Goal: Answer question/provide support: Share knowledge or assist other users

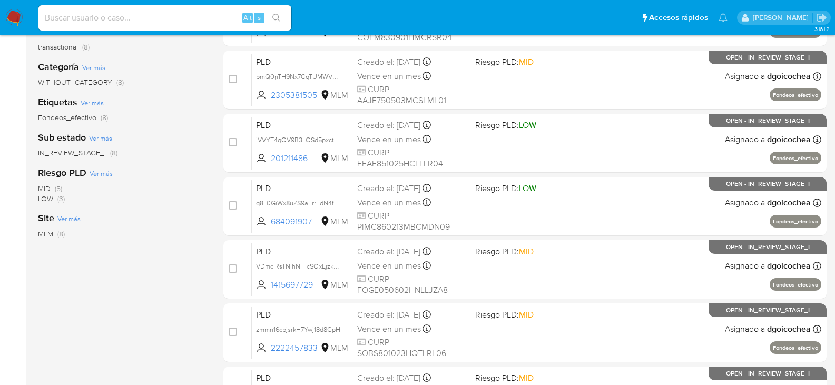
scroll to position [211, 0]
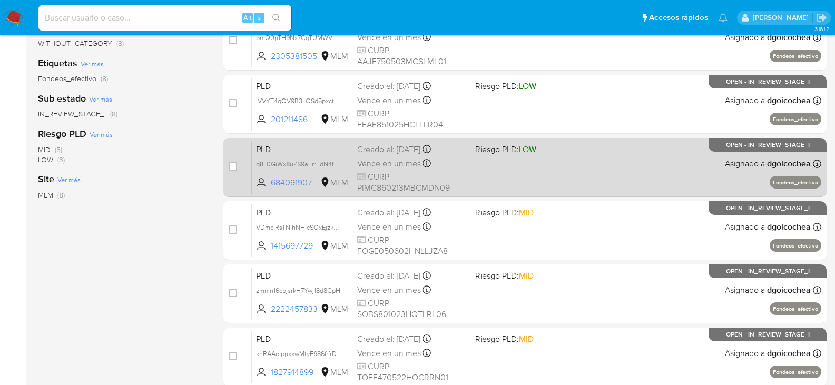
click at [264, 147] on span "PLD" at bounding box center [302, 149] width 93 height 14
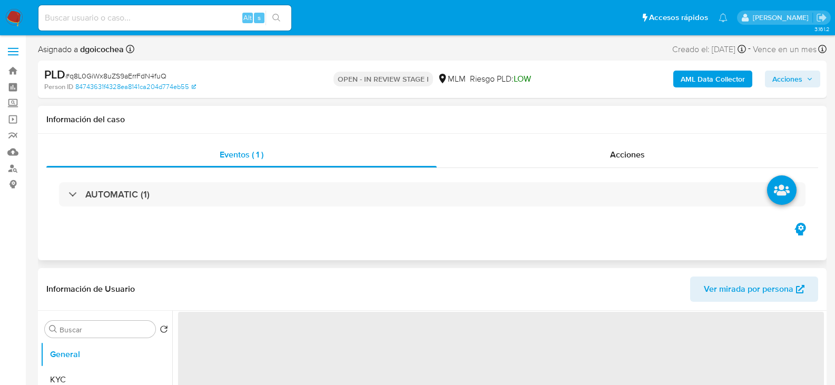
select select "10"
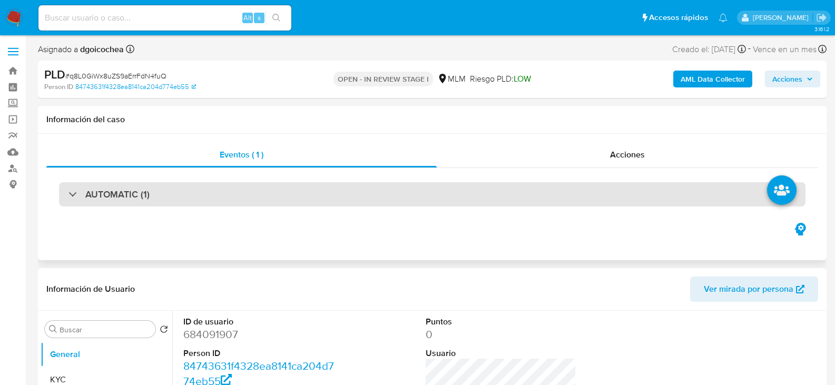
click at [129, 186] on div "AUTOMATIC (1)" at bounding box center [432, 194] width 747 height 24
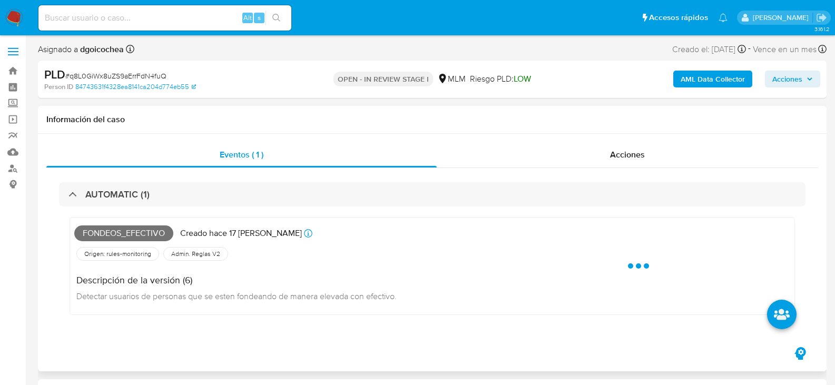
scroll to position [105, 0]
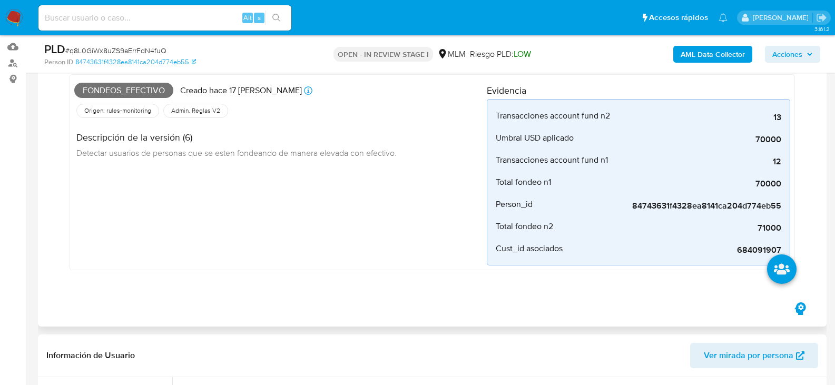
click at [285, 246] on div "Fondeos_efectivo Creado hace 17 días Creado: 12/09/2025 03:12:18 Origen: rules-…" at bounding box center [280, 172] width 413 height 187
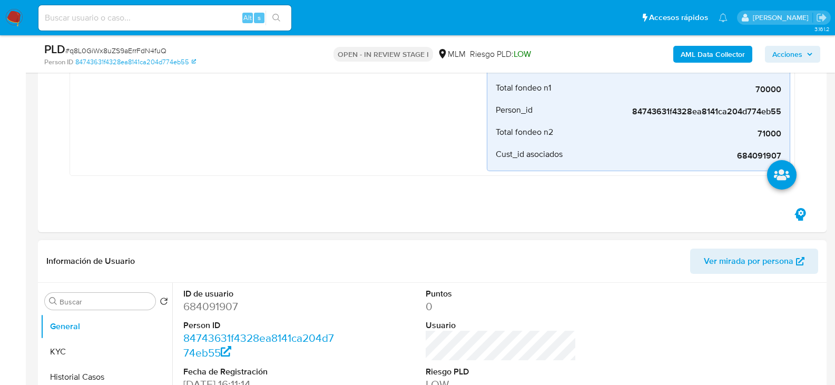
scroll to position [369, 0]
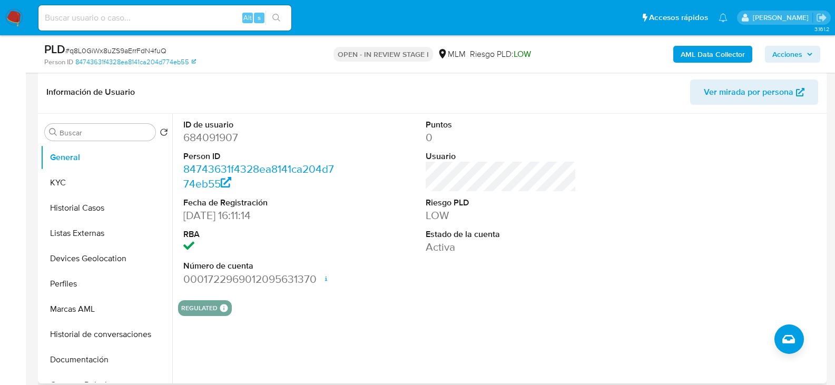
click at [412, 295] on section "ID de usuario 684091907 Person ID 84743631f4328ea8141ca204d774eb55 Fecha de Reg…" at bounding box center [501, 215] width 646 height 202
click at [68, 180] on button "KYC" at bounding box center [102, 182] width 123 height 25
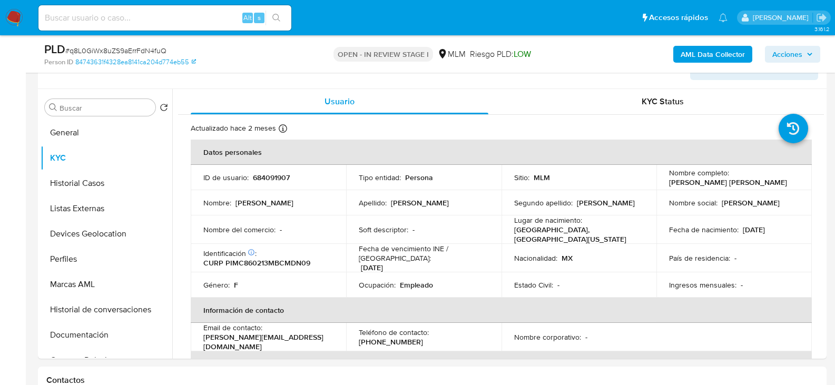
scroll to position [413, 0]
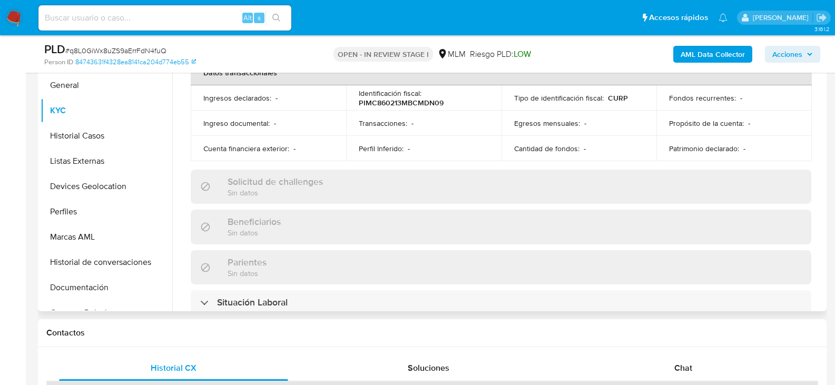
scroll to position [316, 0]
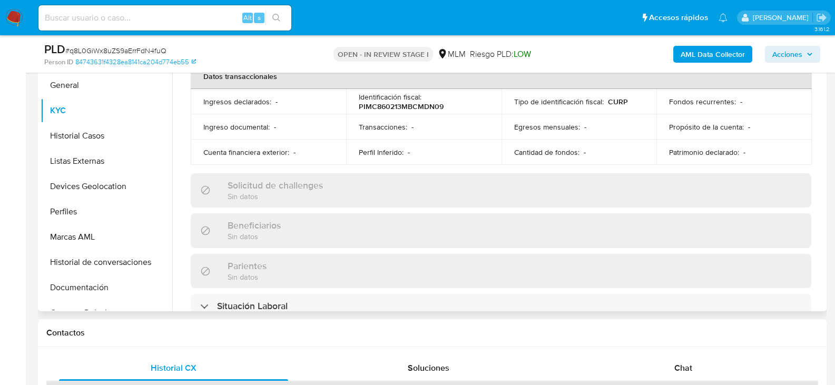
click at [179, 161] on div "Actualizado hace 2 meses Creado: 07/12/2020 14:11:19 Actualizado: 23/07/2025 12…" at bounding box center [501, 209] width 646 height 916
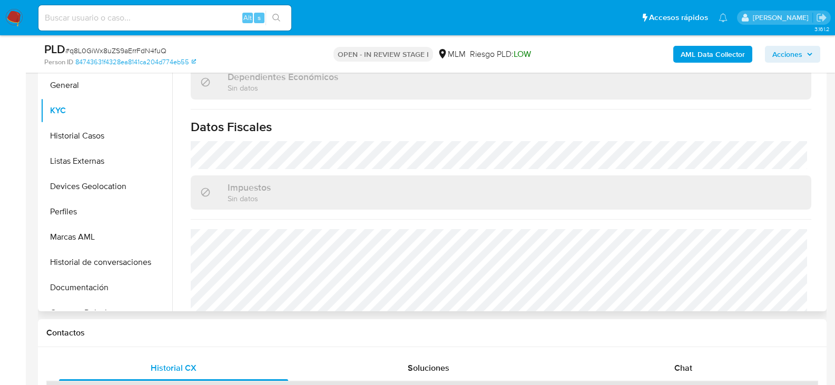
scroll to position [662, 0]
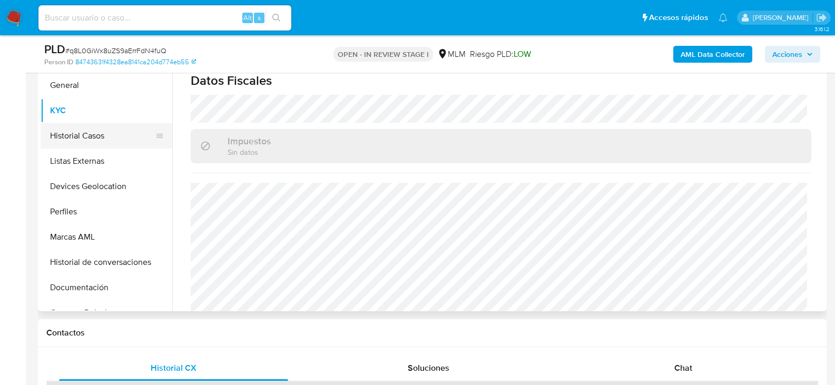
click at [118, 144] on button "Historial Casos" at bounding box center [102, 135] width 123 height 25
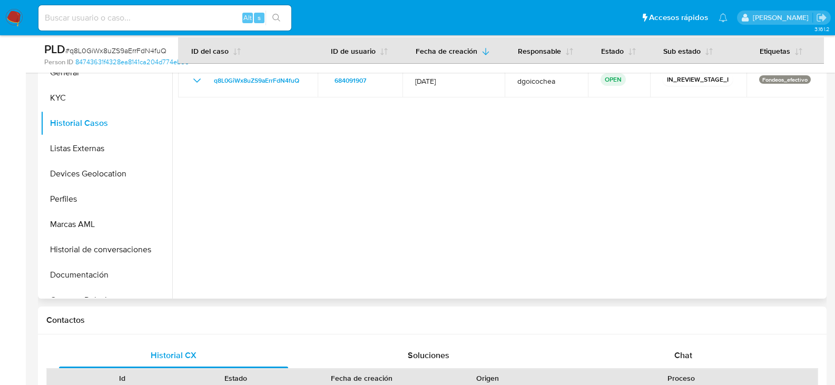
click at [284, 216] on div at bounding box center [498, 164] width 652 height 270
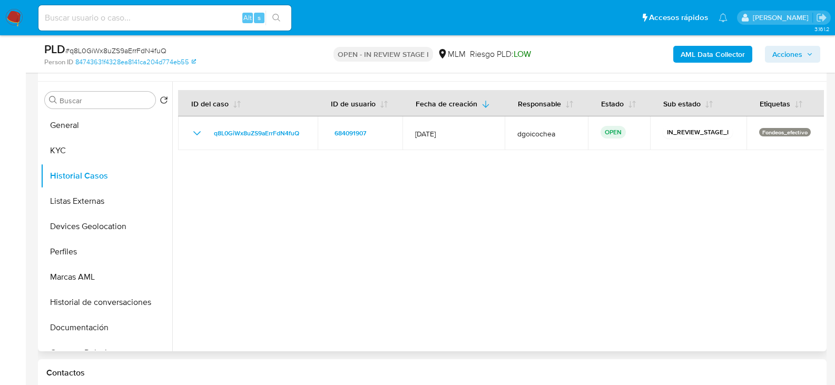
click at [299, 238] on div at bounding box center [498, 217] width 652 height 270
click at [70, 207] on button "Listas Externas" at bounding box center [102, 201] width 123 height 25
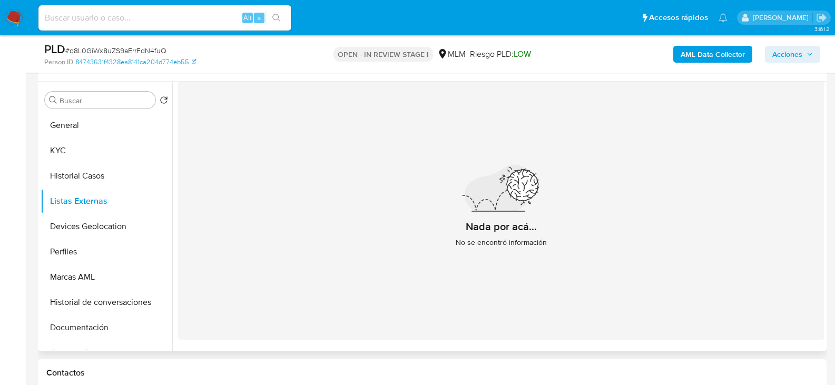
click at [389, 266] on div "Nada por acá... No se encontró información" at bounding box center [501, 211] width 646 height 258
click at [119, 220] on button "Devices Geolocation" at bounding box center [102, 226] width 123 height 25
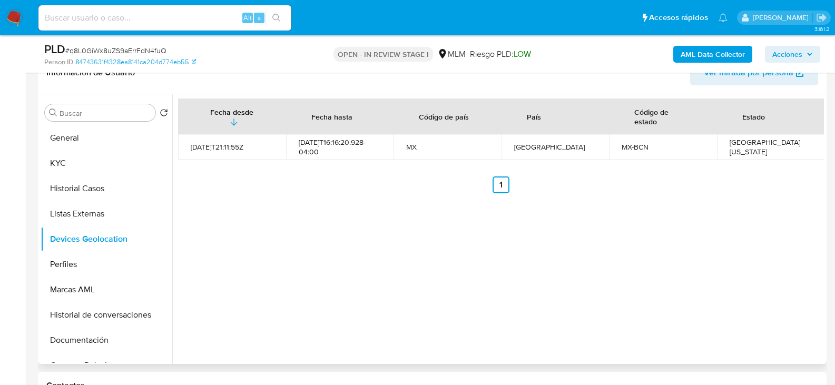
click at [402, 294] on div "Fecha desde Fecha hasta Código de país País Código de estado Estado 2021-12-16T…" at bounding box center [498, 229] width 652 height 270
click at [90, 265] on button "Perfiles" at bounding box center [102, 264] width 123 height 25
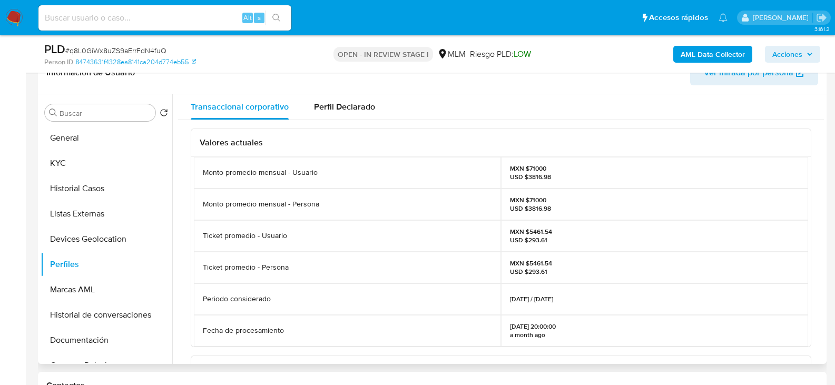
click at [521, 228] on p "MXN $5461.54 USD $293.61" at bounding box center [531, 236] width 42 height 17
click at [85, 296] on button "Marcas AML" at bounding box center [102, 289] width 123 height 25
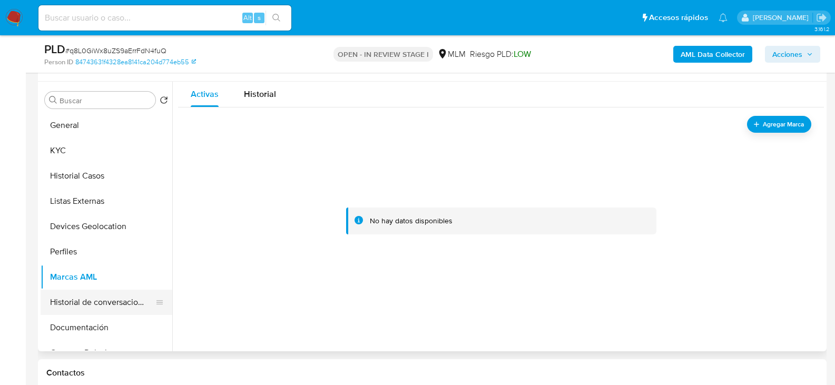
click at [55, 298] on button "Historial de conversaciones" at bounding box center [102, 302] width 123 height 25
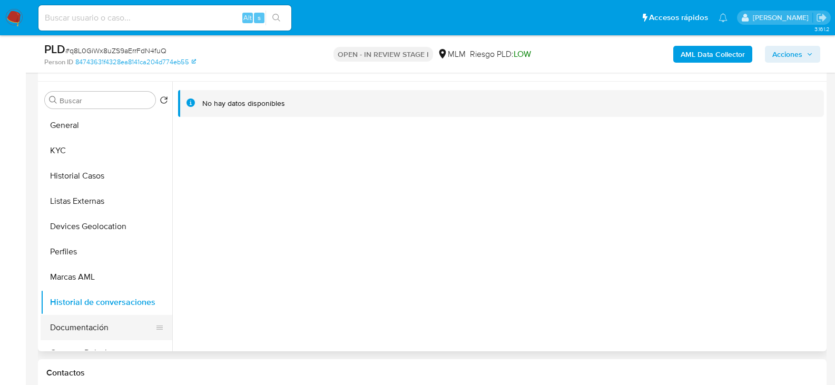
click at [75, 326] on button "Documentación" at bounding box center [102, 327] width 123 height 25
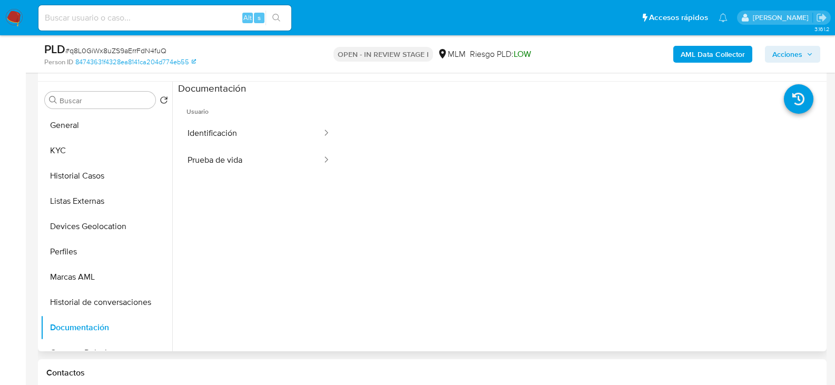
click at [235, 116] on span "Usuario" at bounding box center [259, 107] width 162 height 25
click at [234, 128] on button "Identificación" at bounding box center [250, 133] width 145 height 27
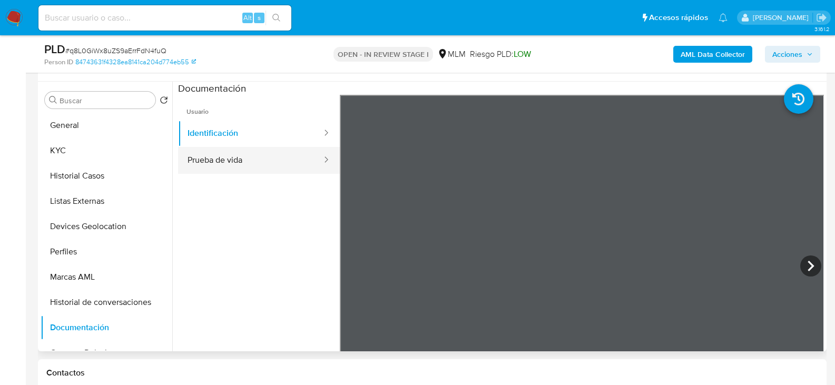
click at [198, 157] on button "Prueba de vida" at bounding box center [250, 160] width 145 height 27
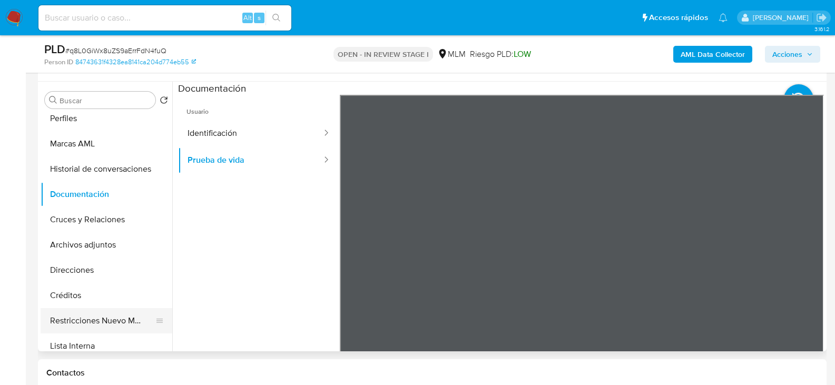
scroll to position [158, 0]
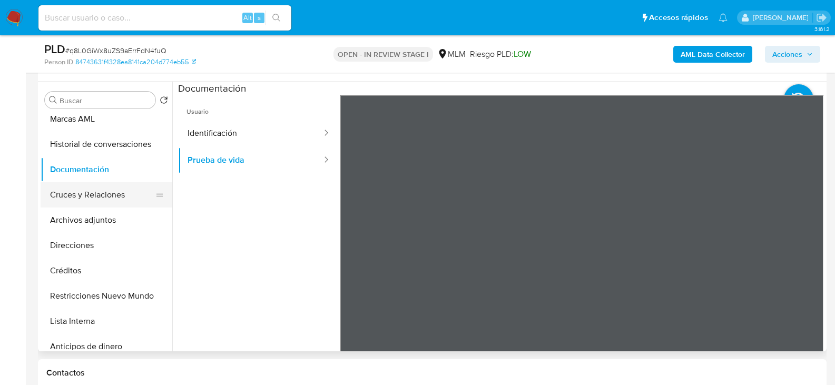
click at [76, 194] on button "Cruces y Relaciones" at bounding box center [102, 194] width 123 height 25
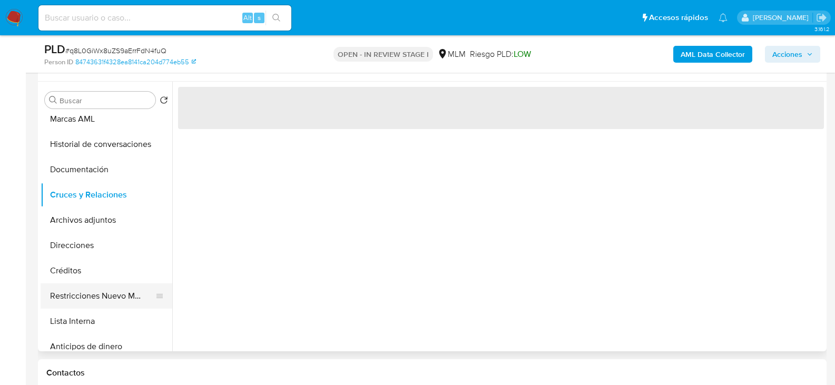
click at [77, 294] on button "Restricciones Nuevo Mundo" at bounding box center [102, 296] width 123 height 25
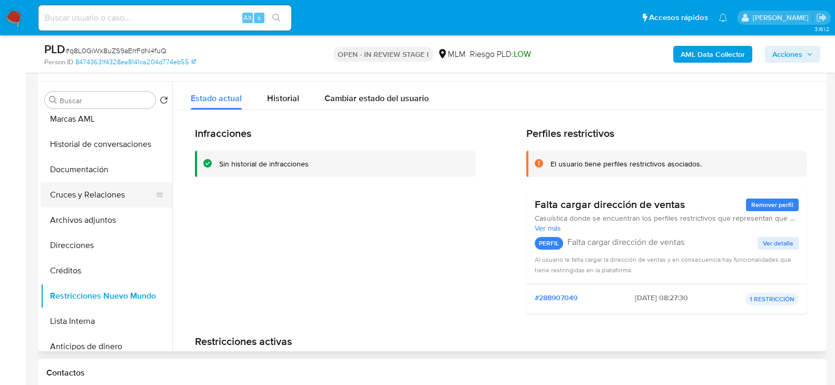
click at [111, 201] on button "Cruces y Relaciones" at bounding box center [102, 194] width 123 height 25
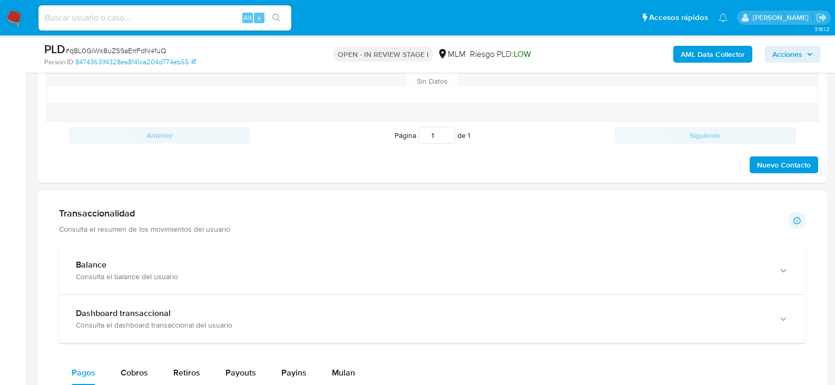
scroll to position [812, 0]
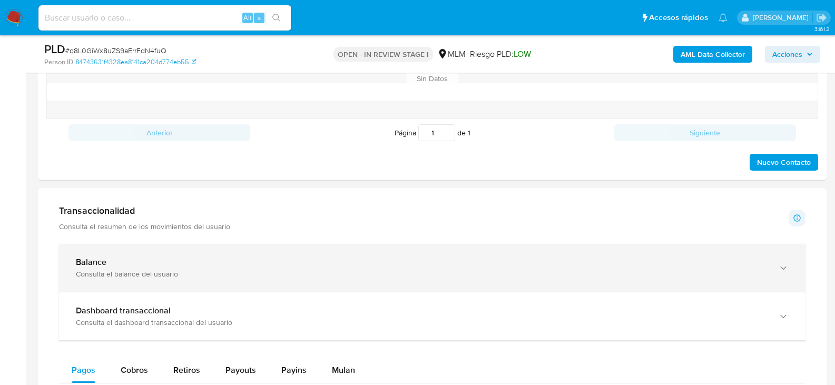
click at [243, 274] on div "Consulta el balance del usuario" at bounding box center [422, 273] width 692 height 9
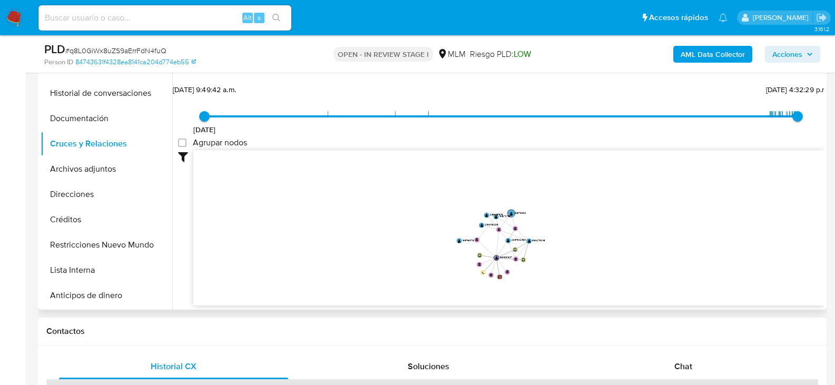
scroll to position [158, 0]
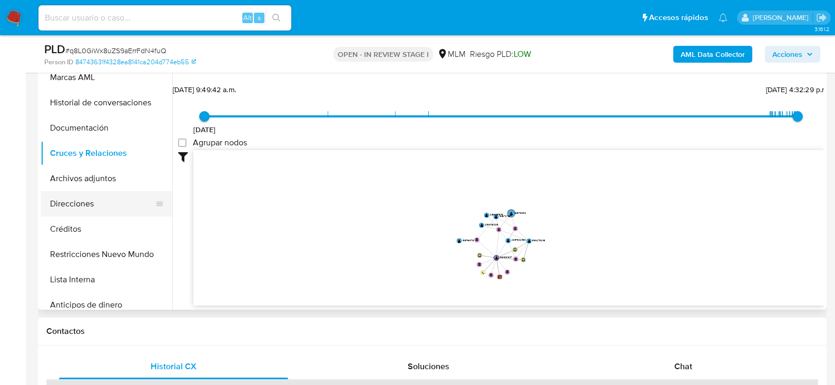
click at [81, 207] on button "Direcciones" at bounding box center [102, 203] width 123 height 25
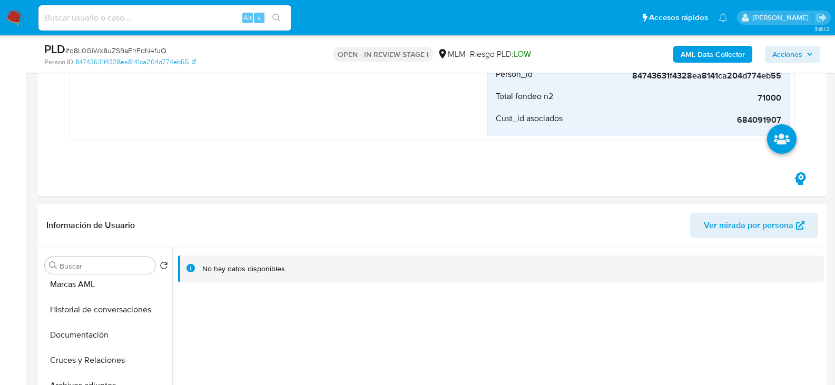
scroll to position [232, 0]
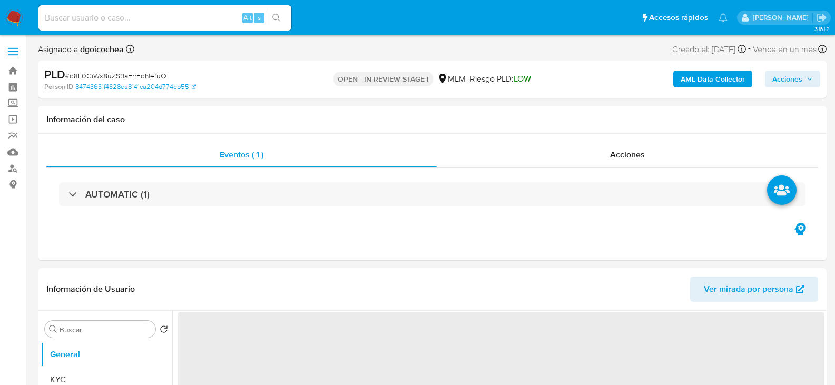
select select "10"
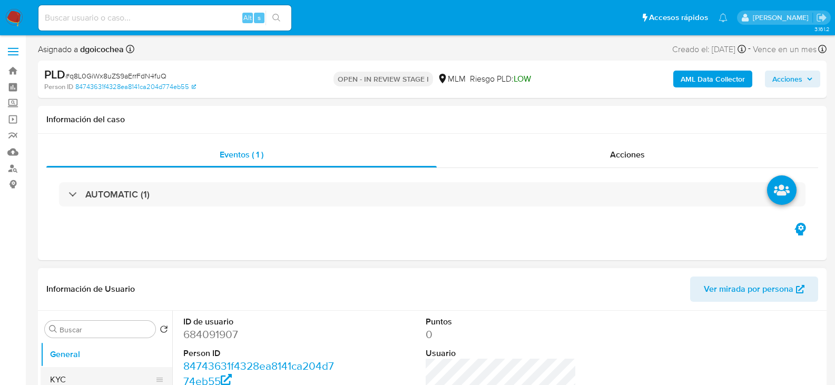
drag, startPoint x: 81, startPoint y: 375, endPoint x: 94, endPoint y: 367, distance: 15.1
click at [81, 375] on button "KYC" at bounding box center [102, 379] width 123 height 25
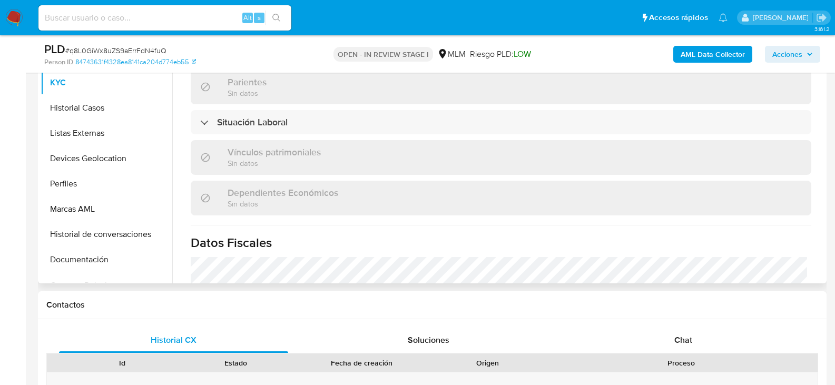
scroll to position [662, 0]
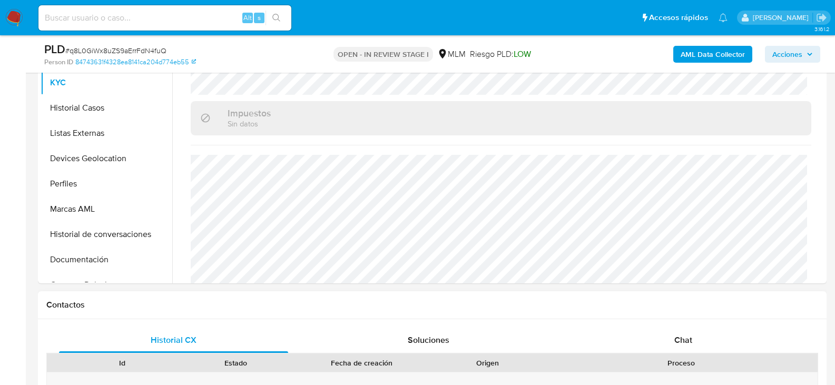
drag, startPoint x: 682, startPoint y: 339, endPoint x: 674, endPoint y: 325, distance: 16.1
click at [683, 339] on span "Chat" at bounding box center [684, 340] width 18 height 12
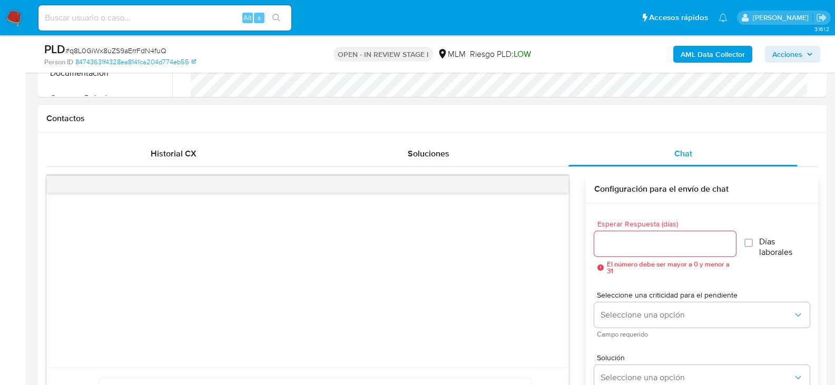
scroll to position [471, 0]
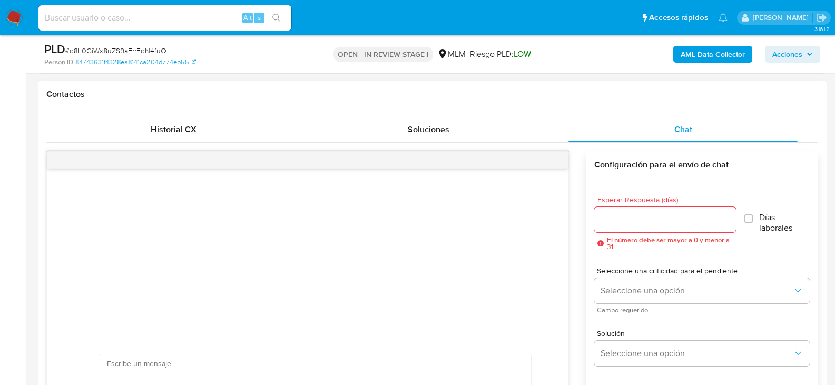
click at [636, 231] on div at bounding box center [665, 219] width 142 height 25
click at [634, 223] on input "Esperar Respuesta (días)" at bounding box center [665, 220] width 142 height 14
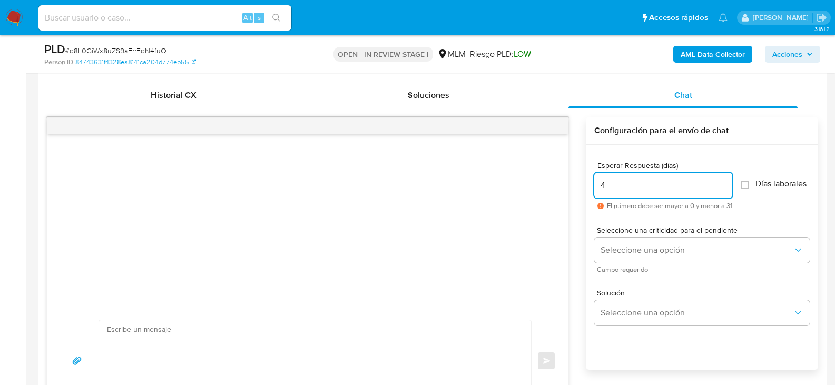
scroll to position [523, 0]
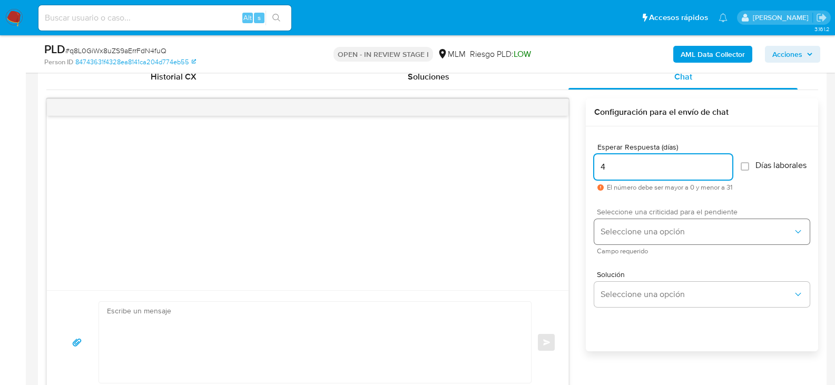
type input "4"
click at [629, 236] on span "Seleccione una opción" at bounding box center [697, 232] width 192 height 11
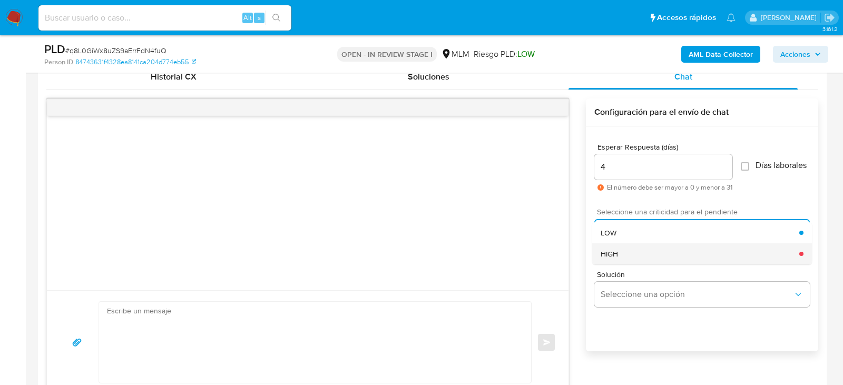
click at [628, 262] on div "HIGH" at bounding box center [700, 253] width 199 height 21
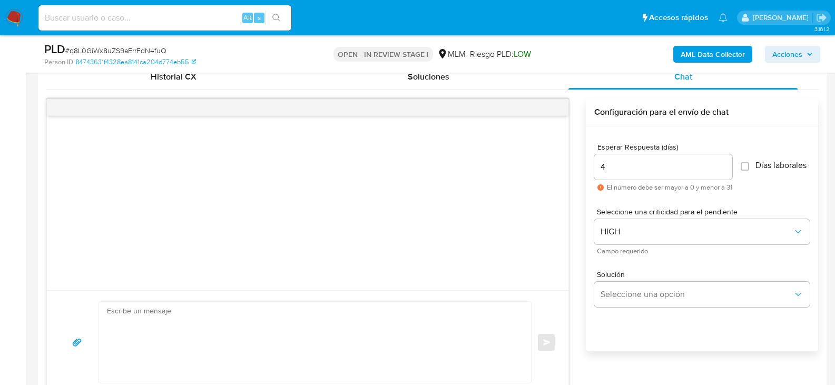
click at [610, 167] on input "4" at bounding box center [663, 167] width 138 height 14
type input "5"
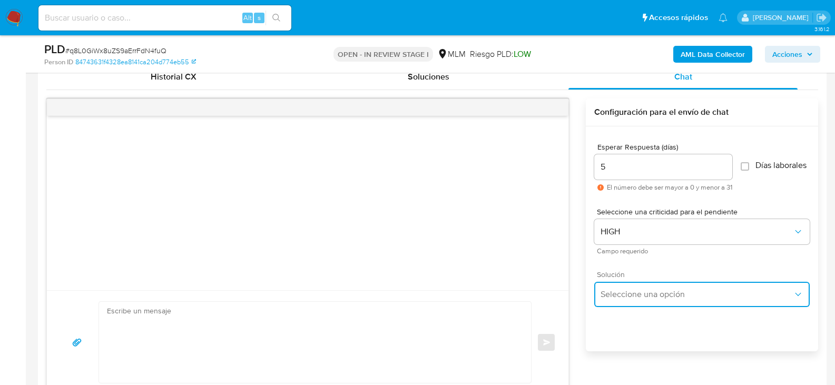
drag, startPoint x: 640, startPoint y: 305, endPoint x: 640, endPoint y: 300, distance: 5.3
click at [640, 300] on span "Seleccione una opción" at bounding box center [697, 294] width 192 height 11
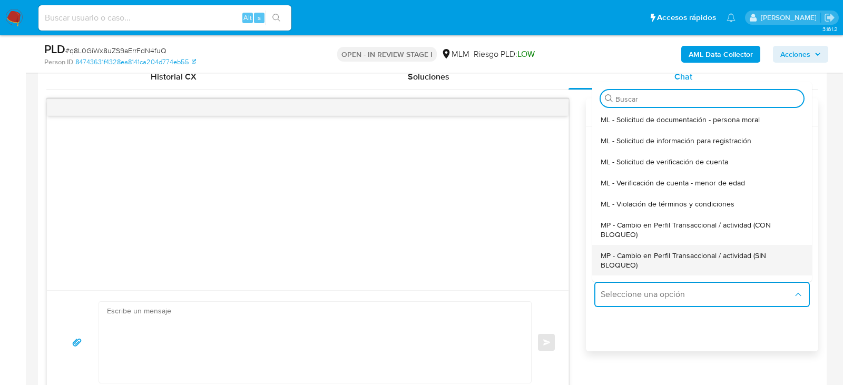
click at [664, 261] on span "MP - Cambio en Perfil Transaccional / actividad (SIN BLOQUEO)" at bounding box center [702, 260] width 203 height 19
type textarea "Estimado ,Te comunicamos que se ha identificado un cambio en el uso habitual de…"
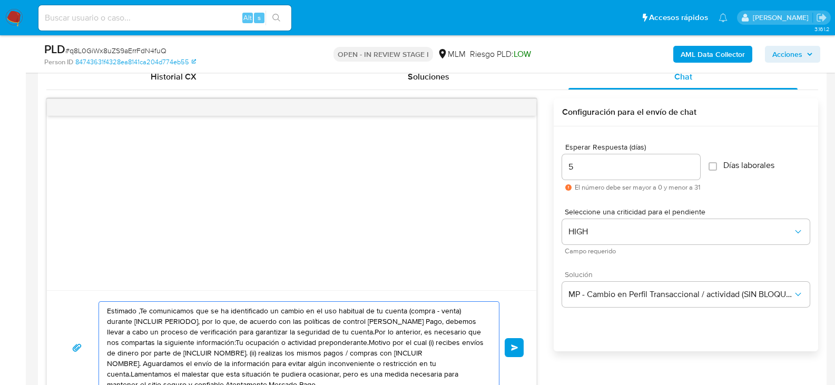
click at [245, 326] on textarea "Estimado ,Te comunicamos que se ha identificado un cambio en el uso habitual de…" at bounding box center [296, 348] width 379 height 92
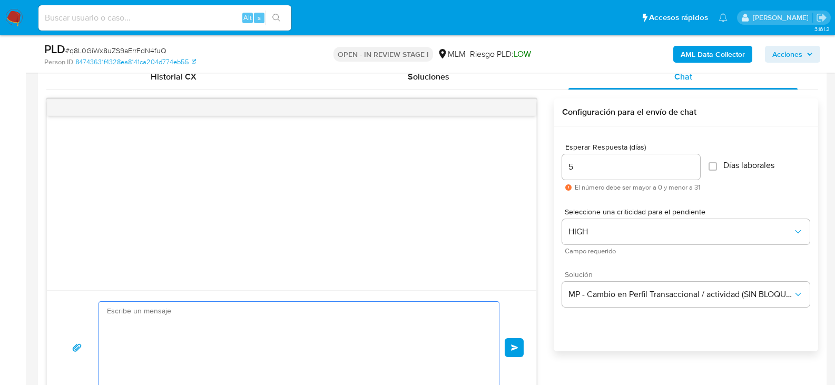
paste textarea "Estimada Cindy, De acuerdo con las políticas de control de Mercado Pago, debemo…"
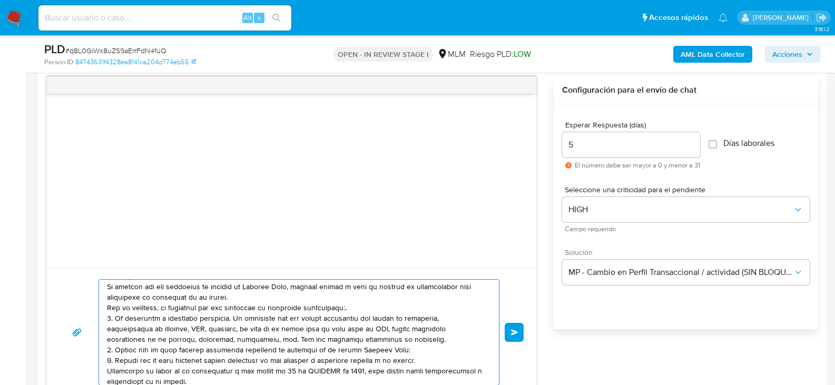
scroll to position [0, 0]
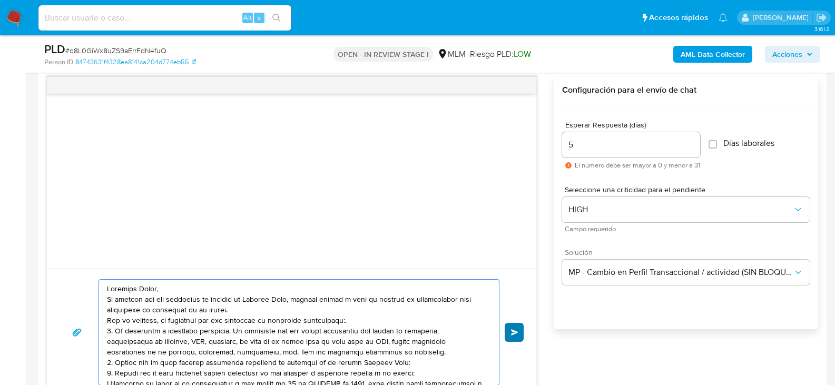
type textarea "Estimada Cindy, De acuerdo con las políticas de control de Mercado Pago, debemo…"
click at [512, 330] on span "Enviar" at bounding box center [514, 332] width 7 height 6
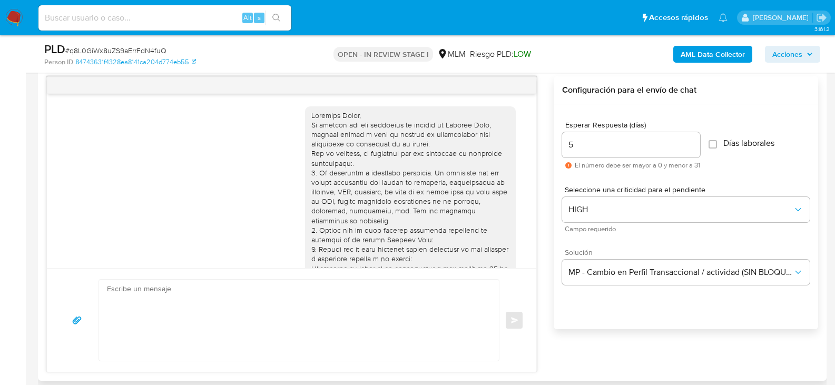
scroll to position [125, 0]
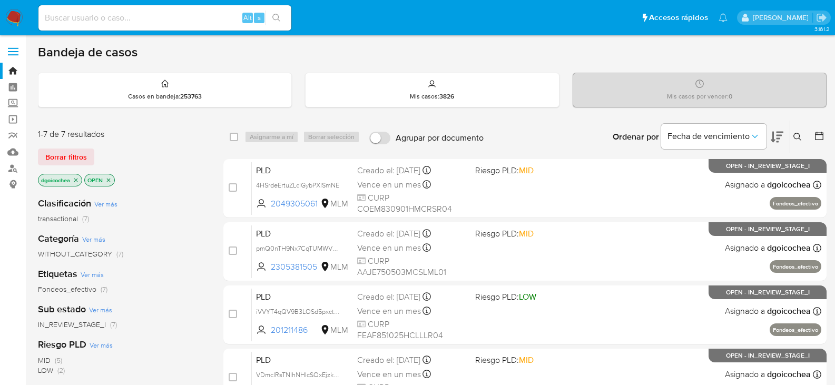
click at [193, 188] on div "dgoicochea OPEN" at bounding box center [122, 181] width 169 height 15
click at [798, 137] on icon at bounding box center [798, 137] width 8 height 8
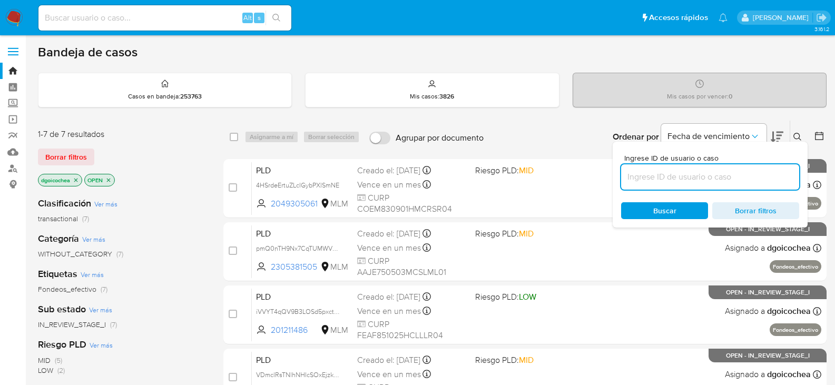
click at [747, 171] on input at bounding box center [710, 177] width 178 height 14
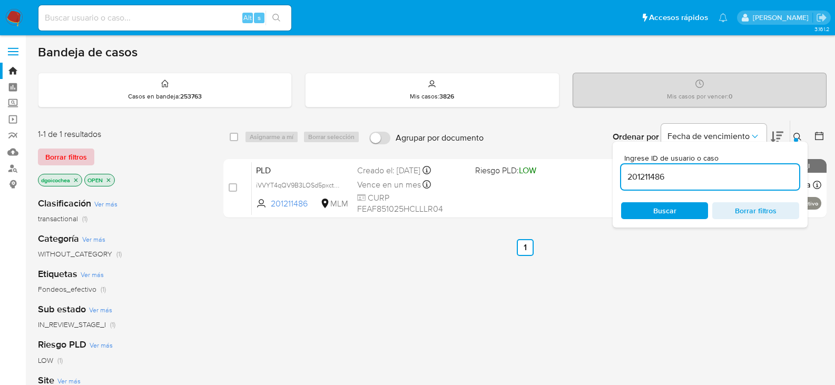
click at [47, 159] on span "Borrar filtros" at bounding box center [66, 157] width 42 height 15
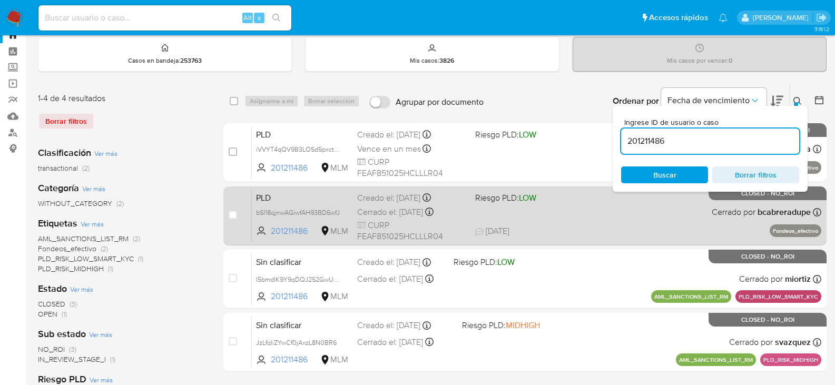
scroll to position [53, 0]
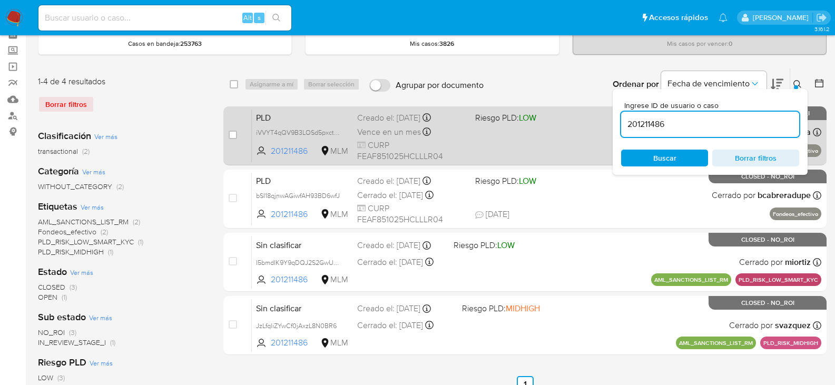
click at [265, 117] on span "PLD" at bounding box center [302, 117] width 93 height 14
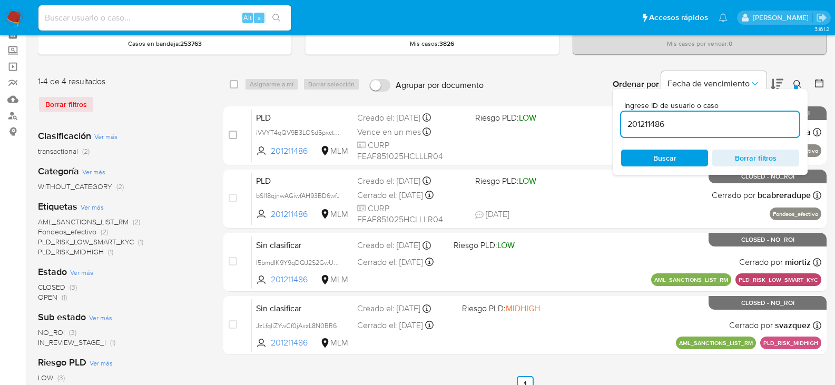
click at [629, 123] on input "201211486" at bounding box center [710, 125] width 178 height 14
paste input "1299152285"
type input "1299152285"
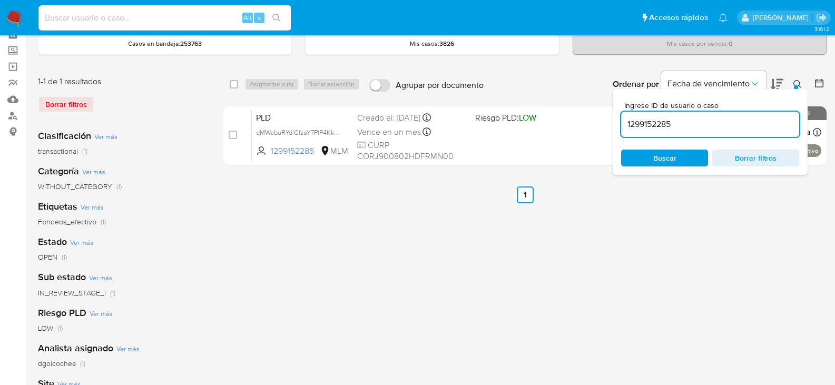
click at [49, 106] on div "Borrar filtros" at bounding box center [122, 104] width 169 height 17
drag, startPoint x: 326, startPoint y: 236, endPoint x: 319, endPoint y: 222, distance: 15.6
click at [325, 234] on div "select-all-cases-checkbox Asignarme a mí Borrar selección Agrupar por documento…" at bounding box center [524, 298] width 603 height 463
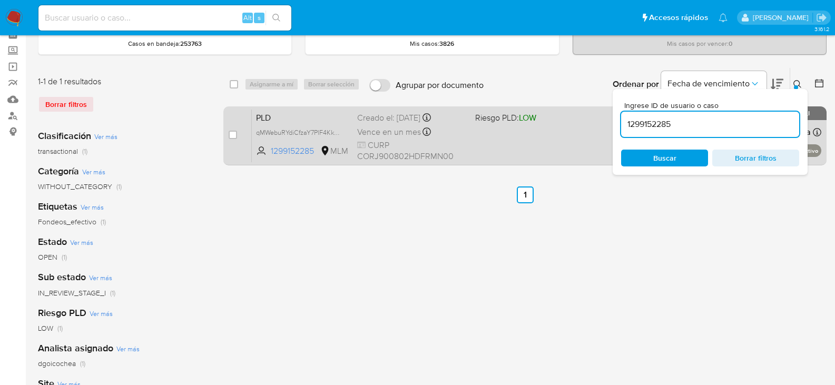
click at [267, 115] on span "PLD" at bounding box center [302, 117] width 93 height 14
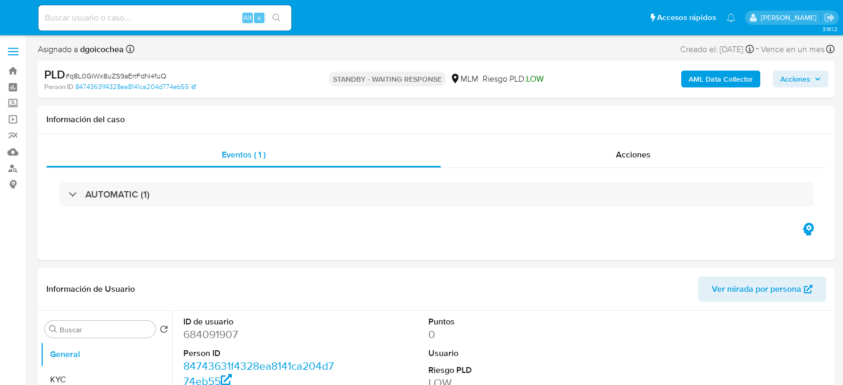
select select "10"
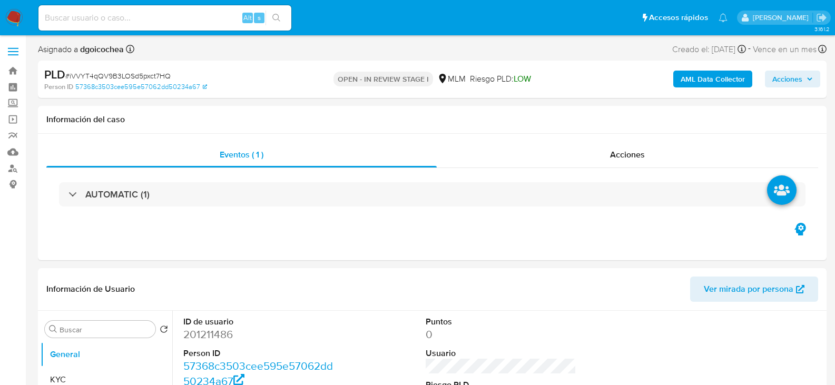
select select "10"
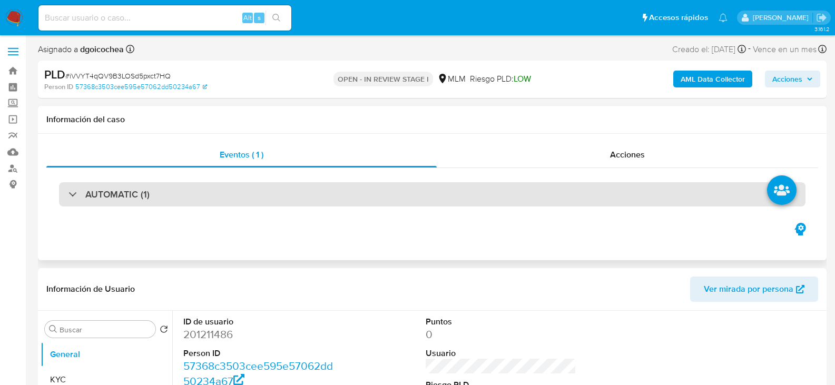
click at [198, 197] on div "AUTOMATIC (1)" at bounding box center [432, 194] width 747 height 24
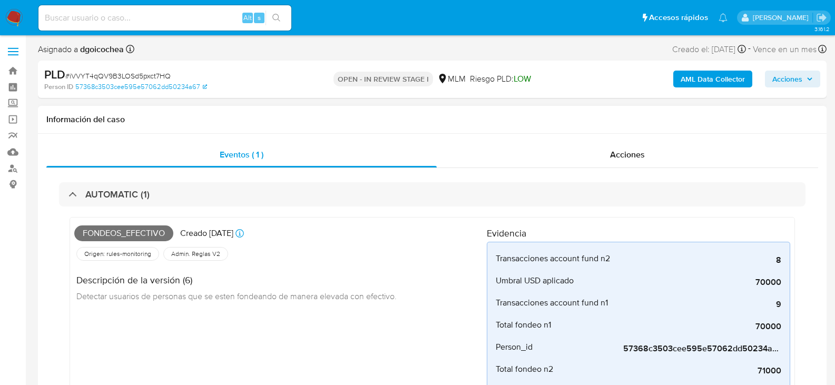
scroll to position [53, 0]
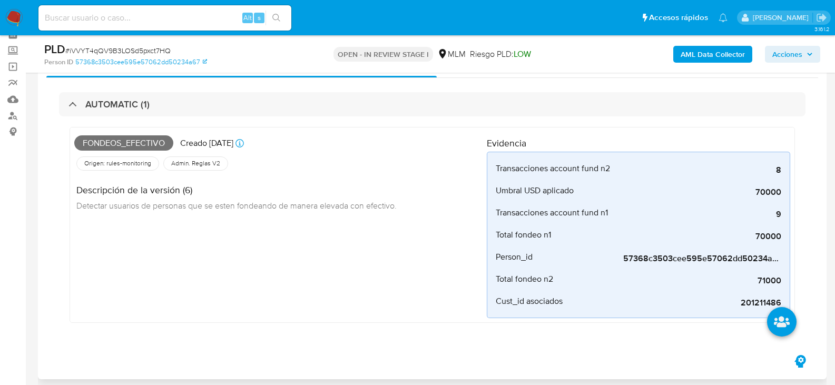
click at [260, 249] on div "Fondeos_efectivo Creado hace 17 días Creado: 12/09/2025 03:12:23 Origen: rules-…" at bounding box center [280, 225] width 413 height 187
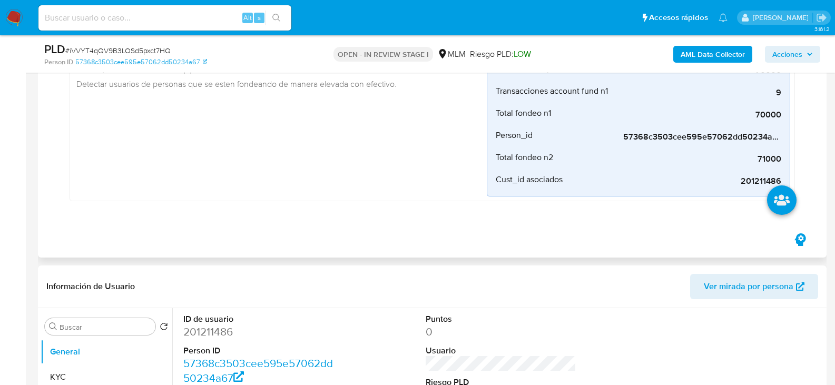
scroll to position [369, 0]
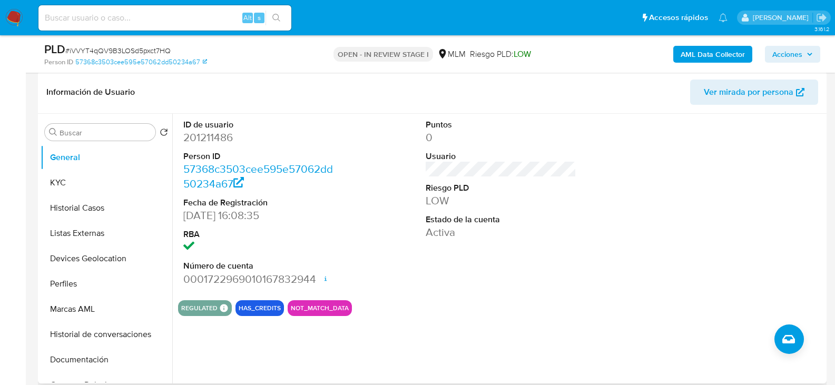
click at [407, 276] on div "ID de usuario 201211486 Person ID 57368c3503cee595e57062dd50234a67 Fecha de Reg…" at bounding box center [501, 203] width 646 height 178
click at [90, 186] on button "KYC" at bounding box center [102, 182] width 123 height 25
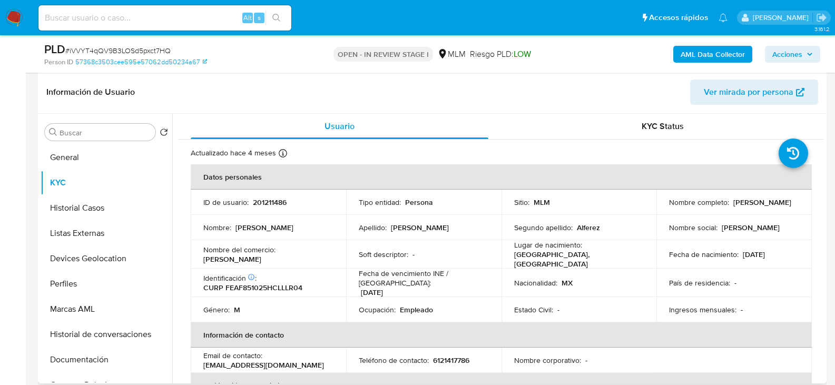
click at [210, 274] on p "Identificación CIC: 211869476 :" at bounding box center [229, 278] width 53 height 9
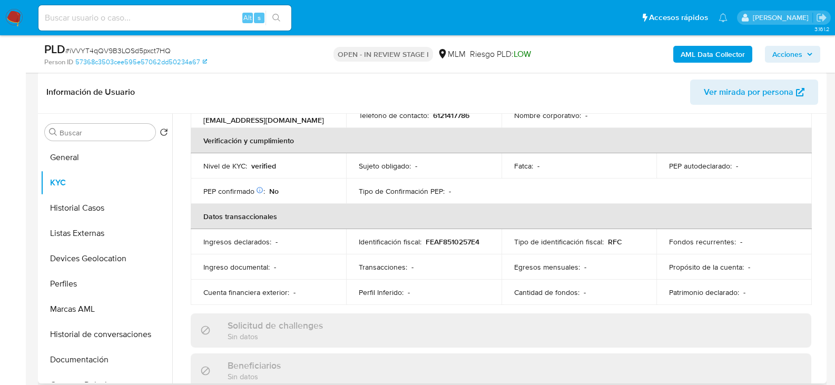
scroll to position [264, 0]
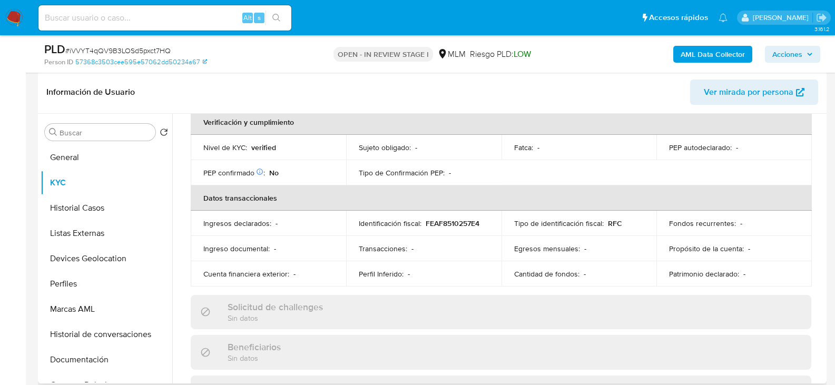
click at [173, 210] on div "Usuario KYC Status Actualizado hace 4 meses Creado: 22/05/2020 16:32:09 Actuali…" at bounding box center [498, 249] width 652 height 270
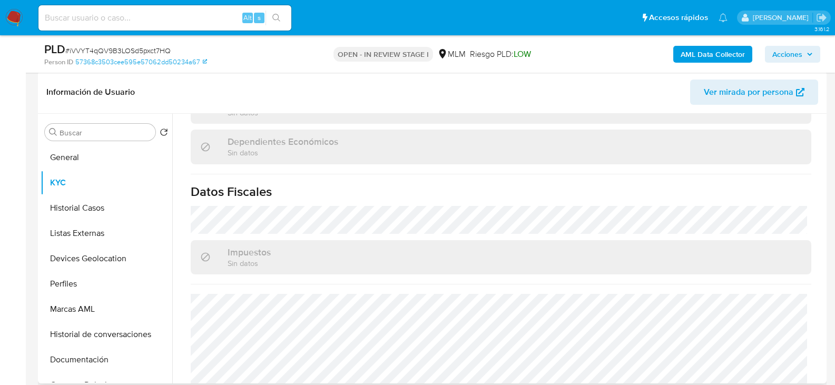
scroll to position [632, 0]
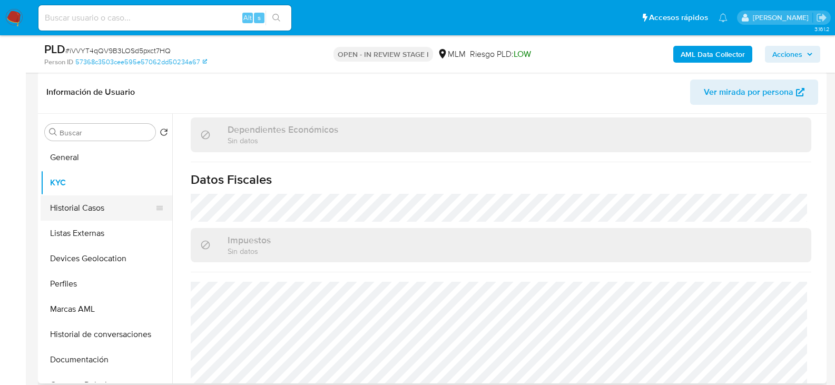
click at [94, 206] on button "Historial Casos" at bounding box center [102, 208] width 123 height 25
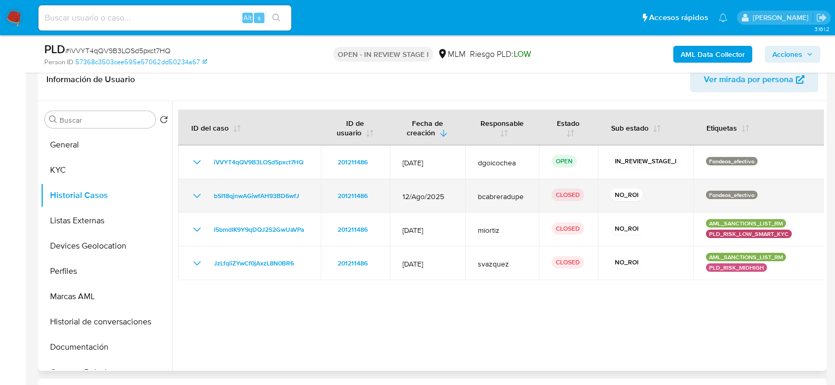
click at [196, 190] on icon "Mostrar/Ocultar" at bounding box center [197, 196] width 13 height 13
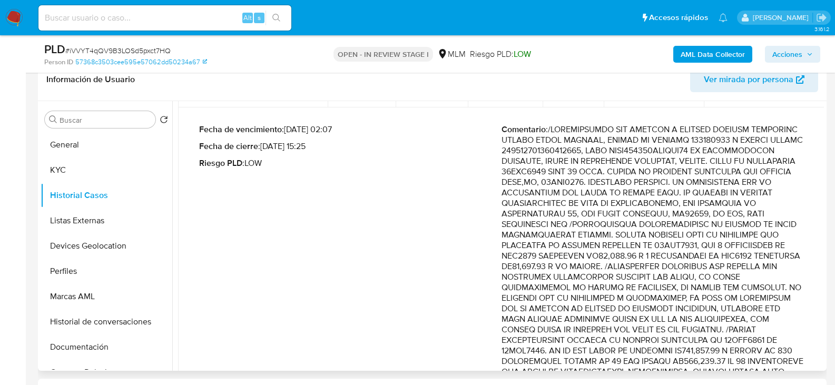
scroll to position [158, 0]
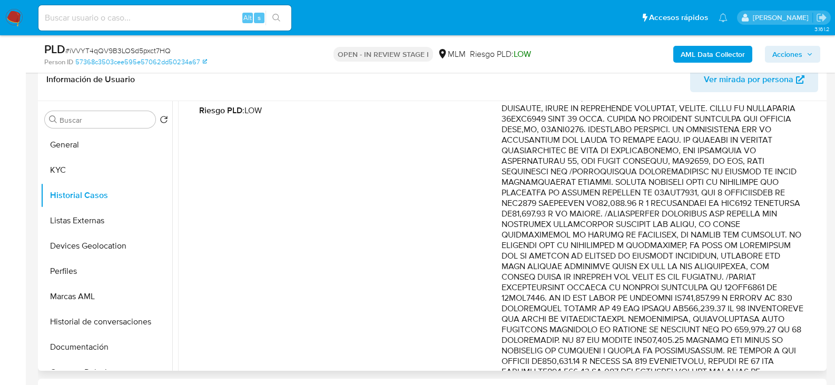
drag, startPoint x: 568, startPoint y: 245, endPoint x: 541, endPoint y: 287, distance: 50.0
click at [541, 287] on p "Comentario :" at bounding box center [653, 377] width 303 height 611
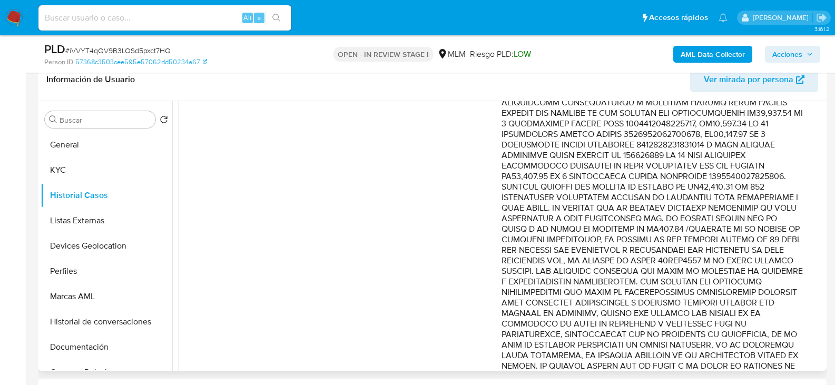
scroll to position [474, 0]
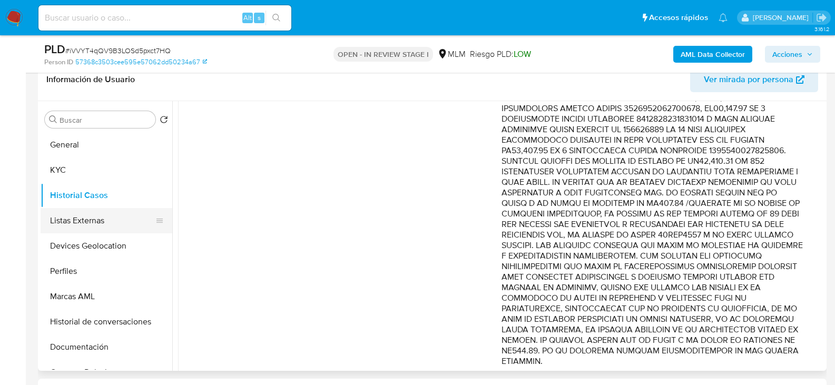
click at [90, 211] on button "Listas Externas" at bounding box center [102, 220] width 123 height 25
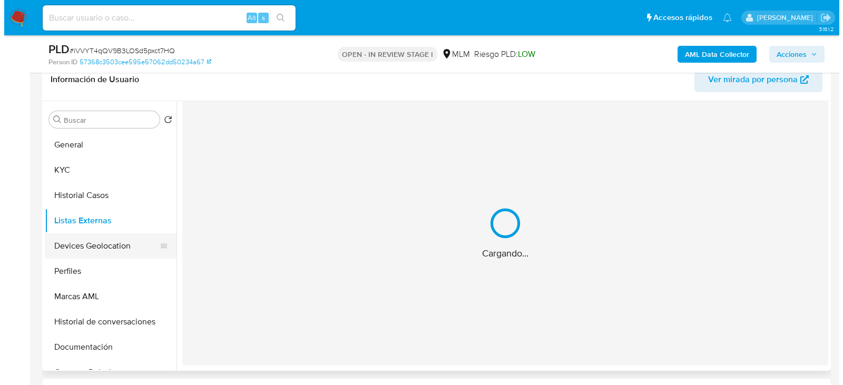
scroll to position [0, 0]
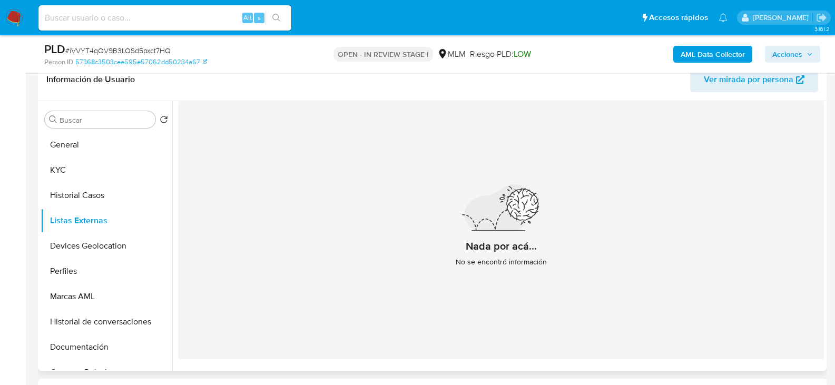
click at [331, 259] on div "Nada por acá... No se encontró información" at bounding box center [501, 230] width 646 height 258
click at [119, 240] on button "Devices Geolocation" at bounding box center [102, 245] width 123 height 25
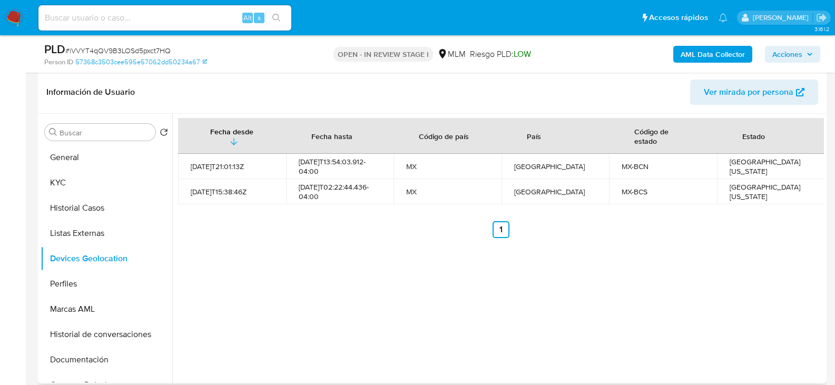
click at [373, 270] on div "Fecha desde Fecha hasta Código de país País Código de estado Estado 2021-10-27T…" at bounding box center [498, 249] width 652 height 270
click at [93, 281] on button "Perfiles" at bounding box center [102, 283] width 123 height 25
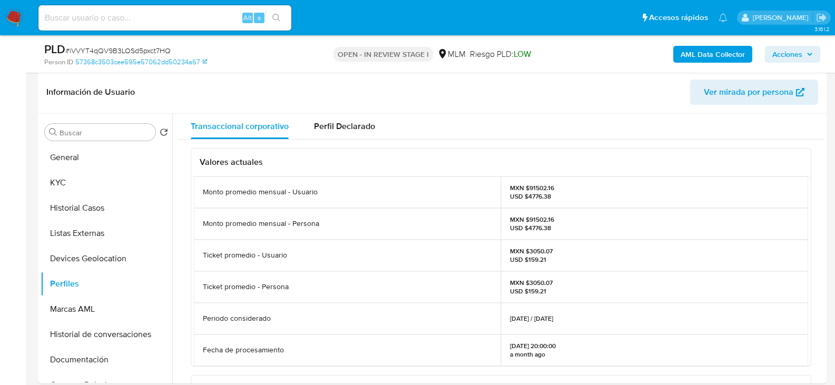
click at [294, 238] on div "Monto promedio mensual - Persona" at bounding box center [347, 224] width 307 height 32
click at [69, 362] on button "Documentación" at bounding box center [102, 359] width 123 height 25
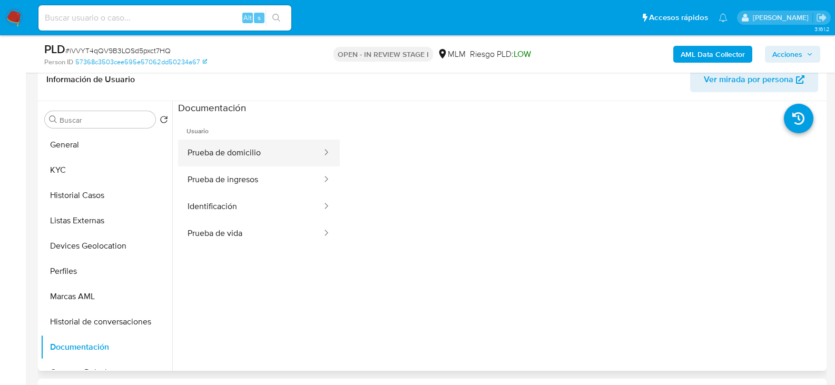
click at [244, 150] on button "Prueba de domicilio" at bounding box center [250, 153] width 145 height 27
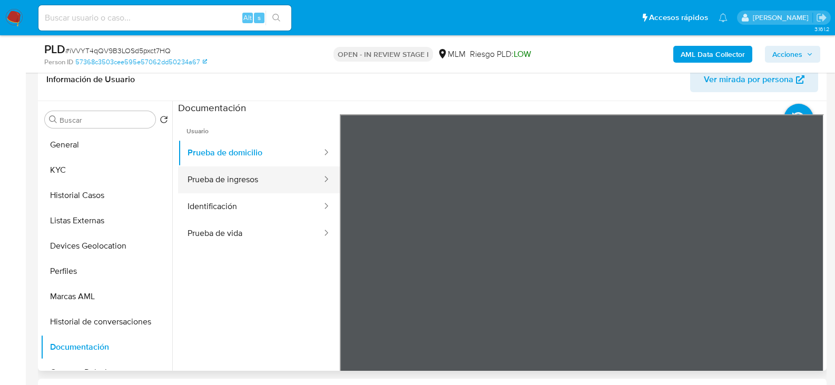
click at [212, 175] on button "Prueba de ingresos" at bounding box center [250, 180] width 145 height 27
click at [264, 192] on button "Prueba de ingresos" at bounding box center [250, 180] width 145 height 27
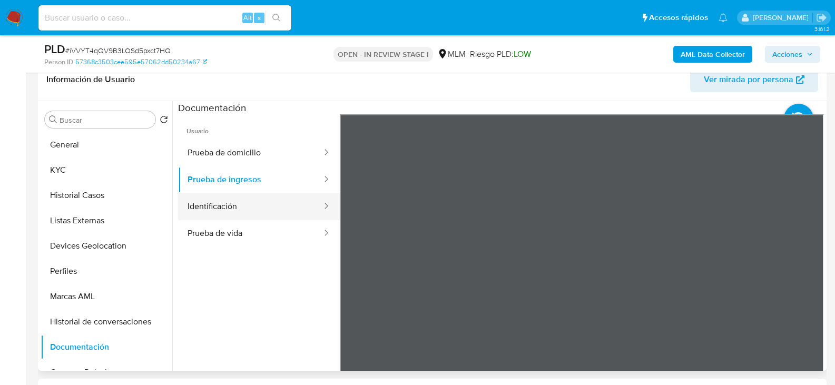
click at [265, 205] on button "Identificación" at bounding box center [250, 206] width 145 height 27
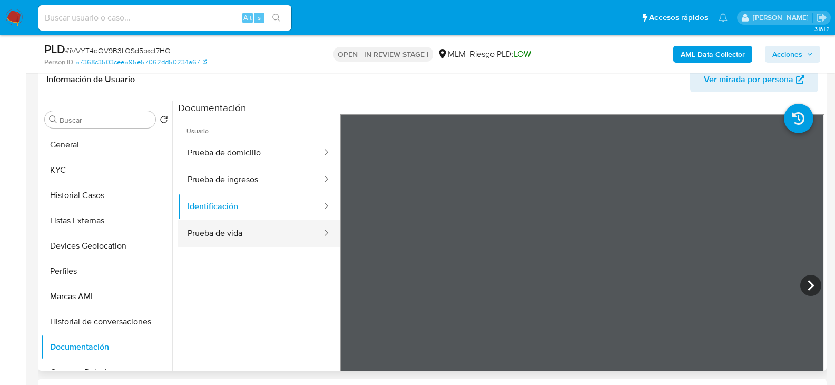
click at [269, 237] on button "Prueba de vida" at bounding box center [250, 233] width 145 height 27
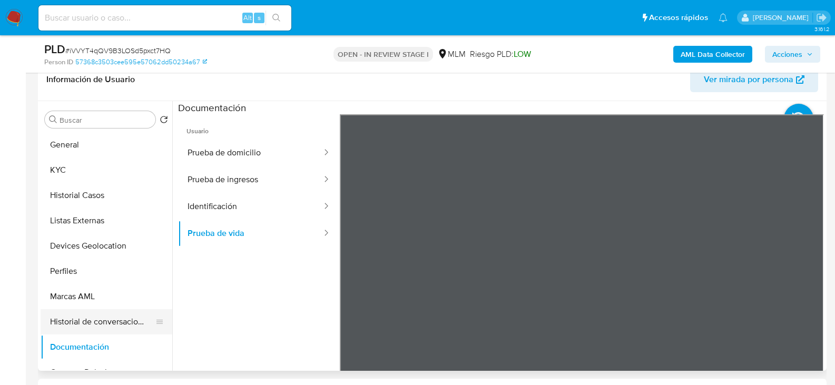
click at [83, 322] on button "Historial de conversaciones" at bounding box center [102, 321] width 123 height 25
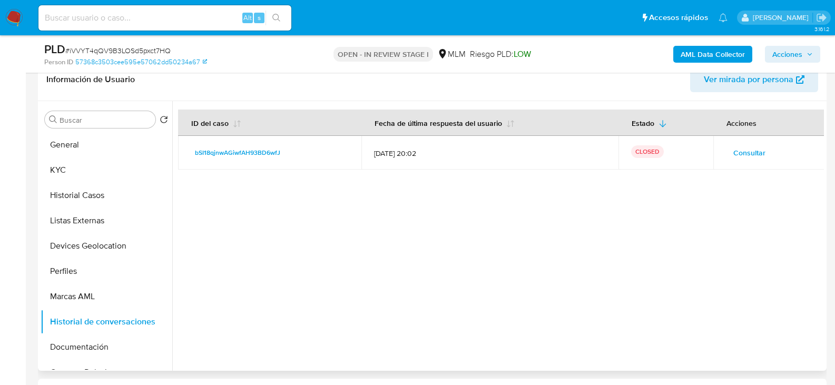
click at [739, 156] on span "Consultar" at bounding box center [750, 152] width 32 height 15
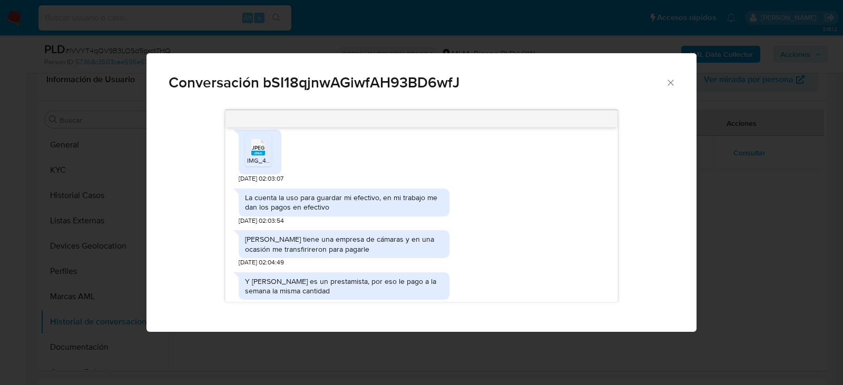
scroll to position [332, 0]
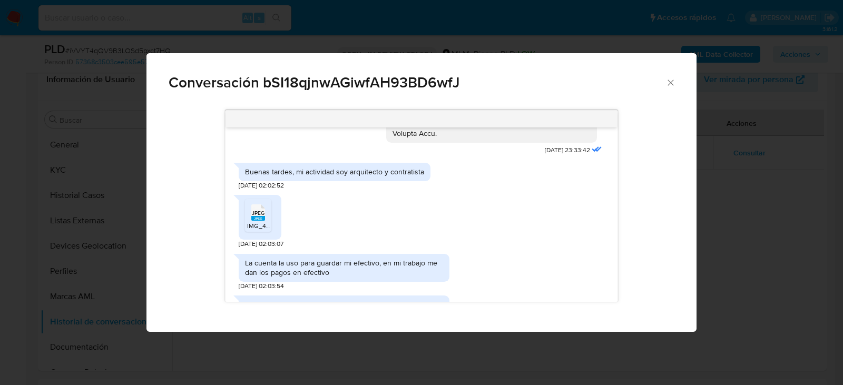
click at [258, 210] on span "JPEG" at bounding box center [258, 213] width 13 height 7
click at [534, 219] on div "JPEG JPEG IMG_4658.jpeg 07/09/2025 02:03:07" at bounding box center [422, 219] width 366 height 59
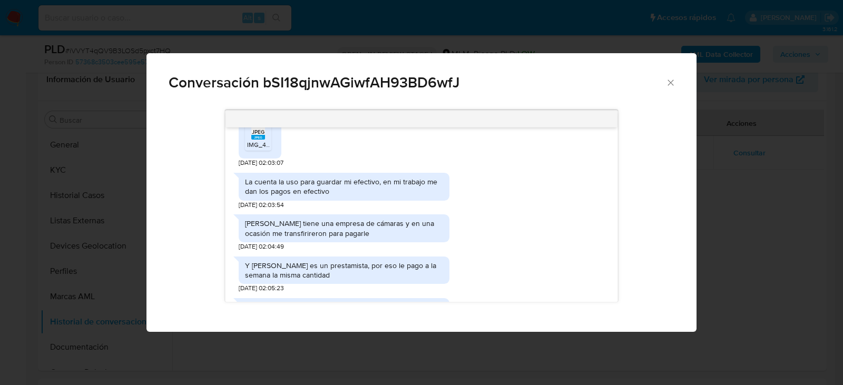
scroll to position [437, 0]
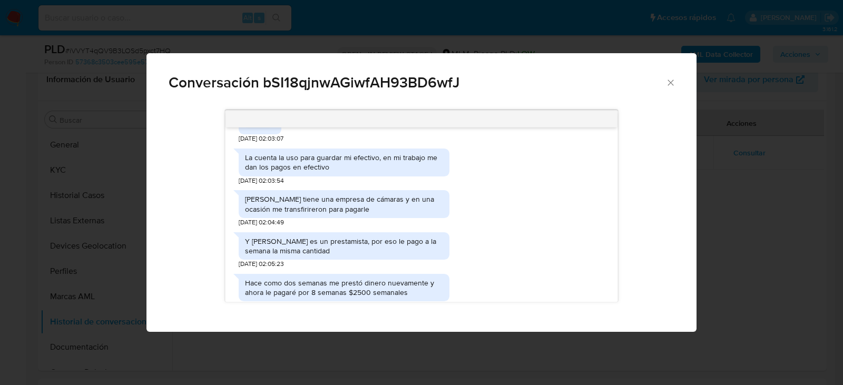
click at [487, 211] on div "Alfonso Rodríguez tiene una empresa de cámaras y en una ocasión me transfirirer…" at bounding box center [422, 206] width 366 height 42
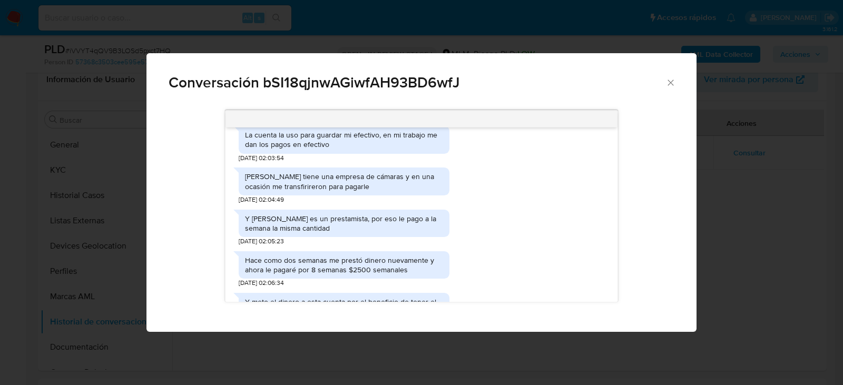
scroll to position [490, 0]
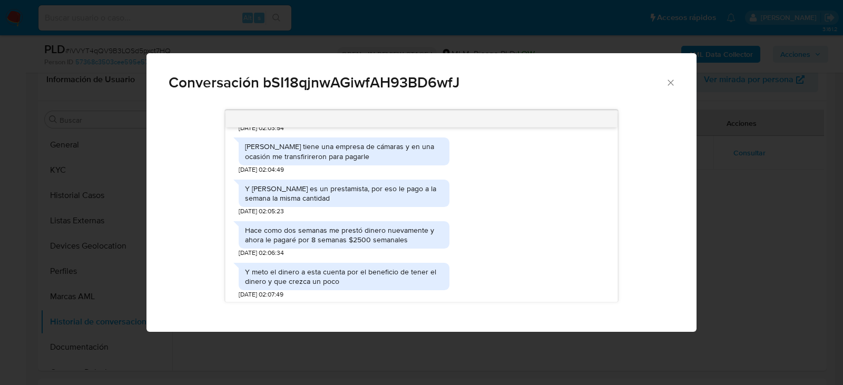
click at [529, 197] on div "Y alejandro Martínez es un prestamista, por eso le pago a la semana la misma ca…" at bounding box center [422, 195] width 366 height 42
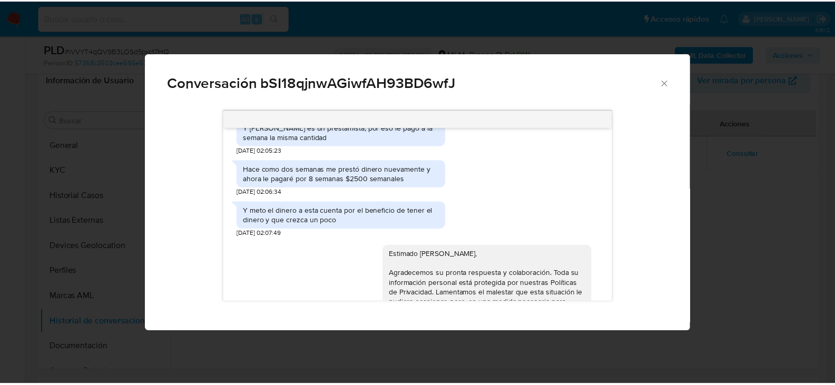
scroll to position [648, 0]
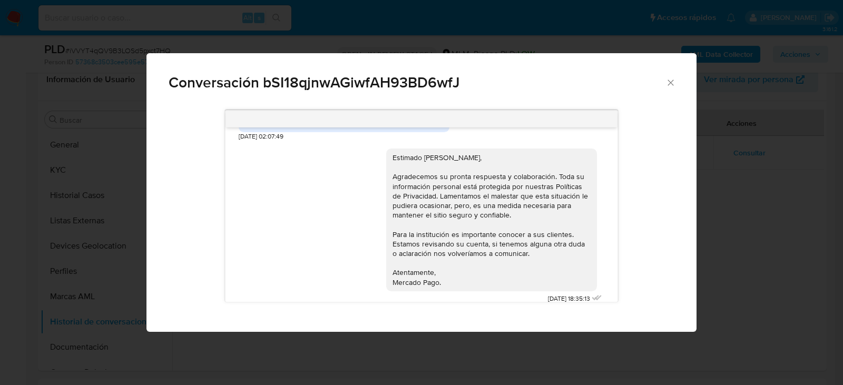
click at [674, 87] on icon "Cerrar" at bounding box center [671, 82] width 11 height 11
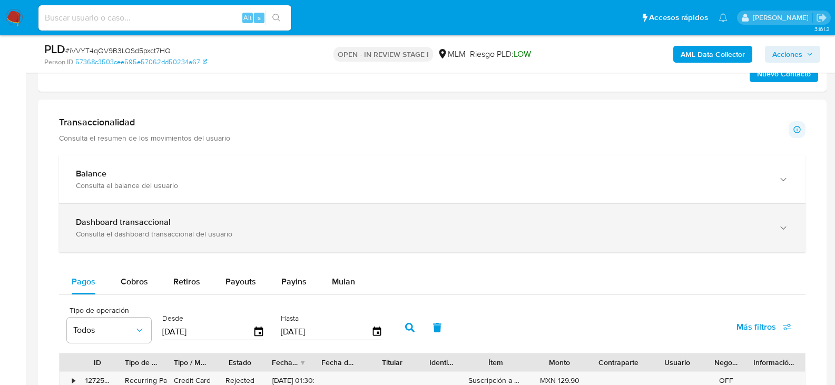
scroll to position [896, 0]
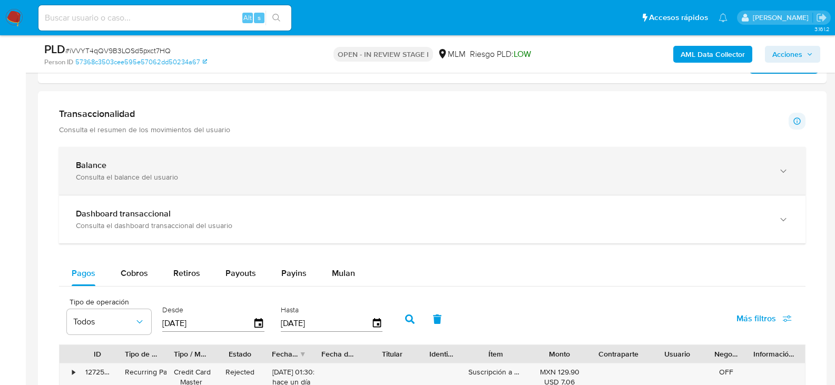
click at [165, 171] on div "Balance" at bounding box center [422, 165] width 692 height 11
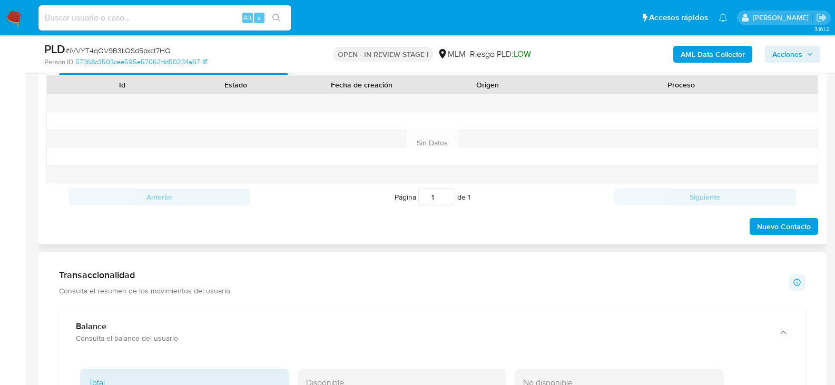
scroll to position [527, 0]
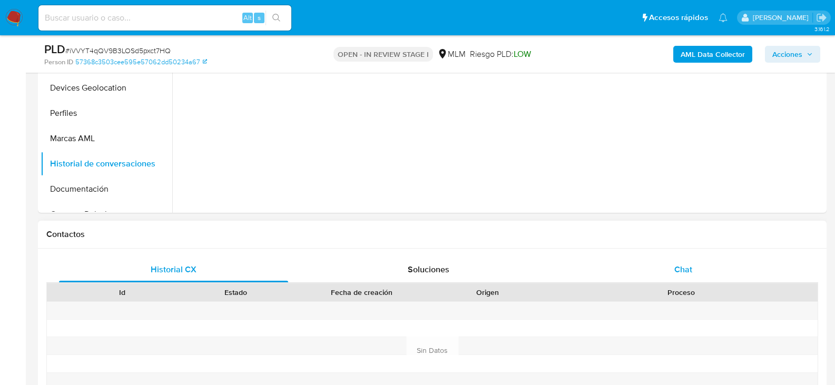
click at [681, 267] on span "Chat" at bounding box center [684, 270] width 18 height 12
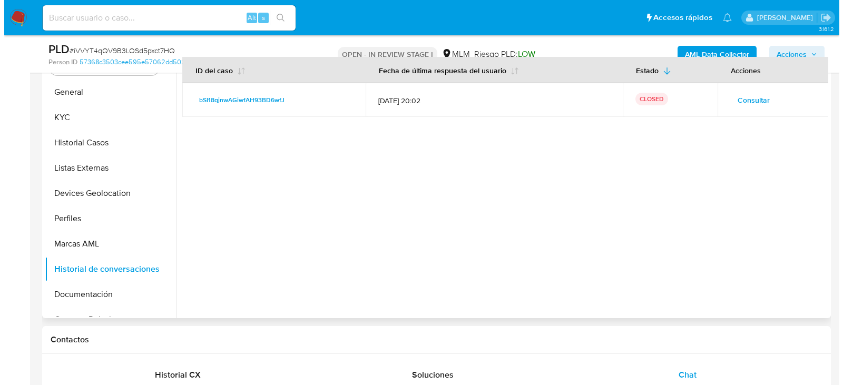
scroll to position [369, 0]
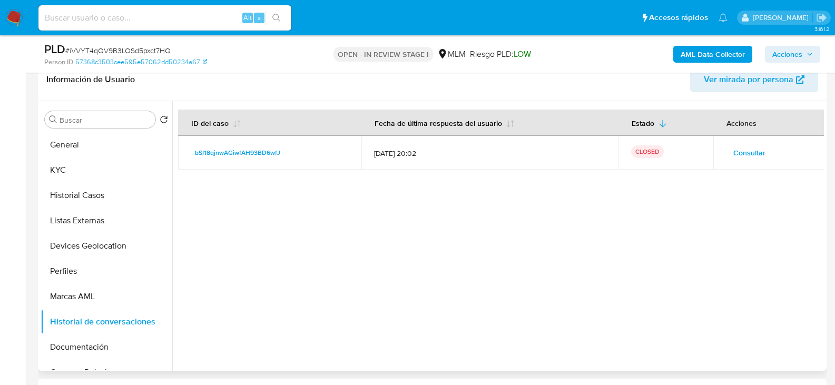
click at [748, 150] on span "Consultar" at bounding box center [750, 152] width 32 height 15
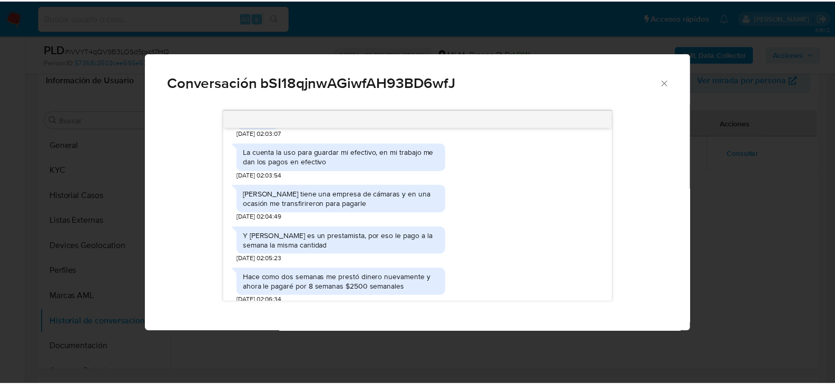
scroll to position [437, 0]
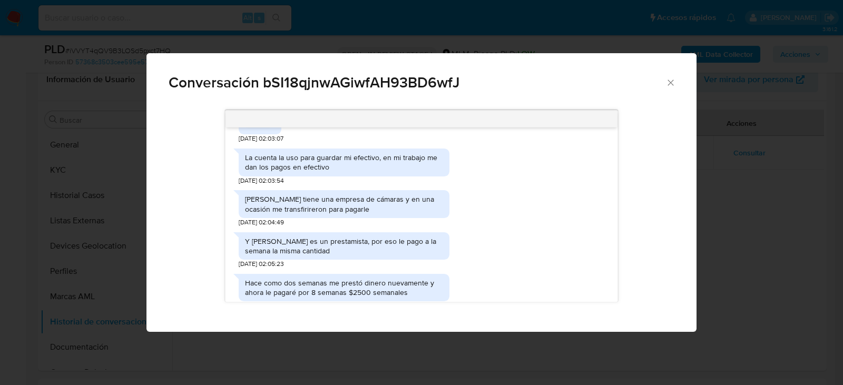
click at [674, 81] on icon "Cerrar" at bounding box center [671, 82] width 11 height 11
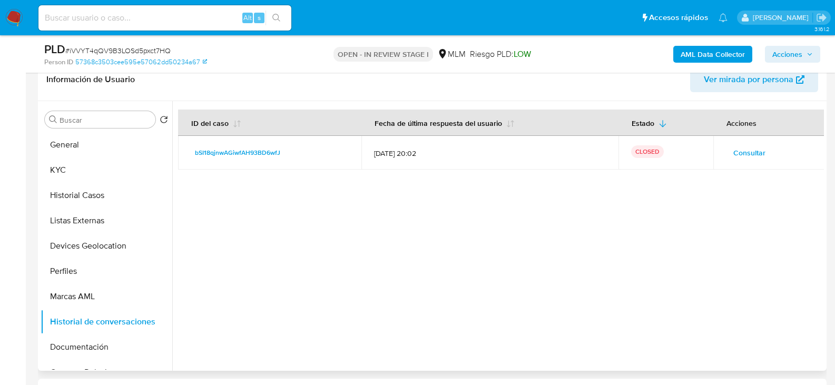
click at [588, 225] on div at bounding box center [498, 236] width 652 height 270
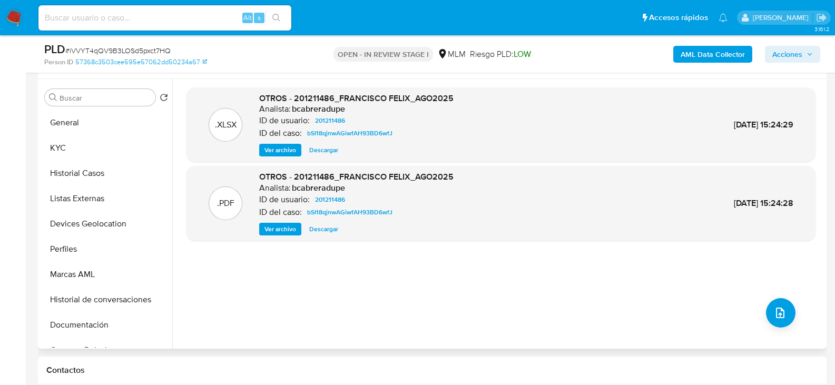
click at [342, 275] on div ".XLSX OTROS - 201211486_FRANCISCO FELIX_AGO2025 Analista: bcabreradupe ID de us…" at bounding box center [501, 213] width 629 height 253
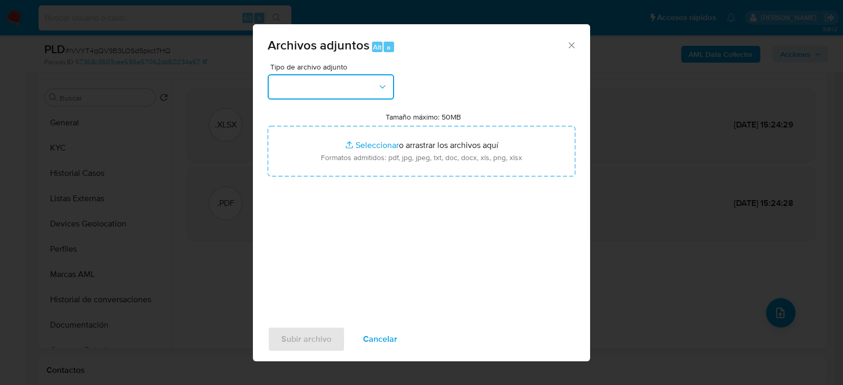
click at [342, 94] on button "button" at bounding box center [331, 86] width 126 height 25
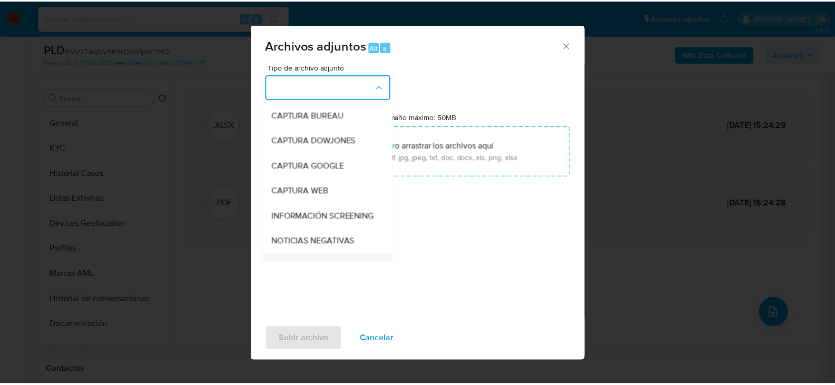
scroll to position [80, 0]
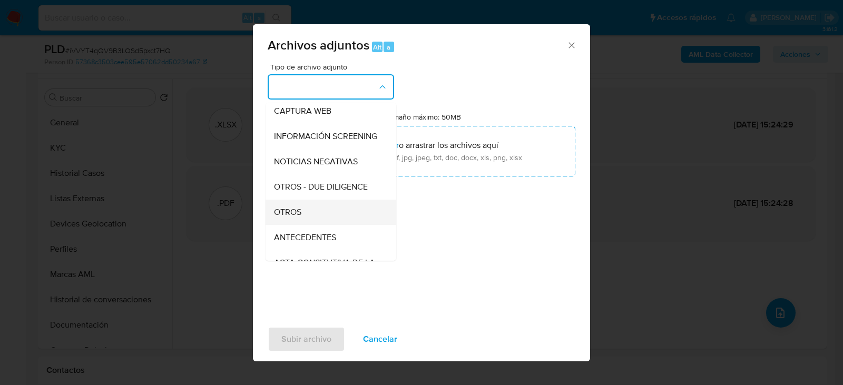
click at [296, 218] on span "OTROS" at bounding box center [287, 212] width 27 height 11
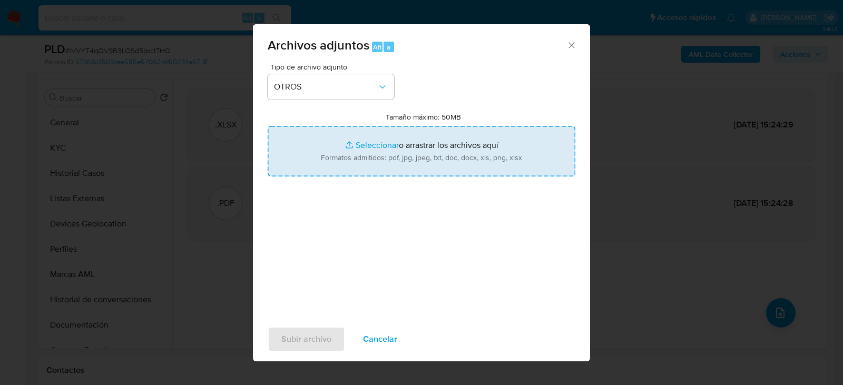
type input "C:\fakepath\201211486_FRANCISCO JAVIER FELIX ALFEREZ_SEP2025.pdf"
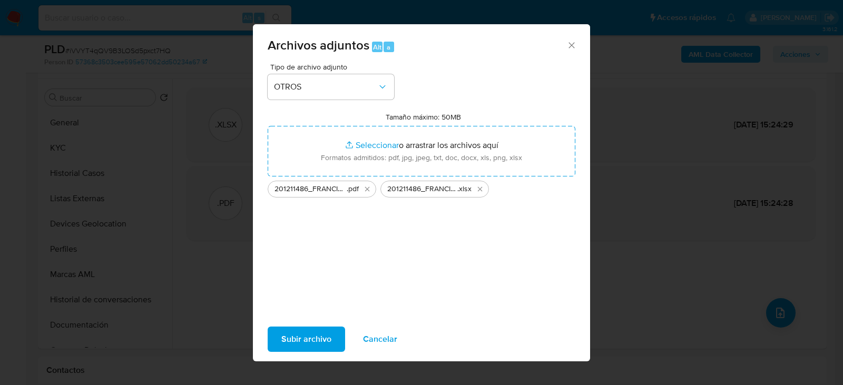
click at [311, 340] on span "Subir archivo" at bounding box center [306, 339] width 50 height 23
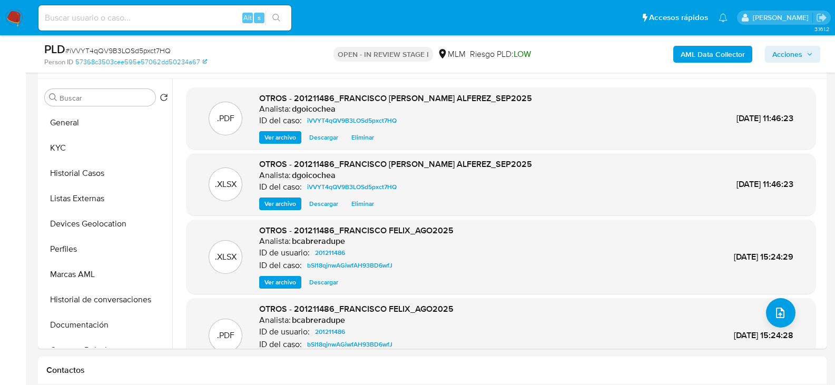
click at [798, 55] on span "Acciones" at bounding box center [788, 54] width 30 height 17
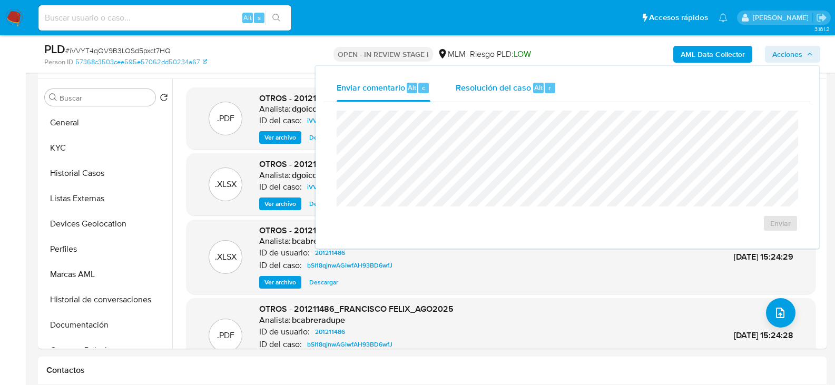
click at [494, 92] on span "Resolución del caso" at bounding box center [493, 87] width 75 height 12
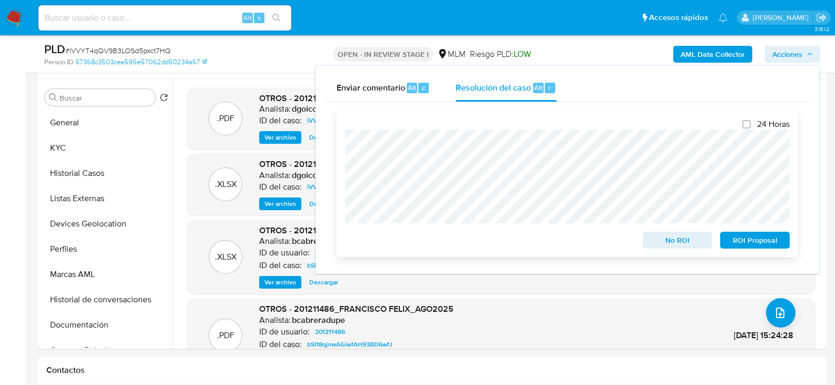
click at [696, 236] on span "No ROI" at bounding box center [677, 240] width 55 height 15
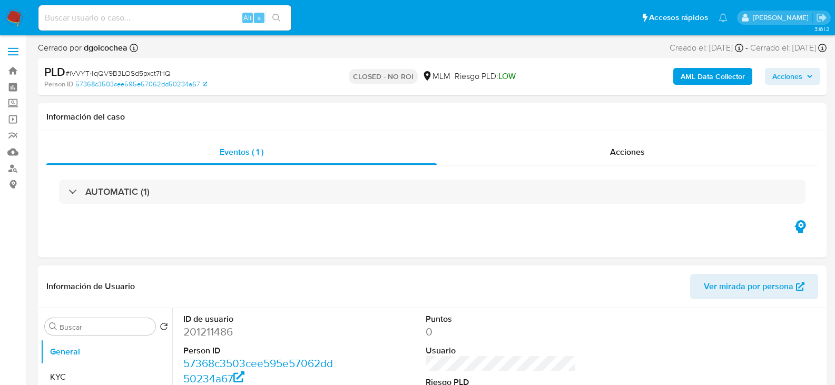
select select "10"
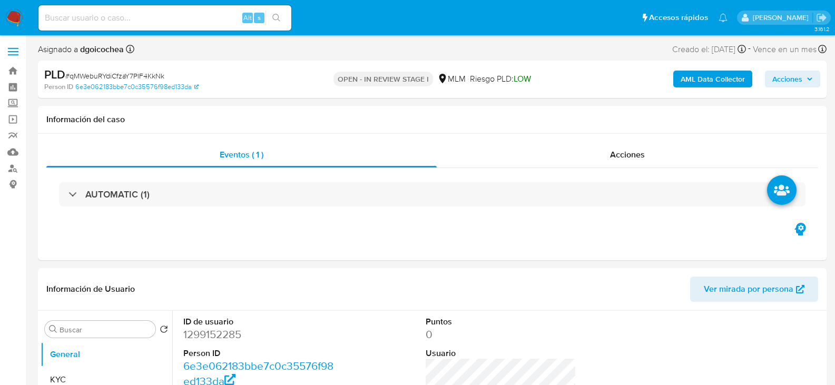
select select "10"
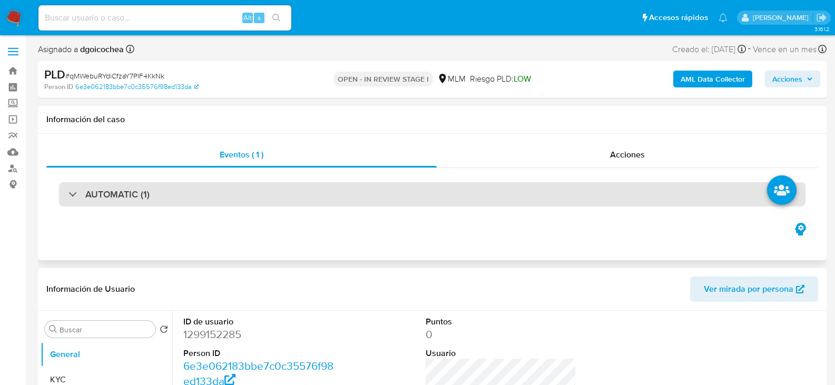
click at [251, 193] on div "AUTOMATIC (1)" at bounding box center [432, 194] width 747 height 24
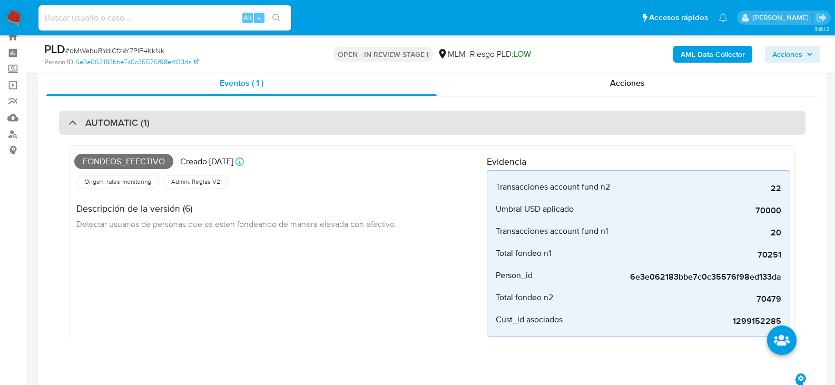
scroll to position [53, 0]
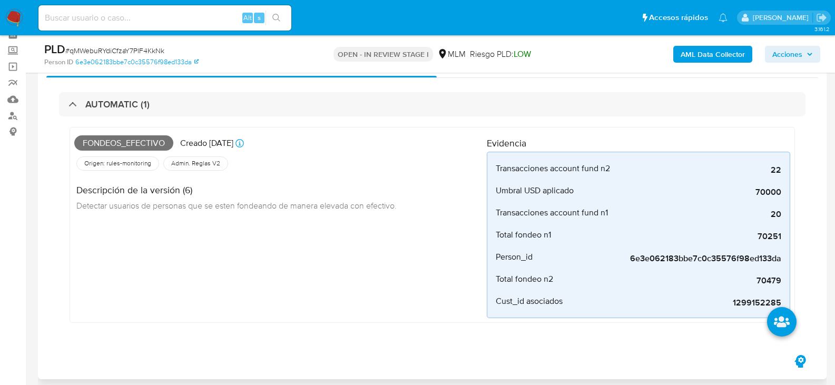
click at [306, 310] on div "Fondeos_efectivo Creado hace 17 días Creado: 12/09/2025 03:06:23 Origen: rules-…" at bounding box center [280, 225] width 413 height 187
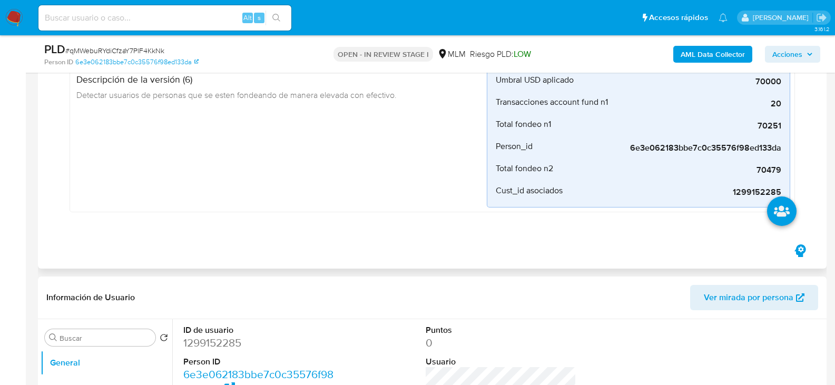
scroll to position [369, 0]
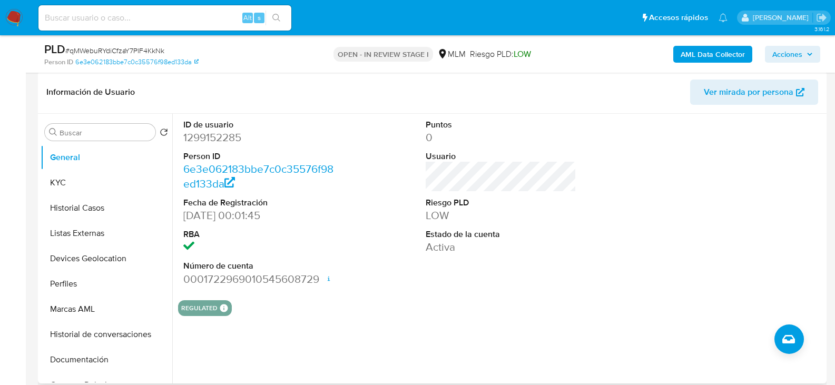
click at [387, 207] on div "ID de usuario 1299152285 Person ID 6e3e062183bbe7c0c35576f98ed133da Fecha de Re…" at bounding box center [501, 203] width 646 height 178
click at [76, 190] on button "KYC" at bounding box center [102, 182] width 123 height 25
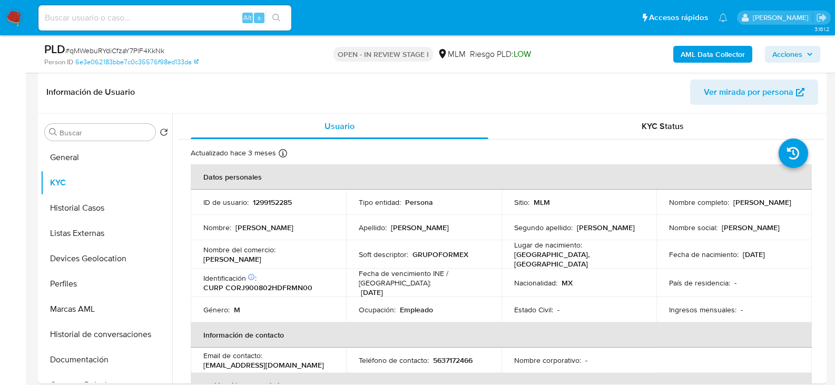
click at [192, 248] on td "Nombre del comercio : Reynoso Mireles Gerardo" at bounding box center [268, 254] width 155 height 28
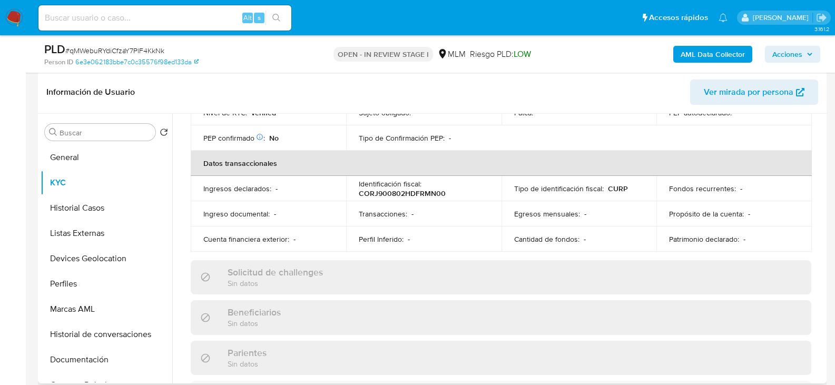
scroll to position [316, 0]
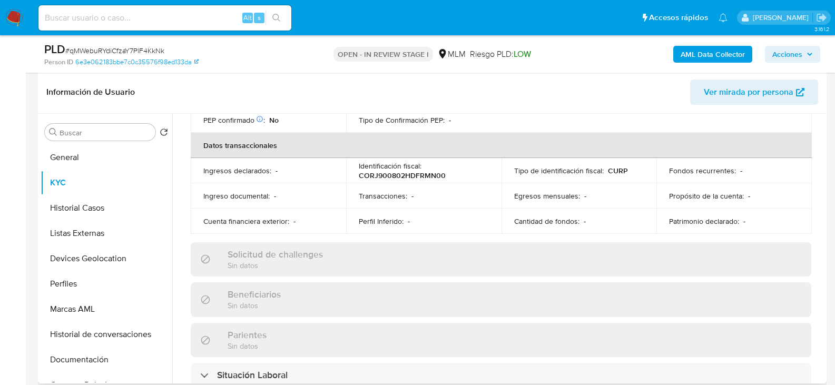
click at [187, 187] on div "Actualizado hace 3 meses Creado: 30/01/2023 21:08:22 Actualizado: 16/06/2025 22…" at bounding box center [501, 279] width 646 height 913
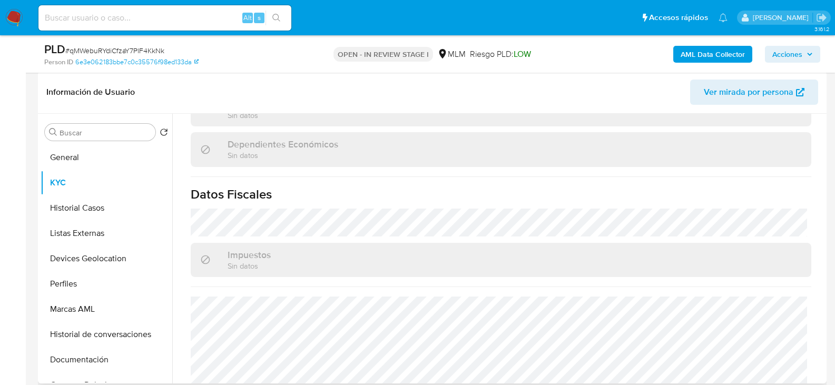
scroll to position [662, 0]
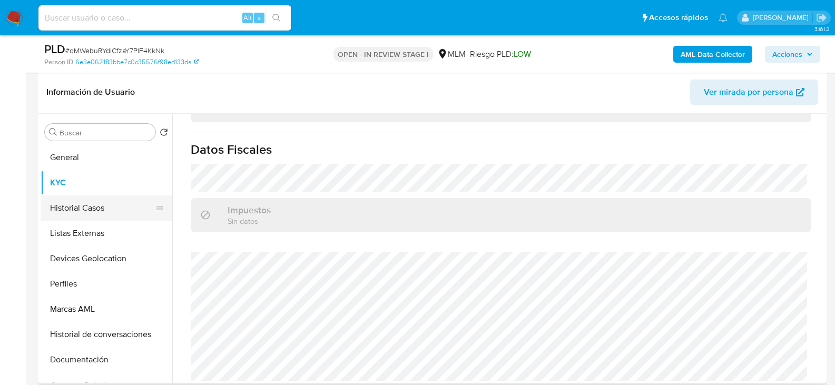
click at [98, 209] on button "Historial Casos" at bounding box center [102, 208] width 123 height 25
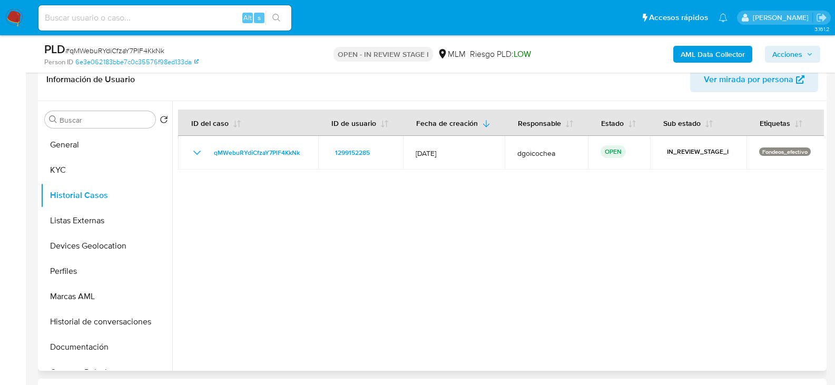
click at [400, 264] on div at bounding box center [498, 236] width 652 height 270
click at [79, 218] on button "Listas Externas" at bounding box center [102, 220] width 123 height 25
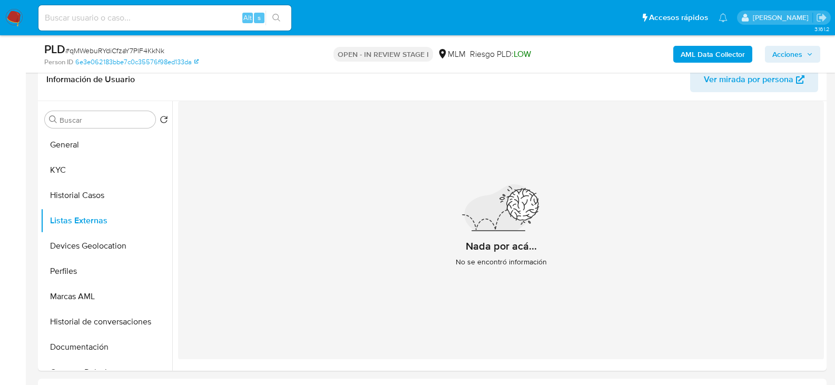
click at [313, 274] on div "Nada por acá... No se encontró información" at bounding box center [501, 230] width 646 height 258
click at [89, 244] on button "Devices Geolocation" at bounding box center [102, 245] width 123 height 25
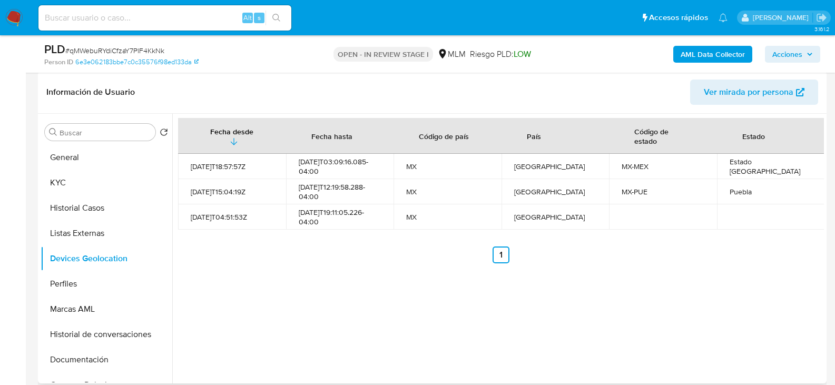
click at [471, 298] on div "Fecha desde Fecha hasta Código de país País Código de estado Estado 2023-06-25T…" at bounding box center [498, 249] width 652 height 270
click at [71, 276] on button "Perfiles" at bounding box center [102, 283] width 123 height 25
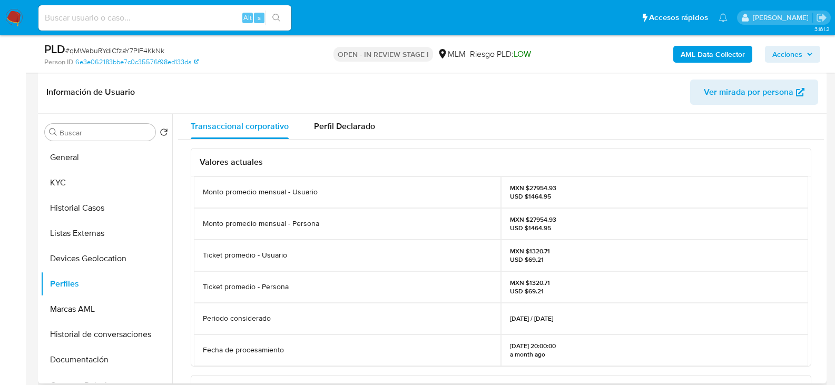
click at [398, 300] on div "Ticket promedio - Persona" at bounding box center [347, 287] width 307 height 32
click at [92, 307] on button "Marcas AML" at bounding box center [102, 309] width 123 height 25
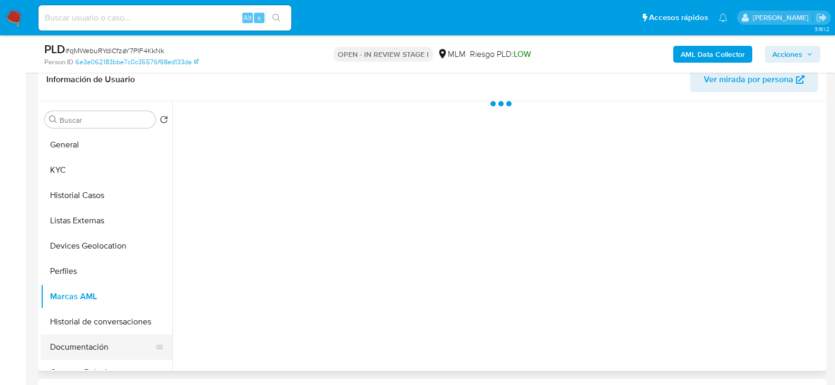
click at [95, 344] on button "Documentación" at bounding box center [102, 347] width 123 height 25
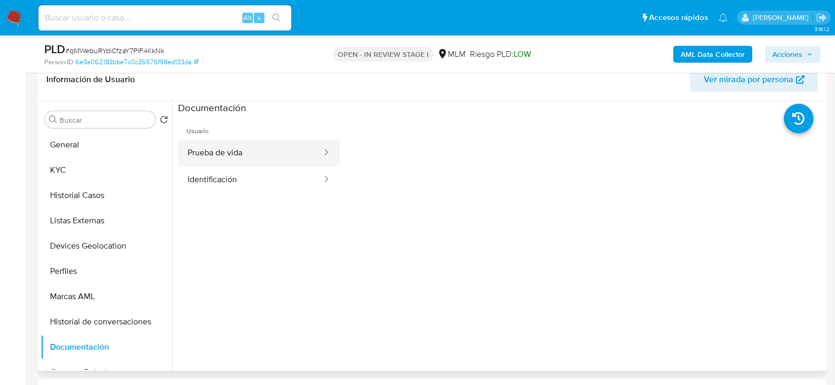
click at [225, 152] on button "Prueba de vida" at bounding box center [250, 153] width 145 height 27
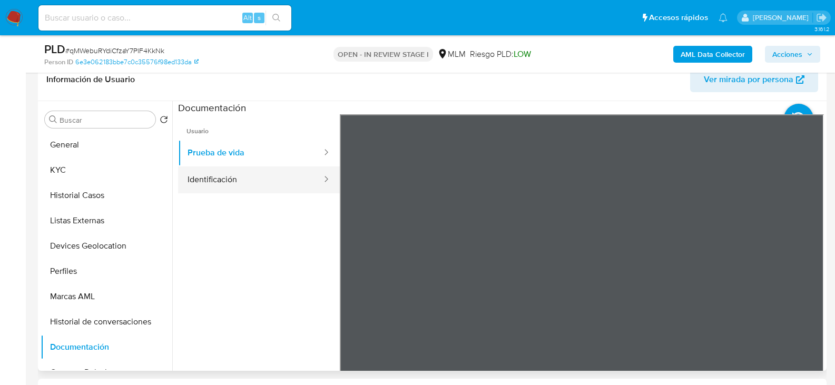
click at [229, 175] on button "Identificación" at bounding box center [250, 180] width 145 height 27
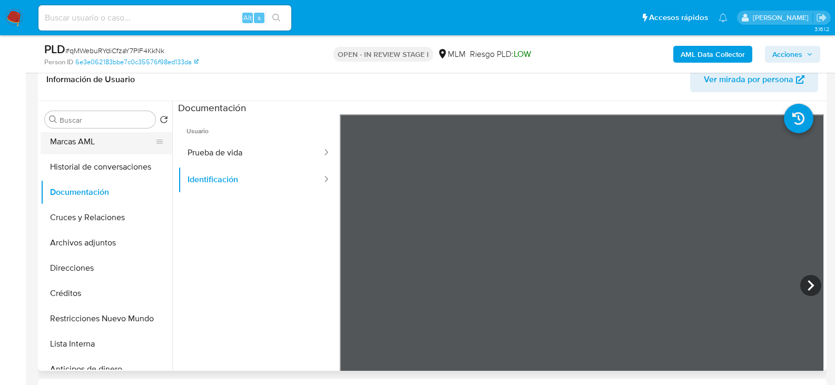
scroll to position [158, 0]
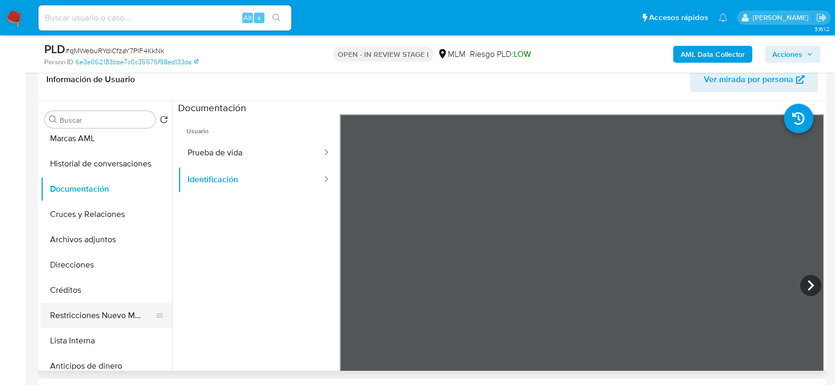
click at [83, 318] on button "Restricciones Nuevo Mundo" at bounding box center [102, 315] width 123 height 25
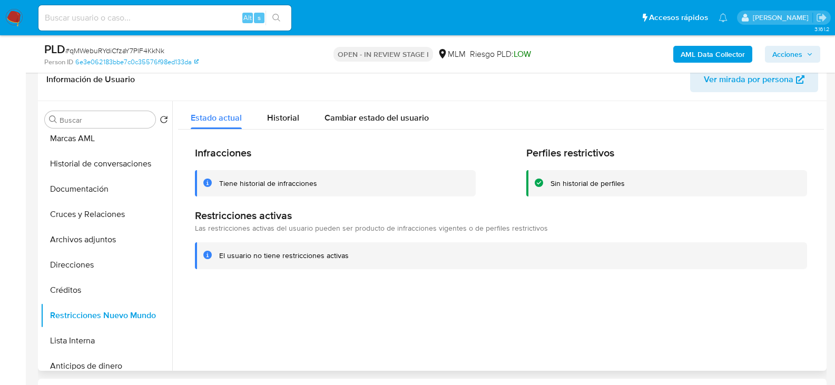
click at [318, 303] on div at bounding box center [498, 236] width 652 height 270
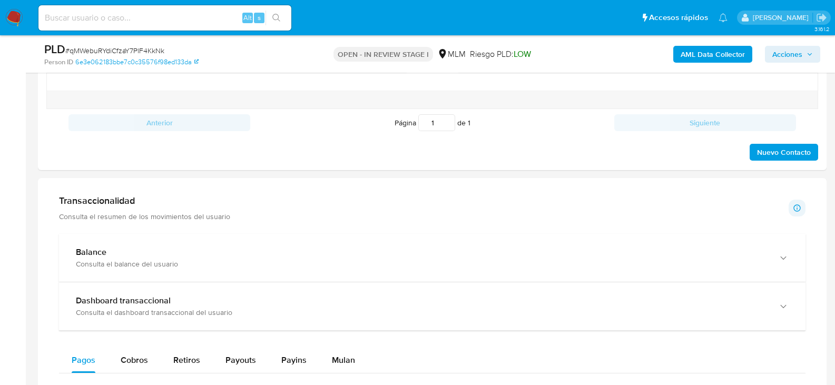
scroll to position [896, 0]
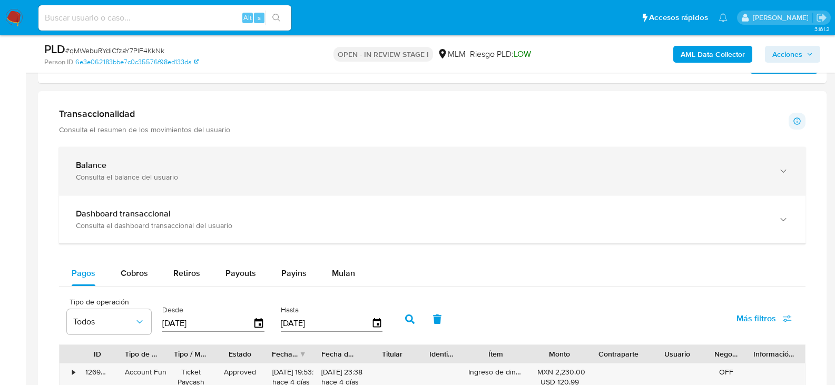
click at [159, 182] on div "Balance Consulta el balance del usuario" at bounding box center [432, 171] width 747 height 48
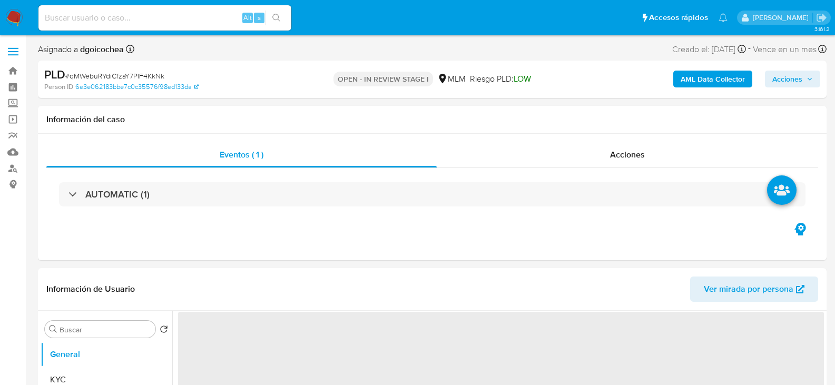
select select "10"
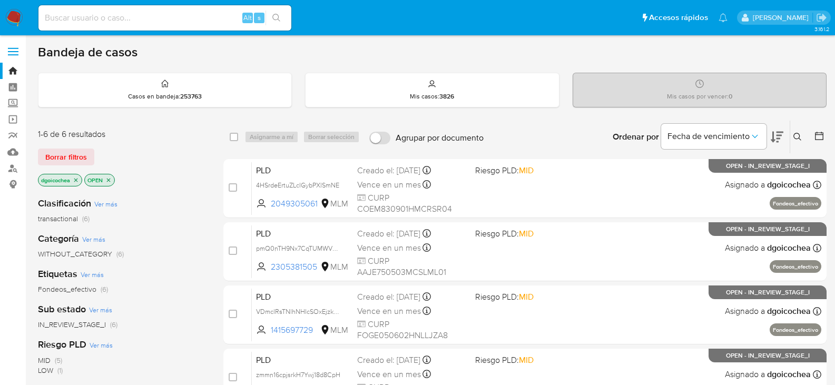
click at [100, 25] on div "Alt s" at bounding box center [164, 17] width 253 height 25
click at [99, 18] on input at bounding box center [164, 18] width 253 height 14
paste input "298432823"
type input "298432823"
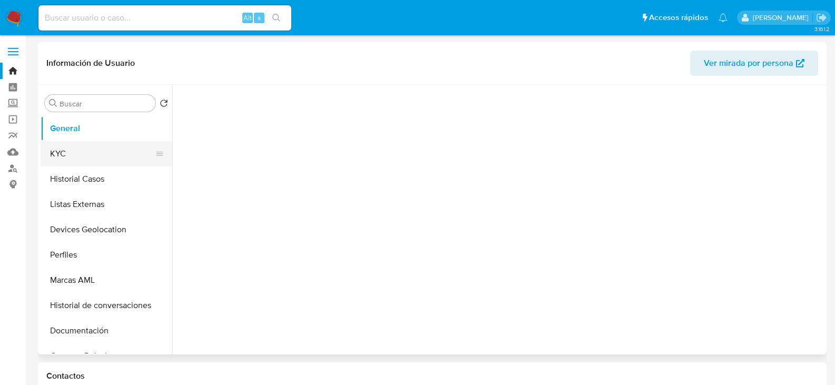
select select "10"
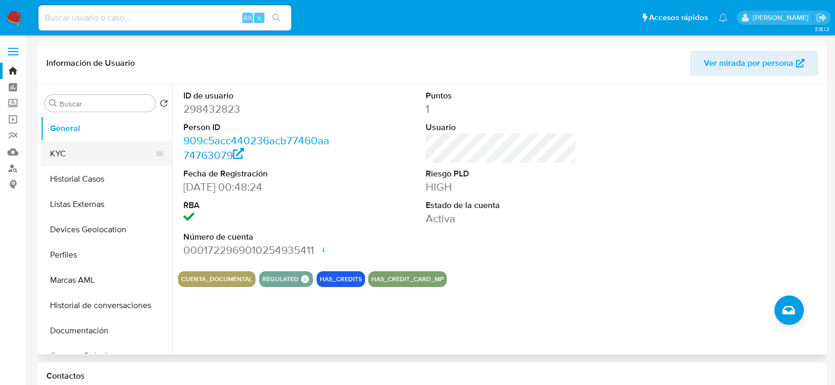
click at [109, 154] on button "KYC" at bounding box center [102, 153] width 123 height 25
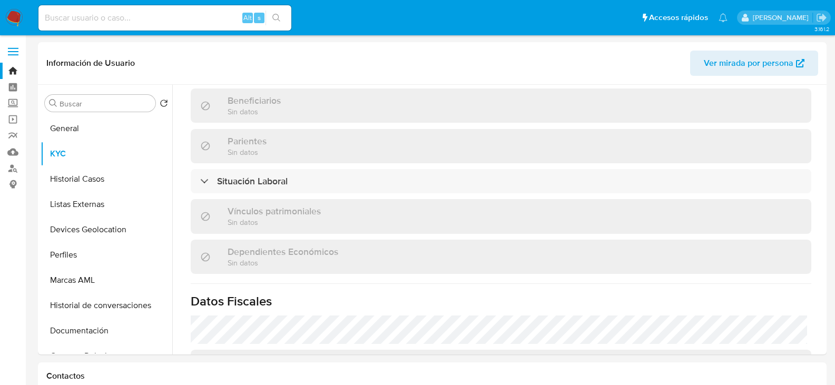
scroll to position [652, 0]
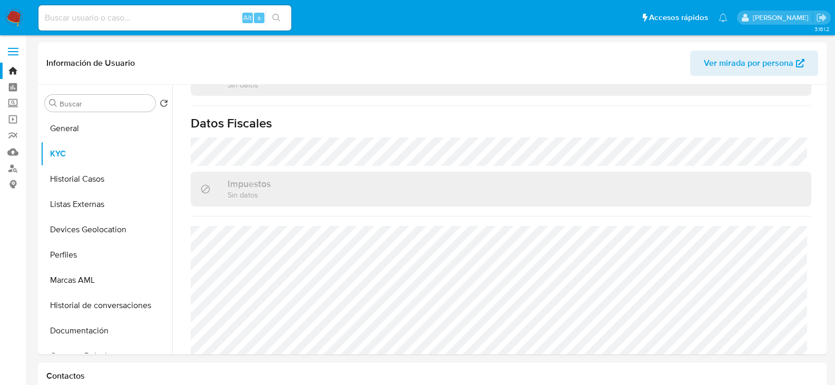
click at [189, 24] on input at bounding box center [164, 18] width 253 height 14
paste input "300906736"
type input "300906736"
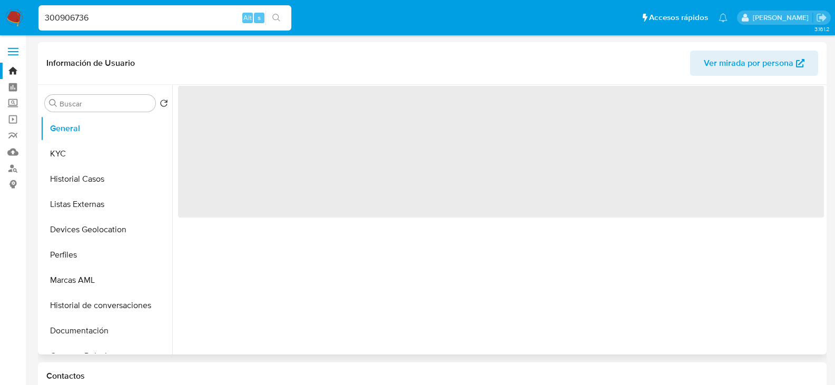
select select "10"
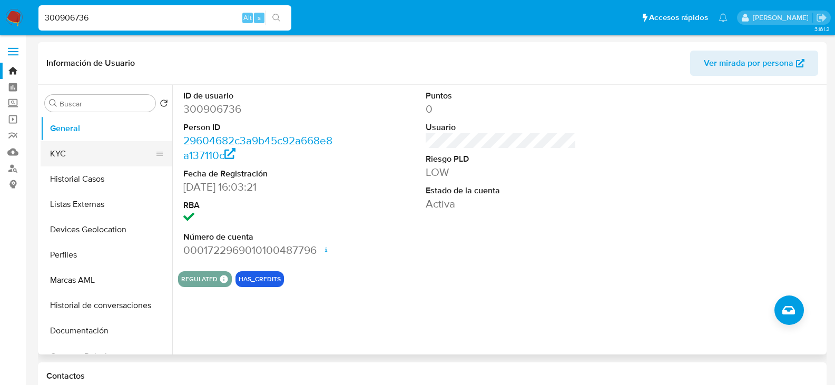
click at [94, 150] on button "KYC" at bounding box center [102, 153] width 123 height 25
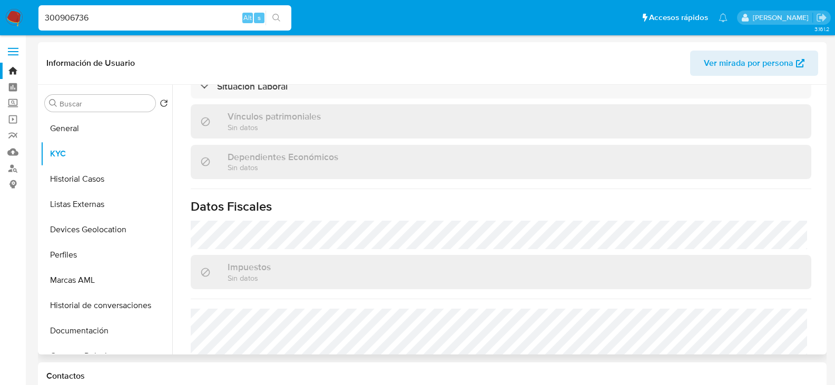
scroll to position [662, 0]
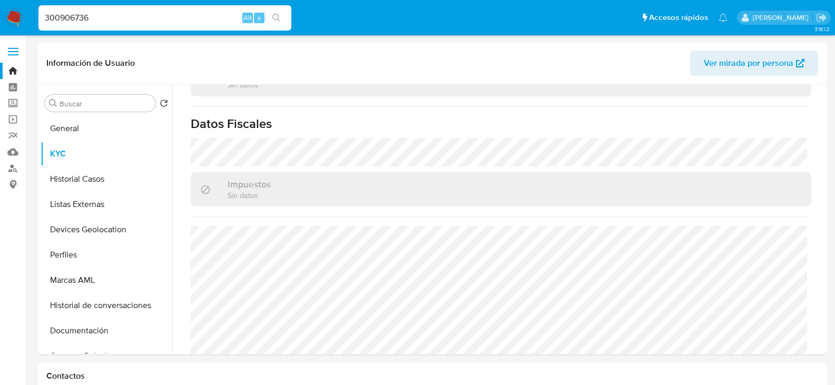
click at [76, 22] on input "300906736" at bounding box center [164, 18] width 253 height 14
paste input "1299152285"
type input "1299152285"
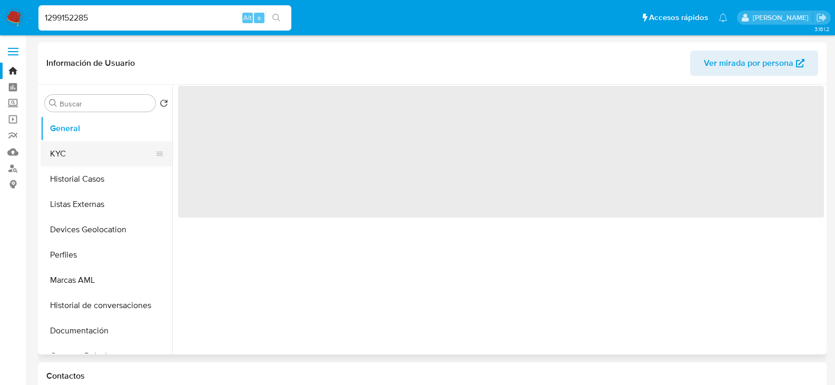
select select "10"
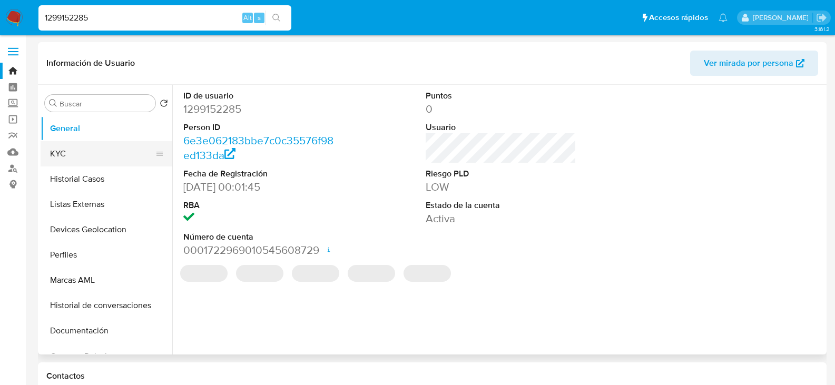
click at [88, 152] on button "KYC" at bounding box center [102, 153] width 123 height 25
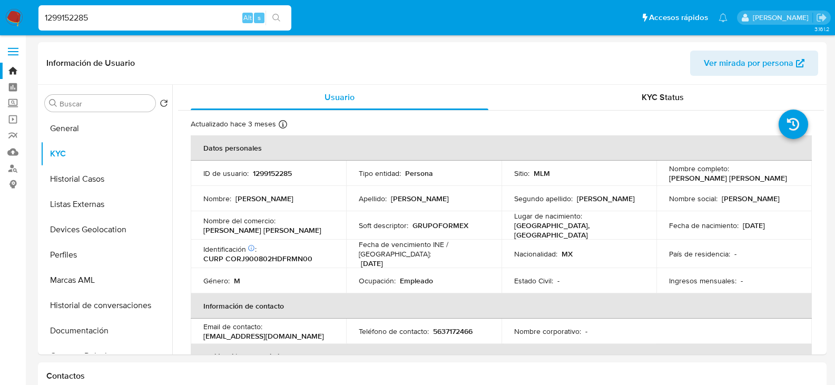
click at [101, 15] on input "1299152285" at bounding box center [164, 18] width 253 height 14
paste input "378500211"
type input "1378500211"
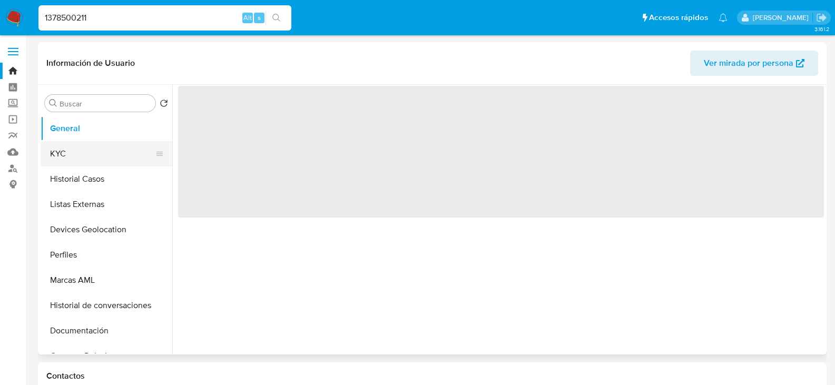
click at [106, 149] on button "KYC" at bounding box center [102, 153] width 123 height 25
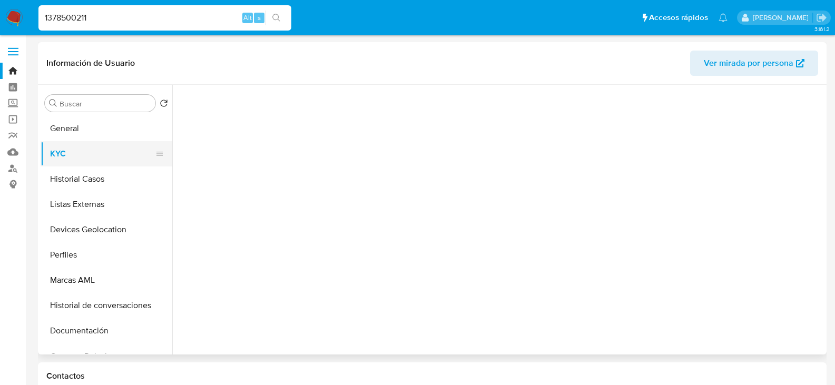
select select "10"
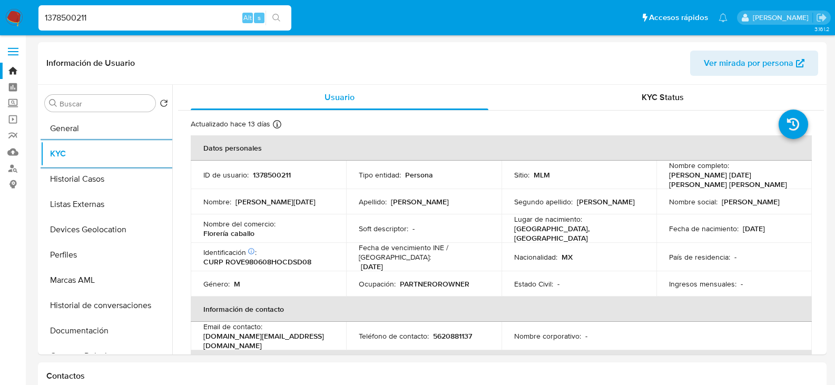
click at [113, 21] on input "1378500211" at bounding box center [164, 18] width 253 height 14
paste input "784068952"
type input "1784068952"
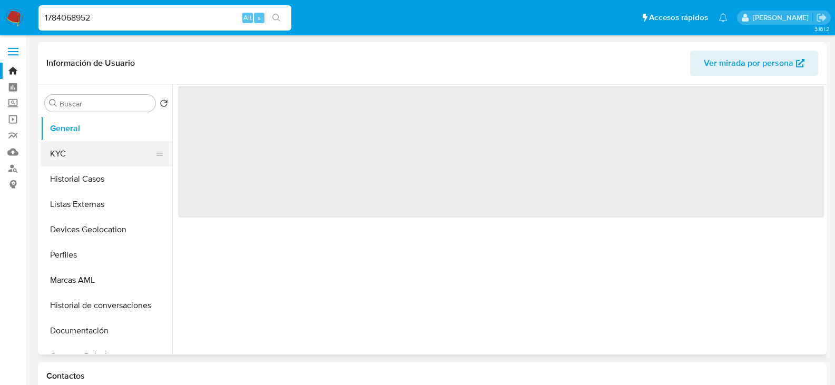
select select "10"
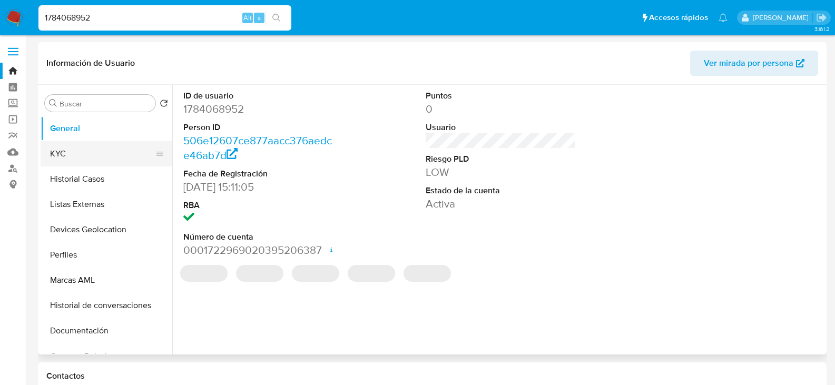
click at [87, 155] on button "KYC" at bounding box center [102, 153] width 123 height 25
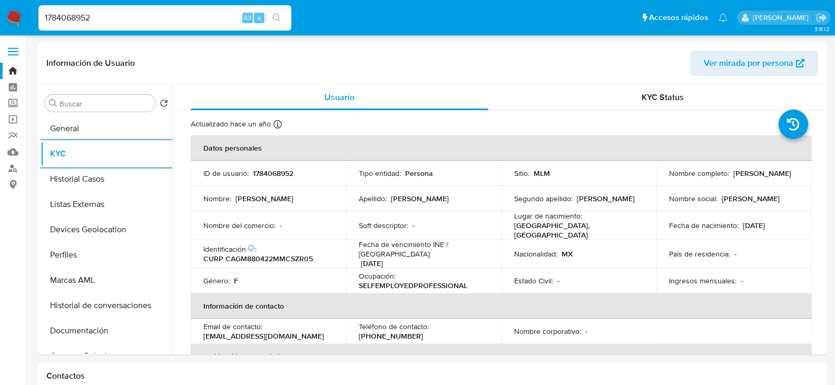
click at [106, 22] on input "1784068952" at bounding box center [164, 18] width 253 height 14
paste input "429528304"
type input "1429528304"
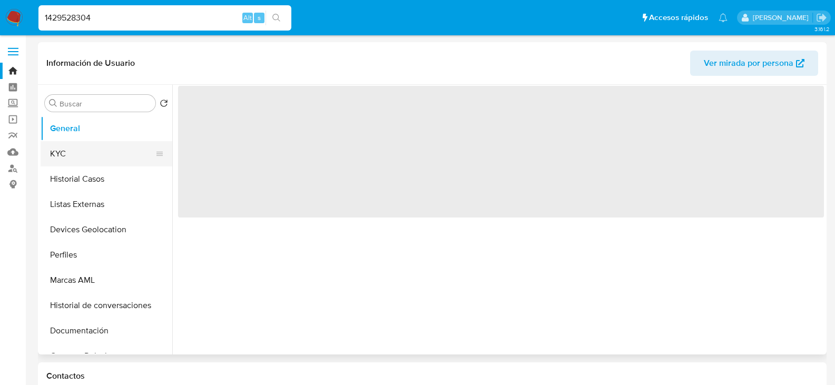
select select "10"
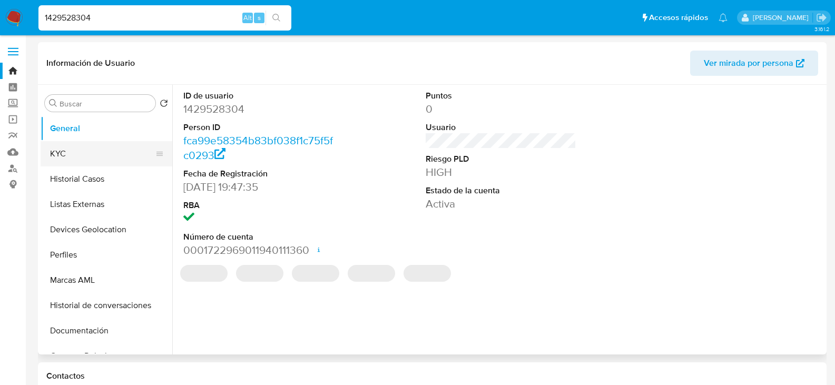
click at [99, 153] on button "KYC" at bounding box center [102, 153] width 123 height 25
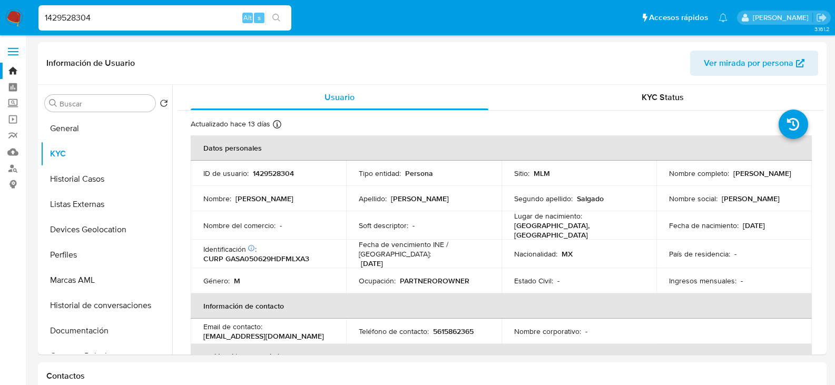
click at [104, 20] on input "1429528304" at bounding box center [164, 18] width 253 height 14
paste input "780403227"
type input "1780403227"
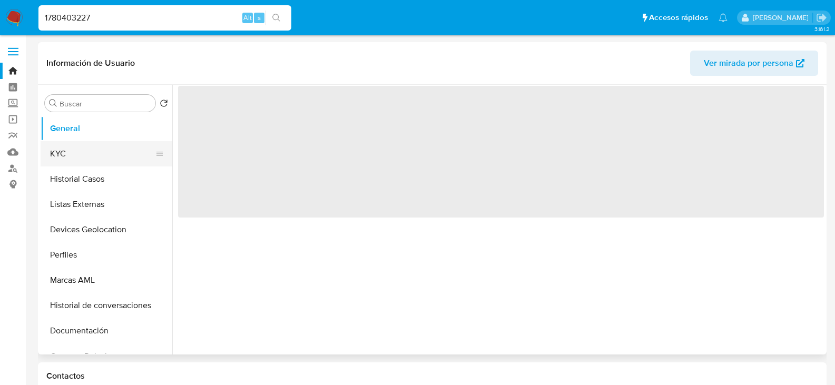
select select "10"
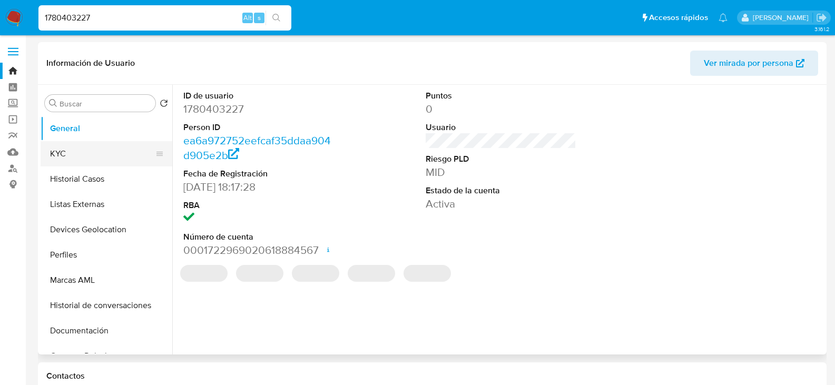
click at [75, 154] on button "KYC" at bounding box center [102, 153] width 123 height 25
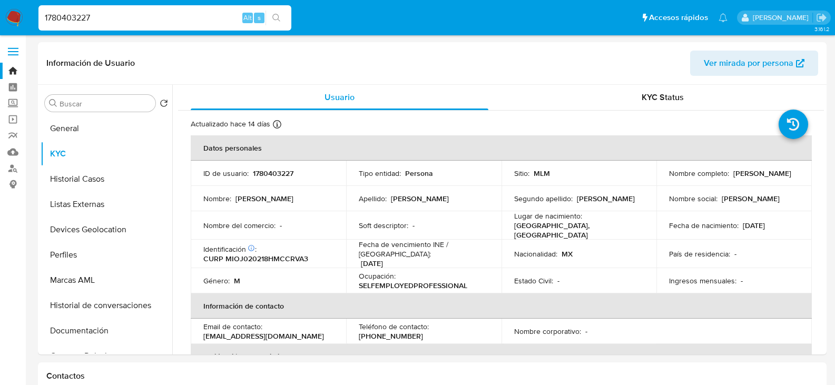
click at [63, 18] on input "1780403227" at bounding box center [164, 18] width 253 height 14
paste input "513748250"
type input "513748250"
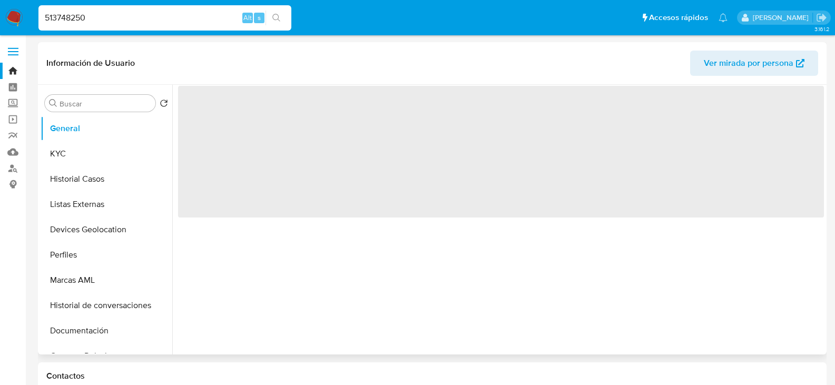
select select "10"
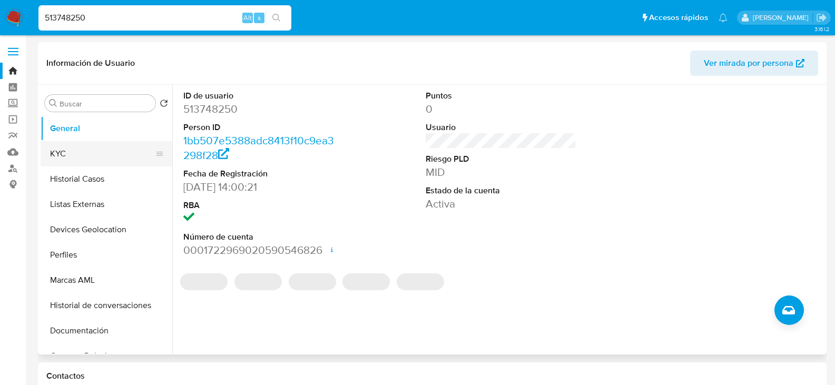
click at [91, 154] on button "KYC" at bounding box center [102, 153] width 123 height 25
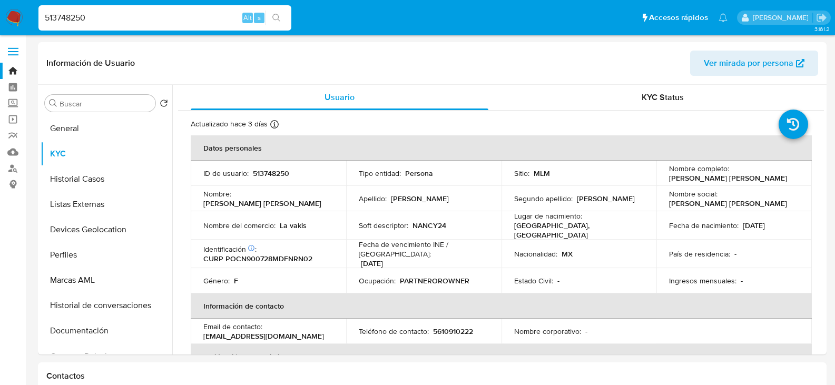
select select "10"
click at [68, 23] on input "513748250" at bounding box center [164, 18] width 253 height 14
paste input "257443554"
type input "257443554"
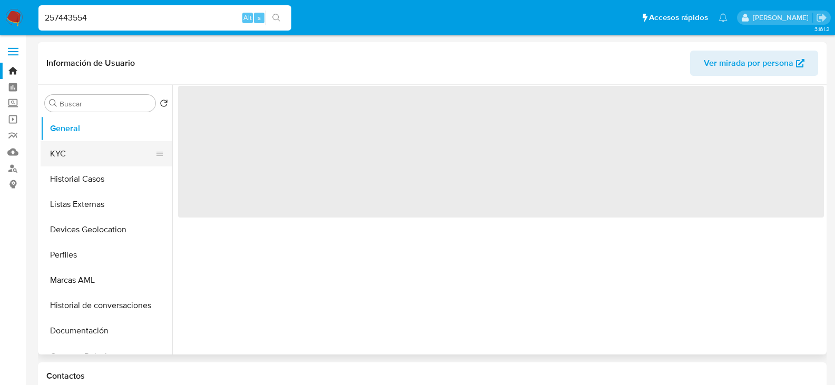
select select "10"
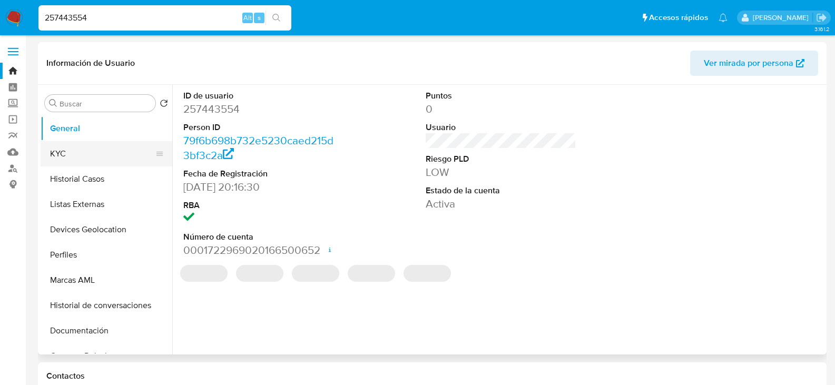
click at [79, 153] on button "KYC" at bounding box center [102, 153] width 123 height 25
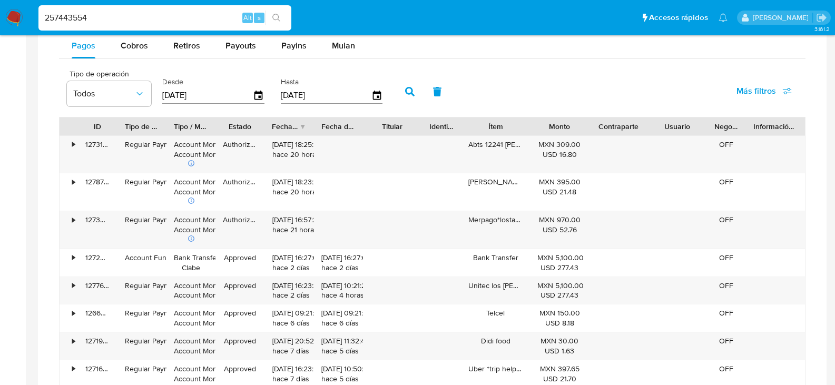
scroll to position [527, 0]
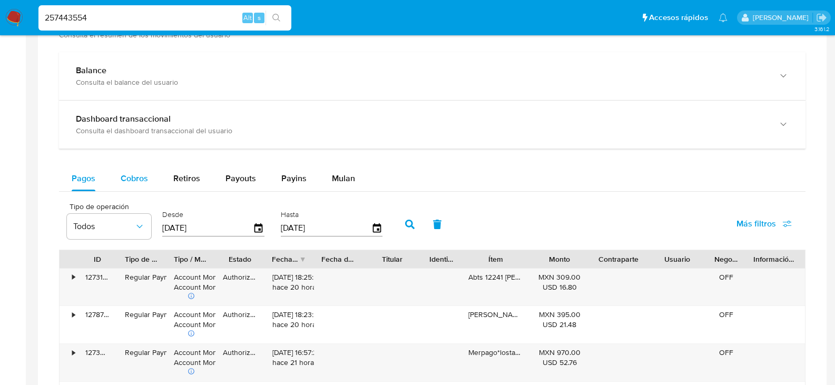
click at [125, 182] on span "Cobros" at bounding box center [134, 178] width 27 height 12
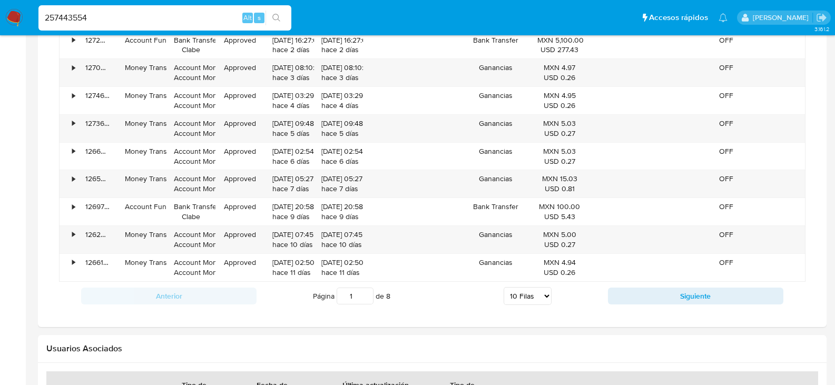
scroll to position [843, 0]
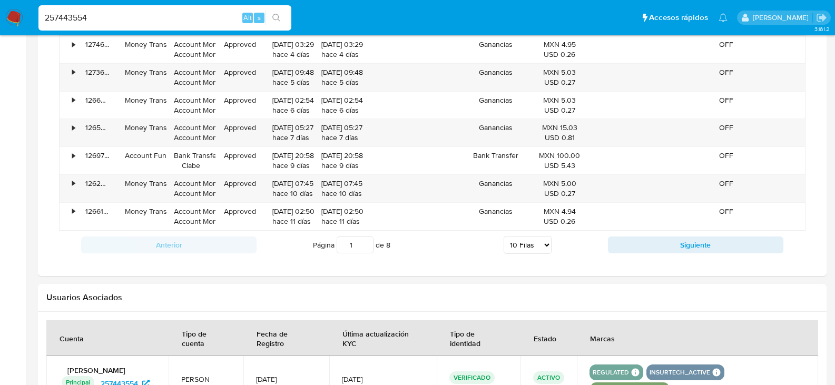
click at [533, 246] on select "5 Filas 10 Filas 20 Filas 25 Filas 50 Filas 100 Filas" at bounding box center [528, 245] width 48 height 18
select select "100"
click at [504, 236] on select "5 Filas 10 Filas 20 Filas 25 Filas 50 Filas 100 Filas" at bounding box center [528, 245] width 48 height 18
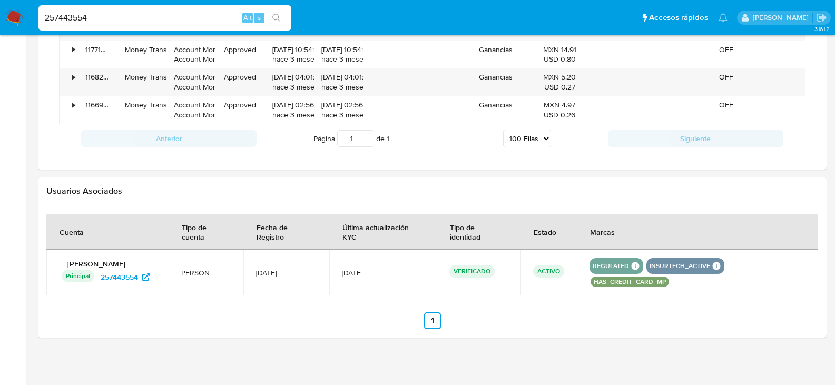
scroll to position [2689, 0]
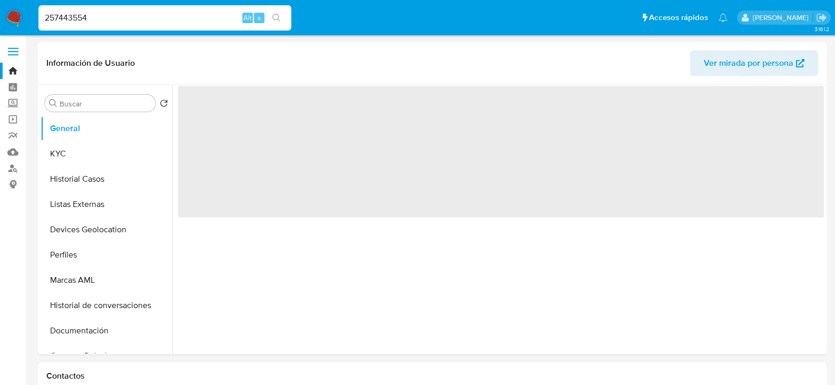
select select "10"
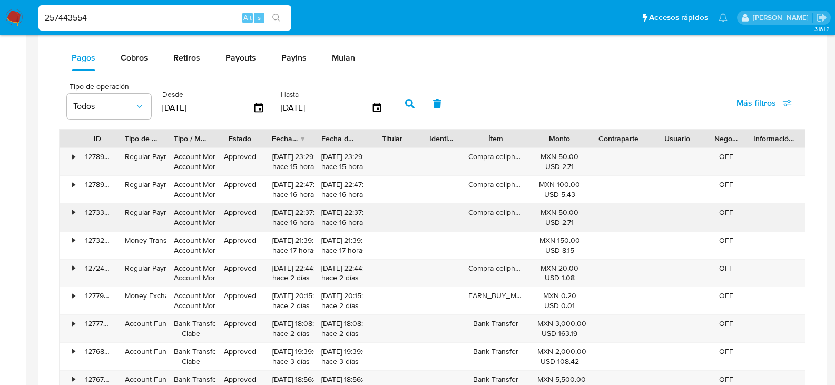
scroll to position [685, 0]
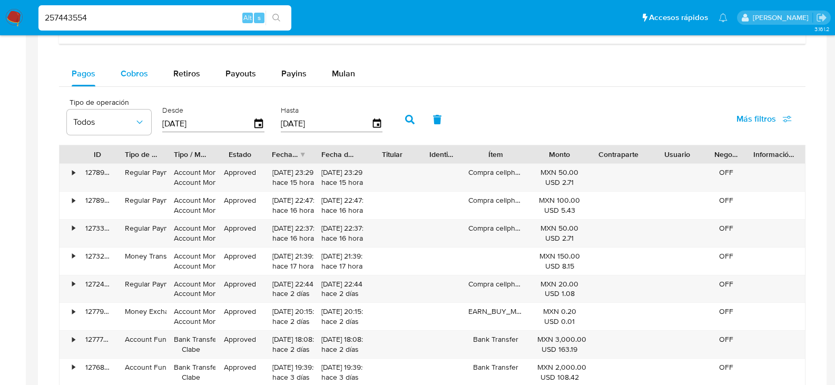
click at [130, 79] on span "Cobros" at bounding box center [134, 73] width 27 height 12
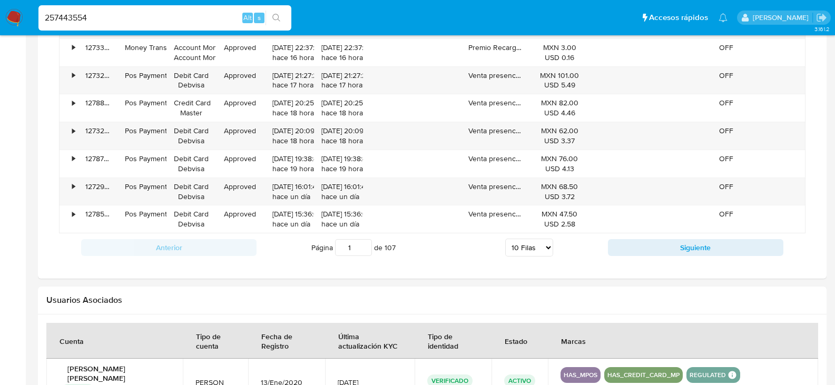
scroll to position [896, 0]
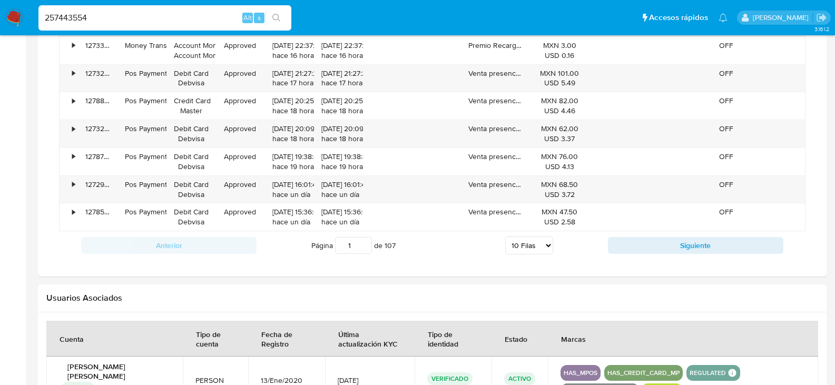
click at [542, 242] on select "5 Filas 10 Filas 20 Filas 25 Filas 50 Filas 100 Filas" at bounding box center [529, 246] width 48 height 18
select select "100"
click at [505, 237] on select "5 Filas 10 Filas 20 Filas 25 Filas 50 Filas 100 Filas" at bounding box center [529, 246] width 48 height 18
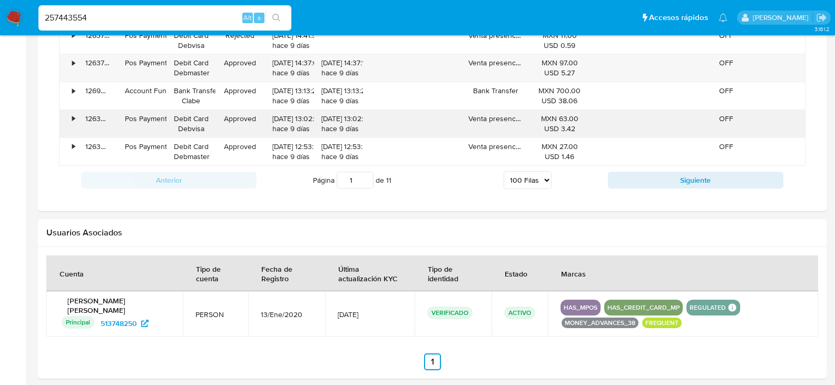
scroll to position [3512, 0]
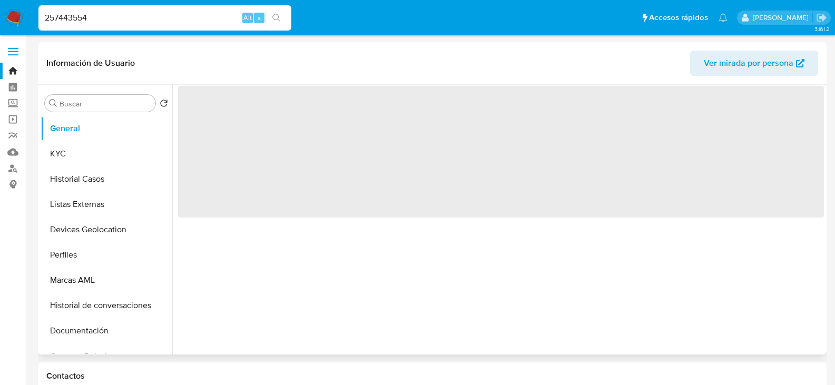
select select "10"
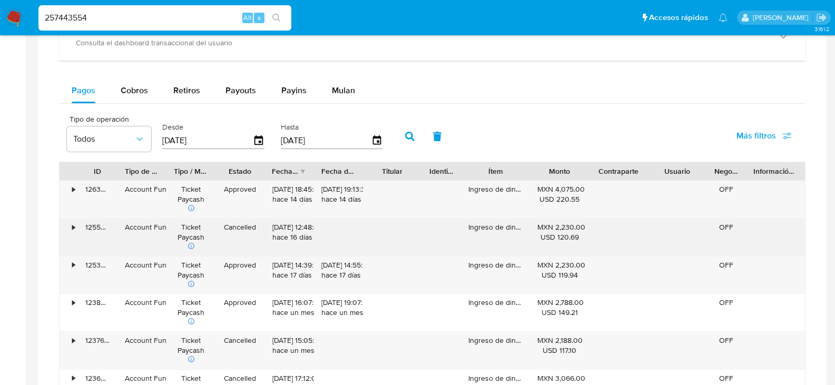
scroll to position [685, 0]
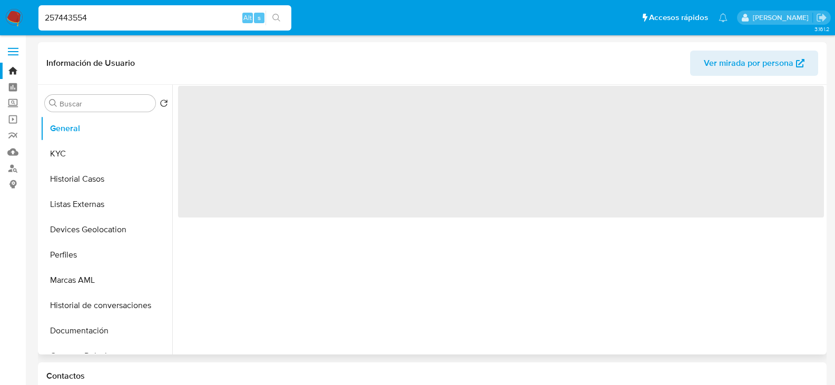
select select "10"
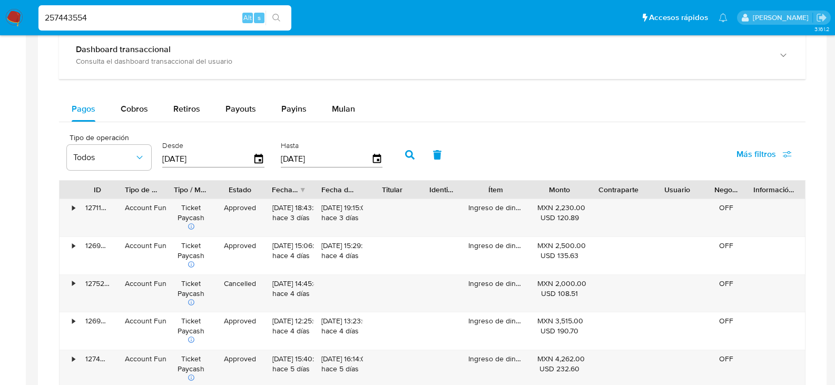
scroll to position [685, 0]
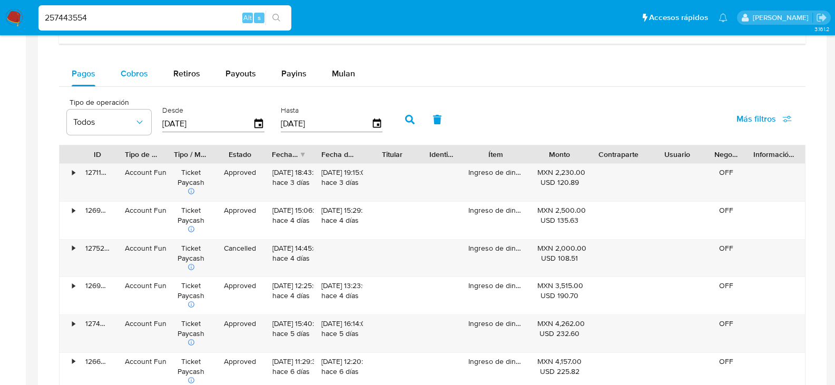
click at [129, 79] on span "Cobros" at bounding box center [134, 73] width 27 height 12
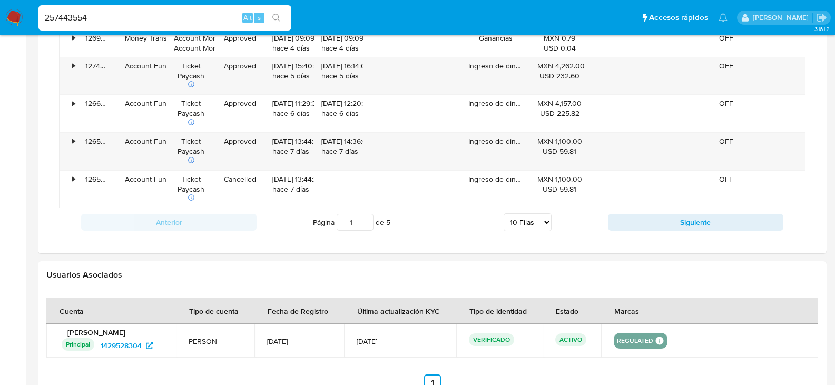
scroll to position [1001, 0]
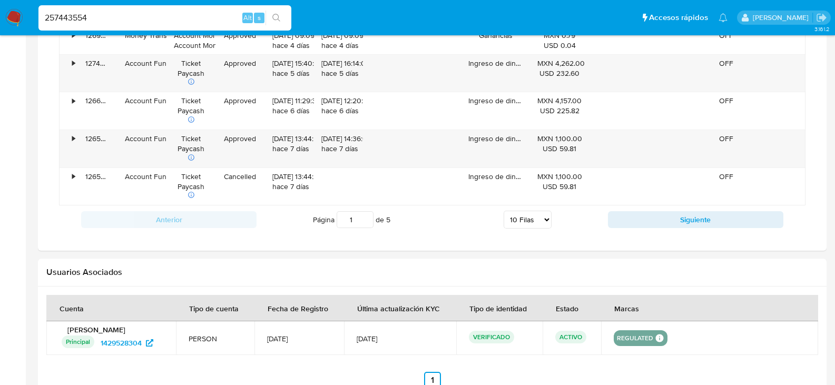
click at [521, 220] on select "5 Filas 10 Filas 20 Filas 25 Filas 50 Filas 100 Filas" at bounding box center [528, 220] width 48 height 18
select select "100"
click at [504, 211] on select "5 Filas 10 Filas 20 Filas 25 Filas 50 Filas 100 Filas" at bounding box center [528, 220] width 48 height 18
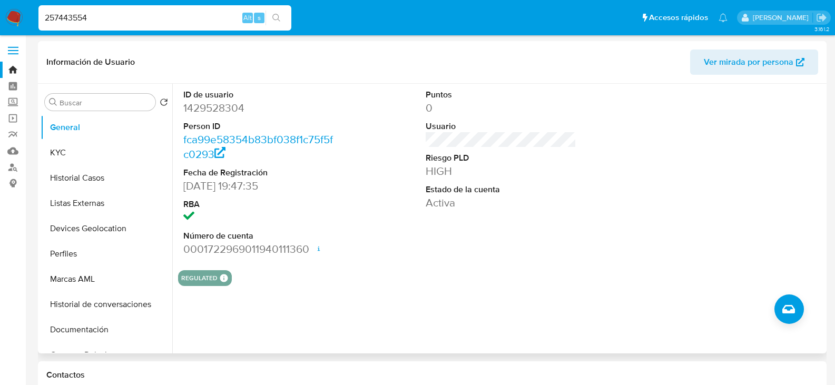
scroll to position [0, 0]
click at [53, 154] on button "KYC" at bounding box center [102, 153] width 123 height 25
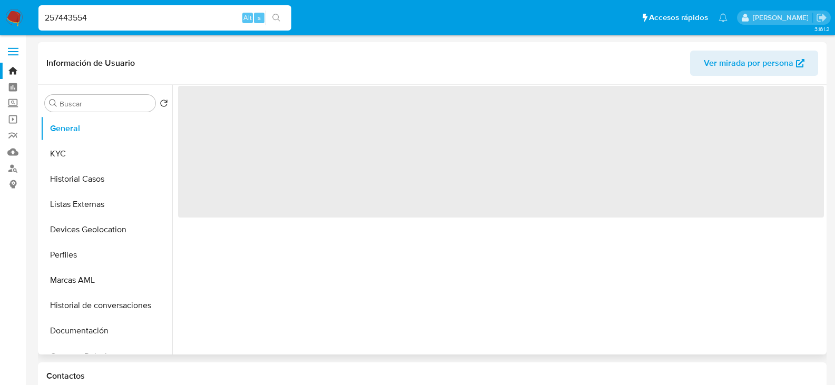
select select "10"
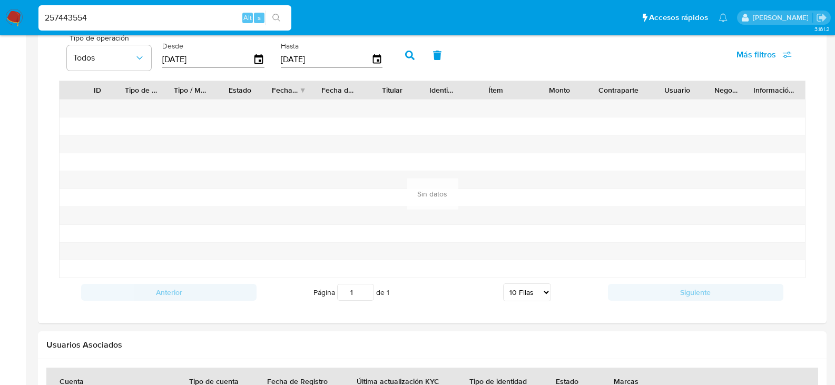
scroll to position [632, 0]
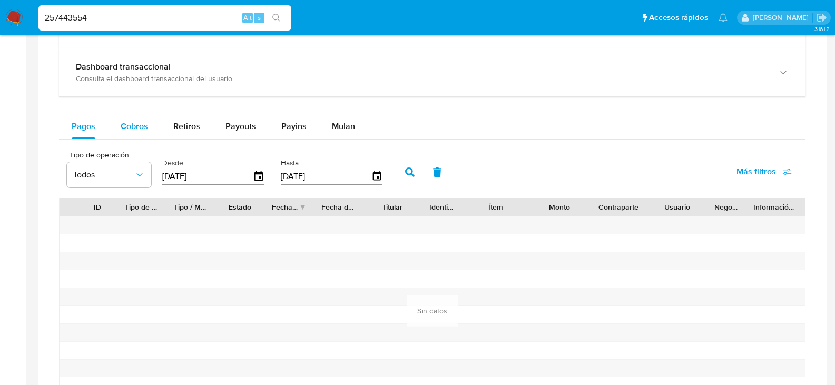
click at [137, 125] on span "Cobros" at bounding box center [134, 126] width 27 height 12
select select "10"
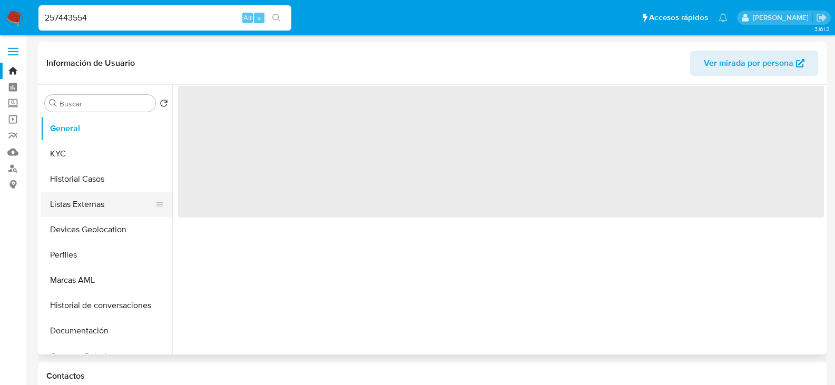
select select "10"
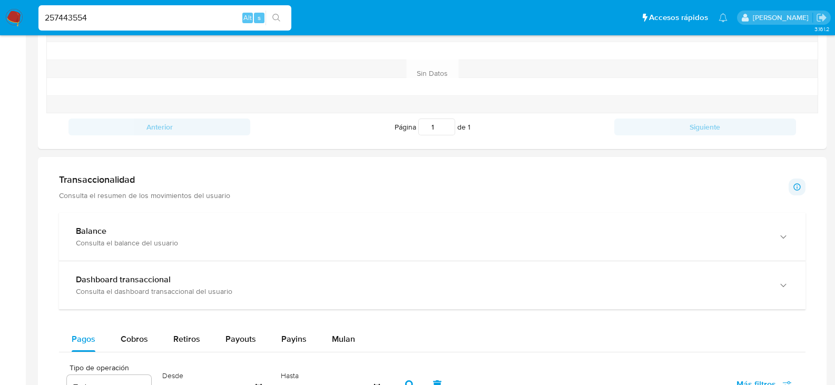
scroll to position [580, 0]
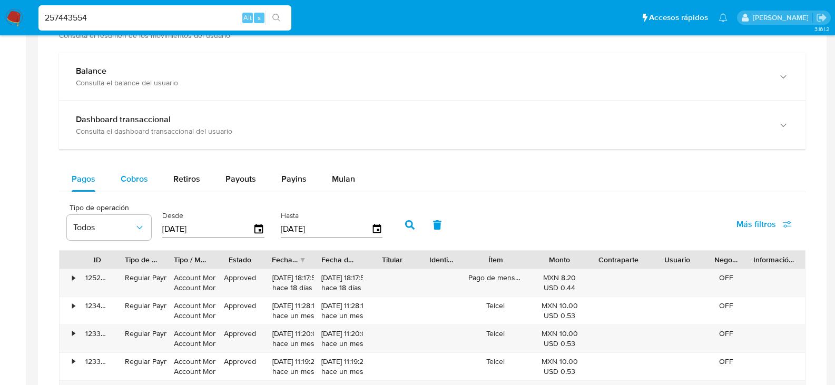
click at [122, 178] on span "Cobros" at bounding box center [134, 179] width 27 height 12
select select "10"
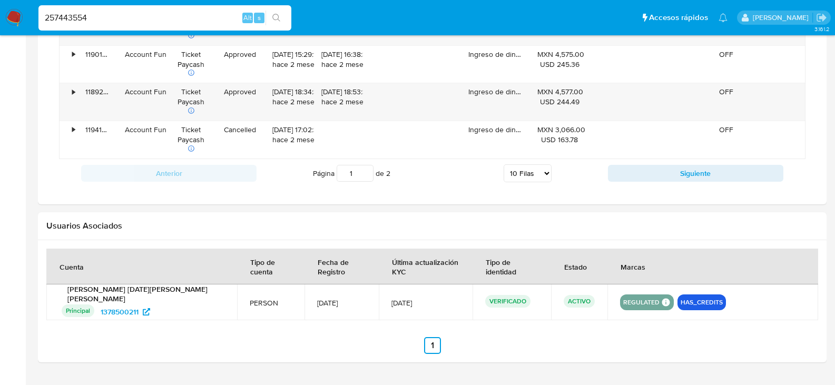
scroll to position [1036, 0]
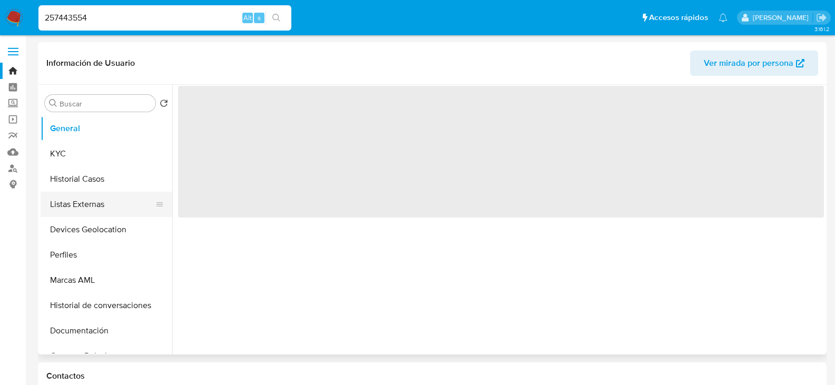
select select "10"
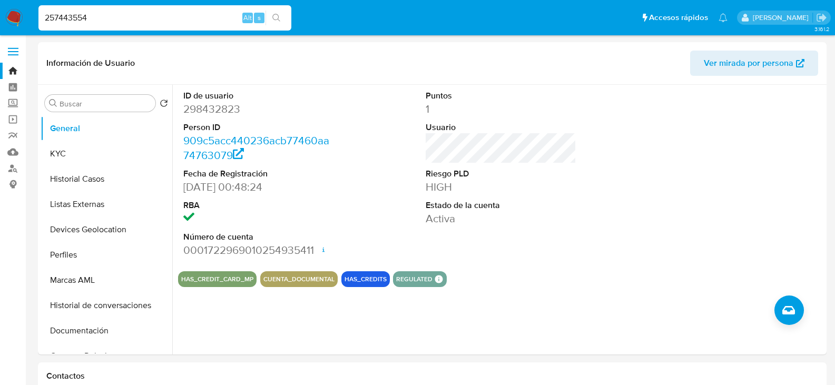
scroll to position [947, 0]
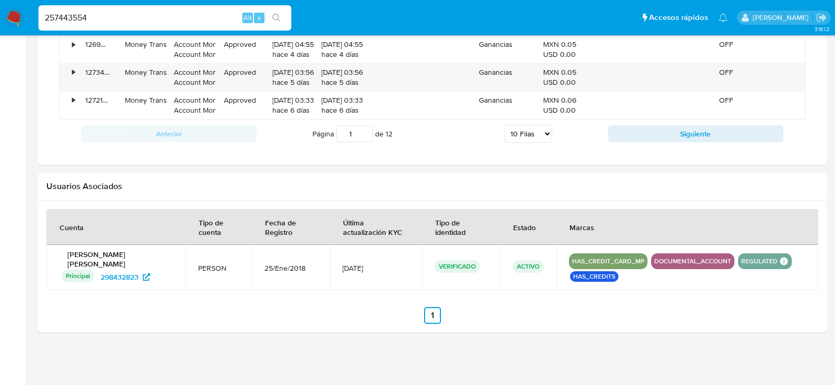
drag, startPoint x: 517, startPoint y: 132, endPoint x: 518, endPoint y: 139, distance: 7.4
click at [517, 132] on select "5 Filas 10 Filas 20 Filas 25 Filas 50 Filas 100 Filas" at bounding box center [528, 134] width 48 height 18
select select "100"
click at [504, 125] on select "5 Filas 10 Filas 20 Filas 25 Filas 50 Filas 100 Filas" at bounding box center [528, 134] width 48 height 18
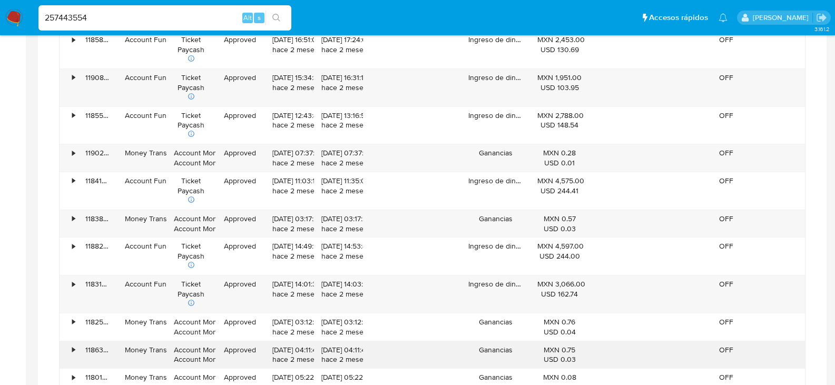
scroll to position [3476, 0]
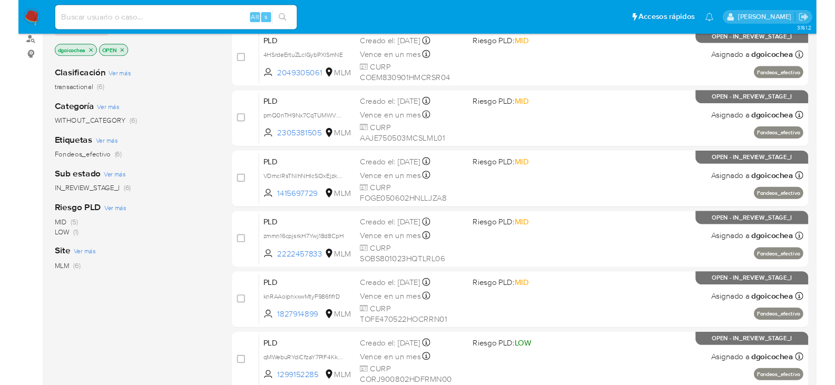
scroll to position [158, 0]
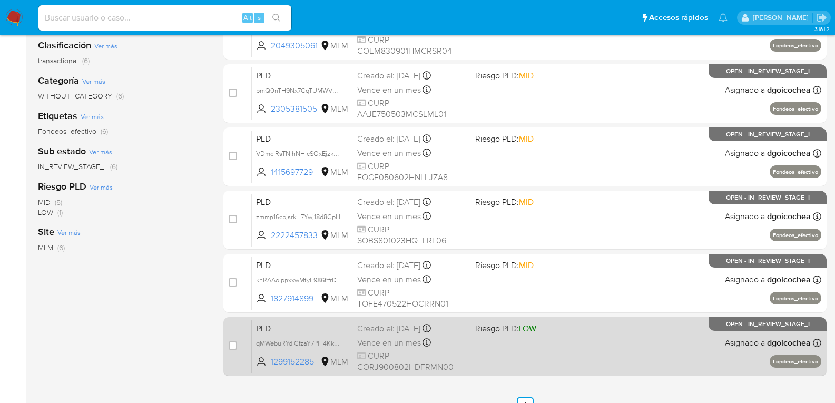
click at [266, 329] on span "PLD" at bounding box center [302, 328] width 93 height 14
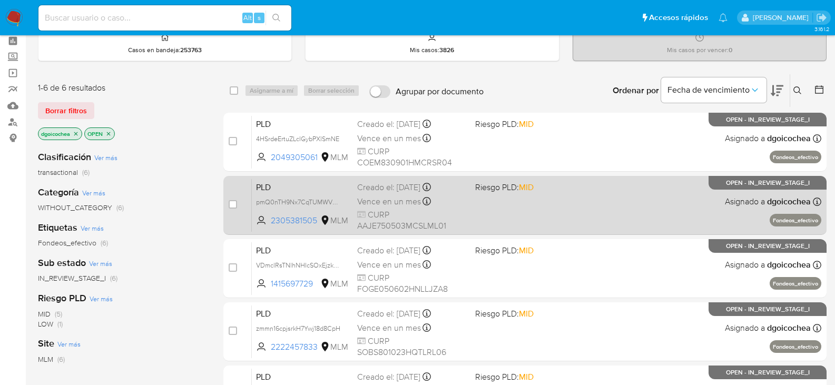
scroll to position [0, 0]
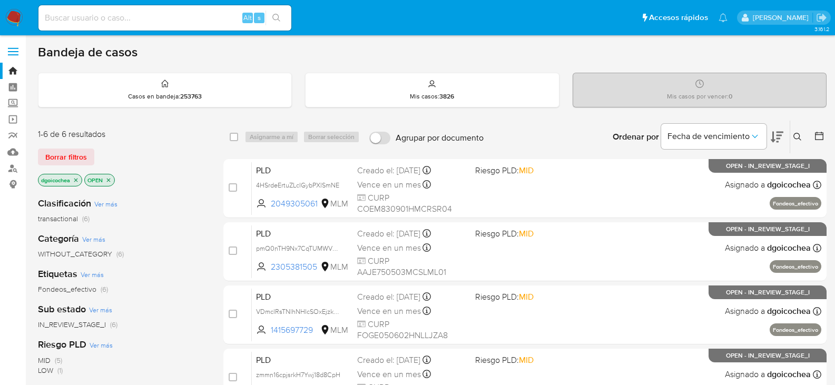
click at [798, 135] on icon at bounding box center [798, 137] width 8 height 8
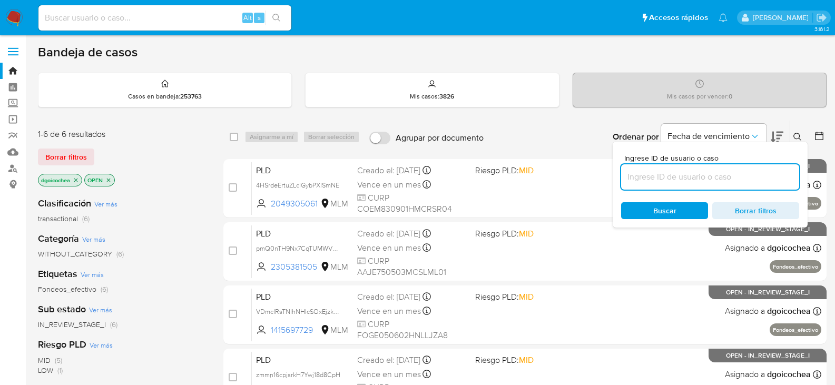
click at [747, 178] on input at bounding box center [710, 177] width 178 height 14
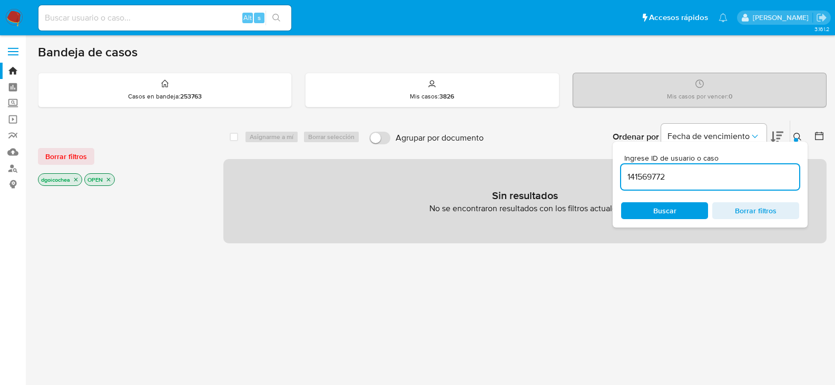
click at [747, 178] on input "141569772" at bounding box center [710, 177] width 178 height 14
type input "1415697729"
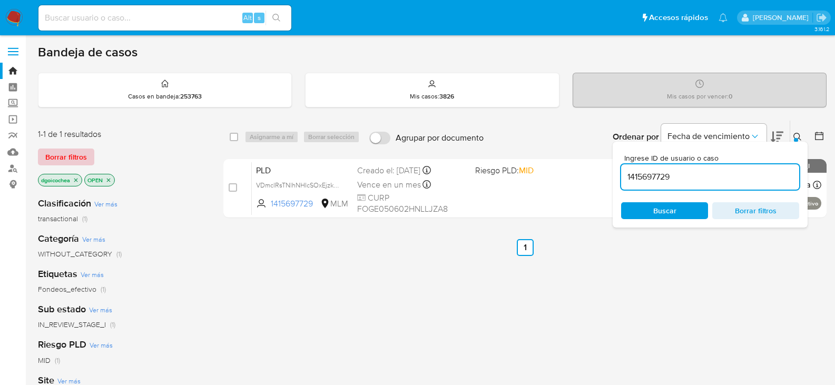
click at [57, 155] on span "Borrar filtros" at bounding box center [66, 157] width 42 height 15
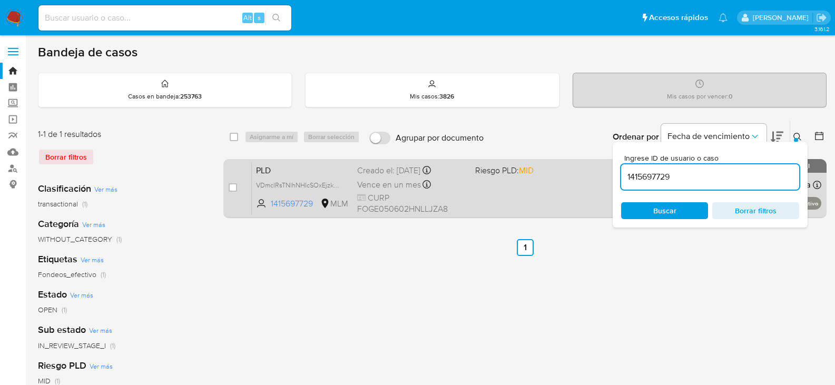
click at [268, 165] on span "PLD" at bounding box center [302, 170] width 93 height 14
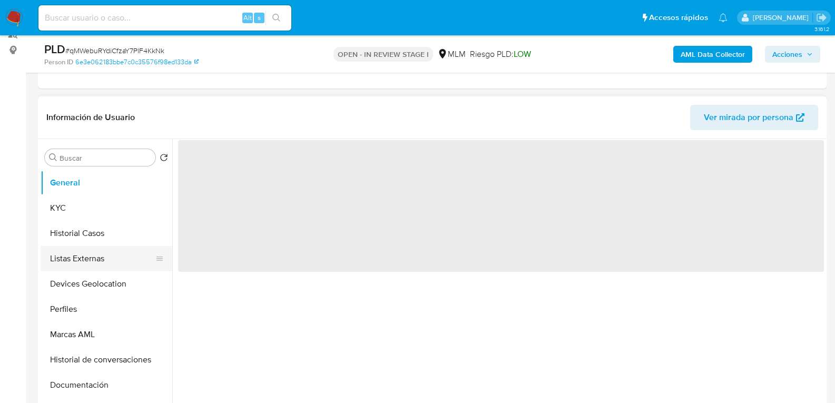
scroll to position [158, 0]
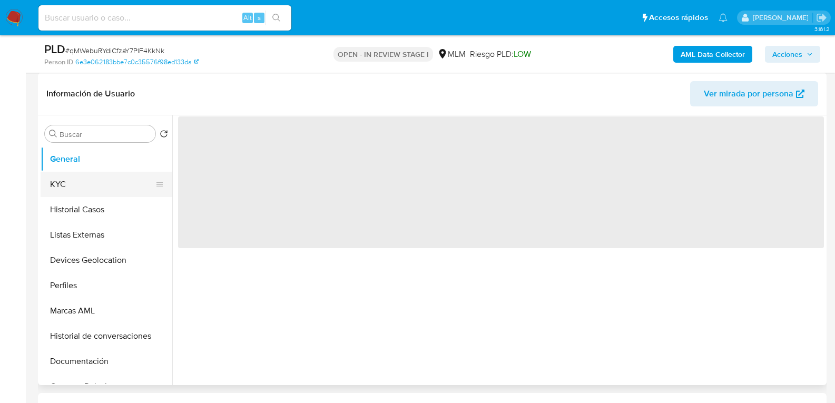
select select "10"
click at [106, 183] on button "KYC" at bounding box center [102, 184] width 123 height 25
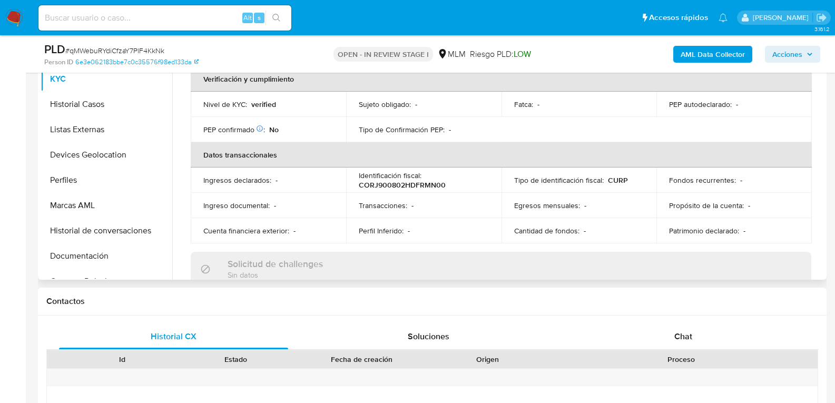
scroll to position [211, 0]
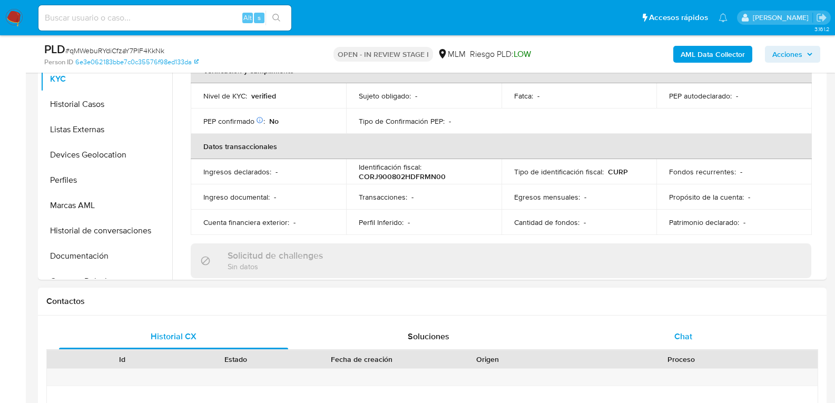
click at [697, 336] on div "Chat" at bounding box center [683, 336] width 229 height 25
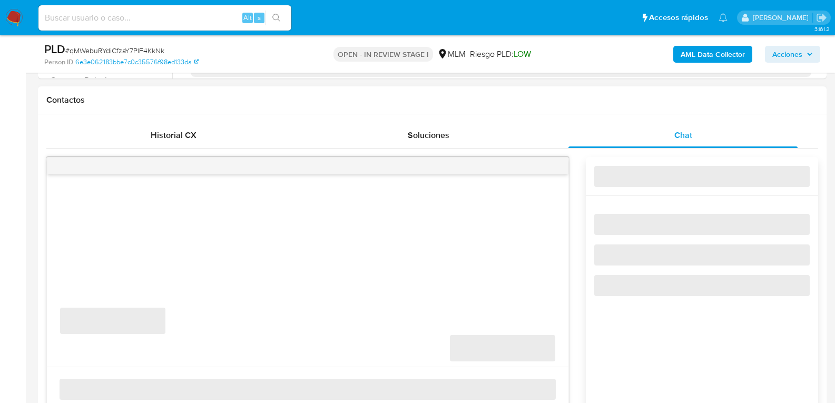
scroll to position [474, 0]
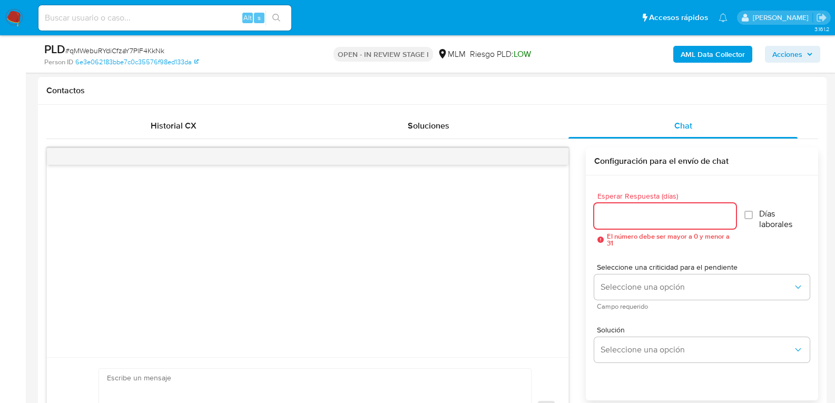
click at [647, 217] on input "Esperar Respuesta (días)" at bounding box center [665, 216] width 142 height 14
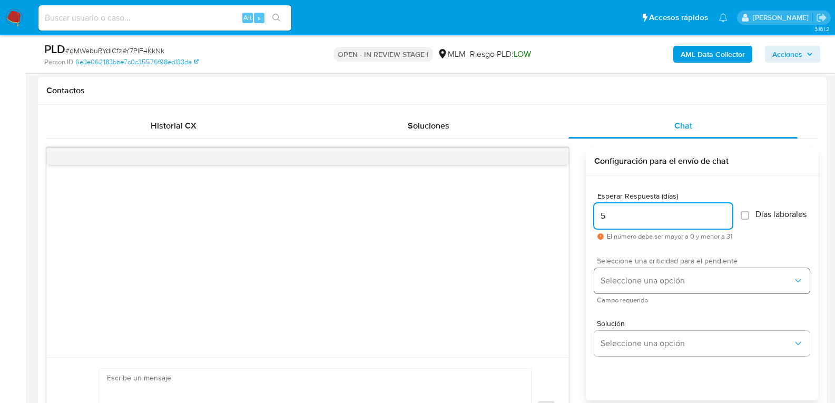
type input "5"
click at [628, 284] on span "Seleccione una opción" at bounding box center [697, 281] width 192 height 11
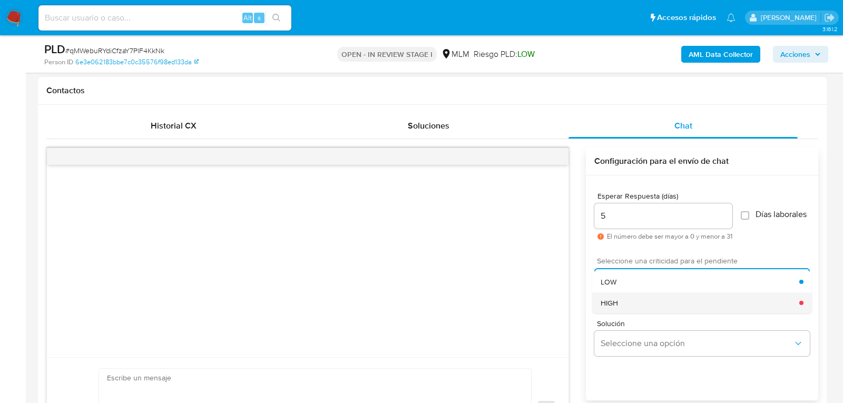
click at [621, 306] on div "HIGH" at bounding box center [700, 303] width 199 height 21
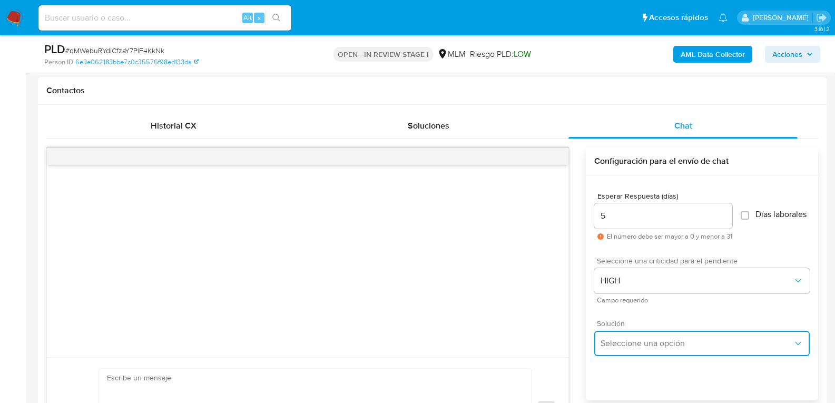
click at [623, 343] on button "Seleccione una opción" at bounding box center [702, 343] width 216 height 25
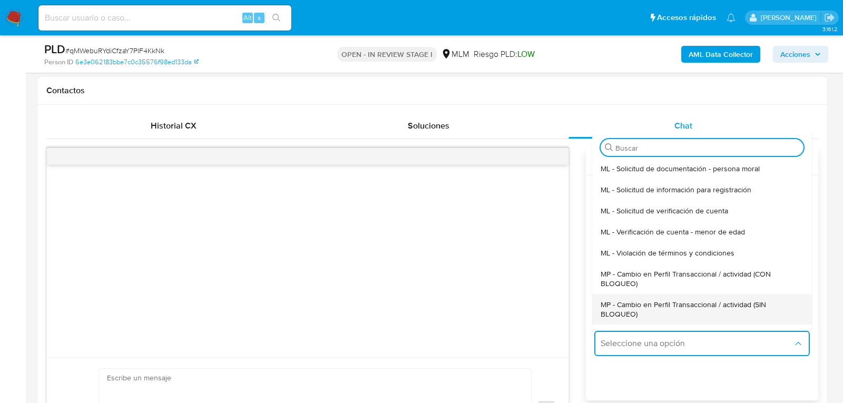
click at [642, 315] on span "MP - Cambio en Perfil Transaccional / actividad (SIN BLOQUEO)" at bounding box center [702, 309] width 203 height 19
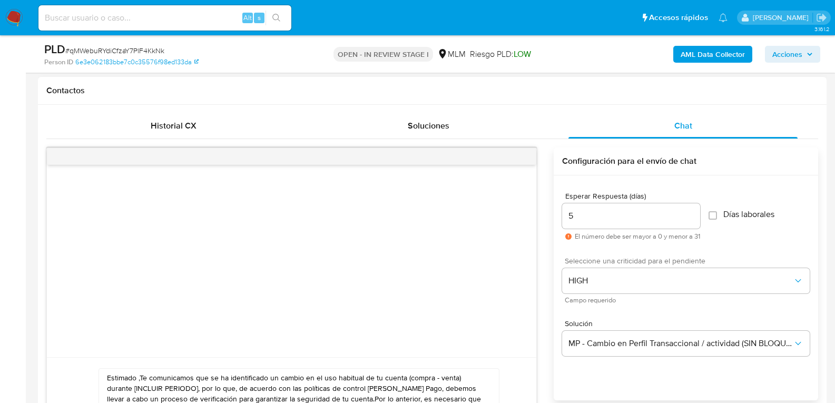
paste textarea "Juan Martín De acuerdo con las políticas de control de Mercado Pago, debemos ll…"
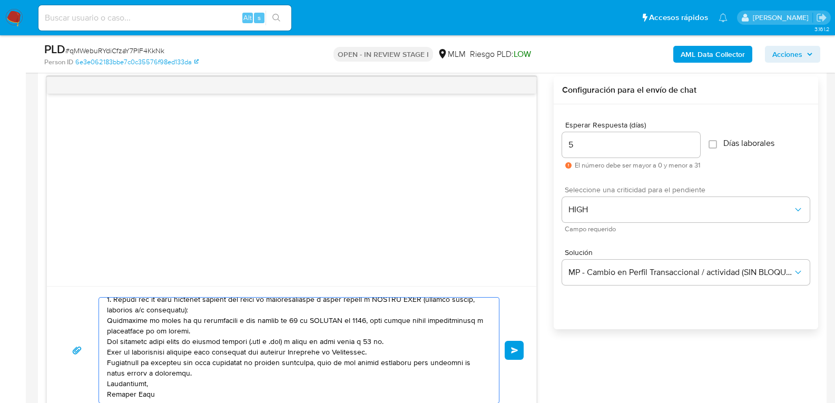
scroll to position [92, 0]
type textarea "Estimado Juan Martín De acuerdo con las políticas de control de Mercado Pago, d…"
click at [513, 352] on span "Enviar" at bounding box center [514, 350] width 7 height 6
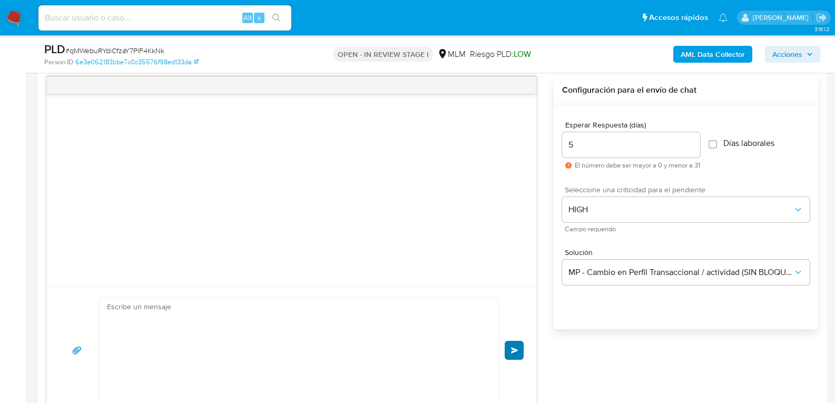
scroll to position [117, 0]
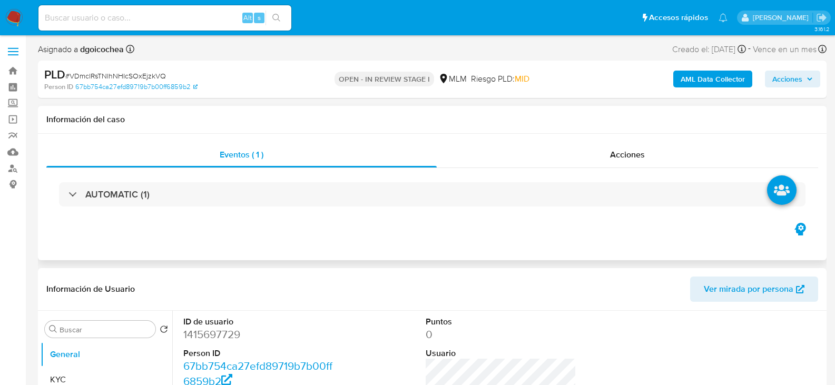
select select "10"
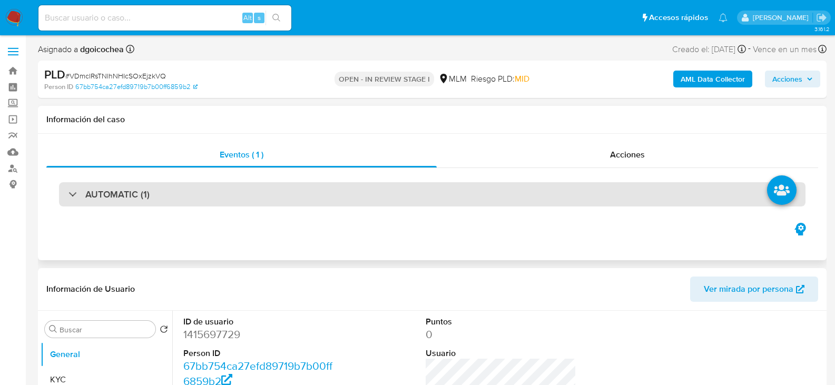
click at [122, 189] on h3 "AUTOMATIC (1)" at bounding box center [117, 195] width 64 height 12
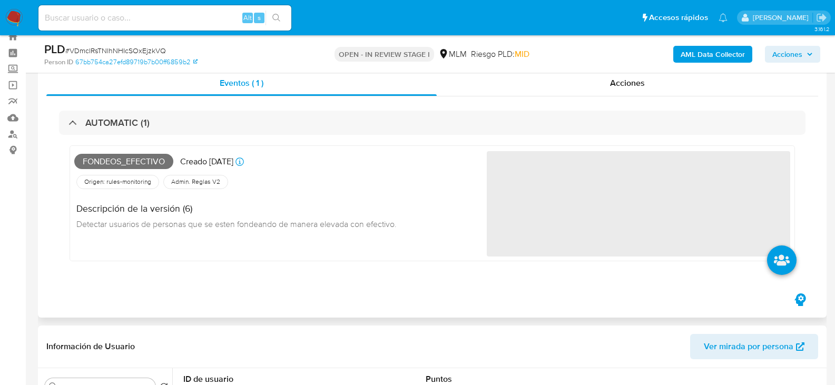
scroll to position [53, 0]
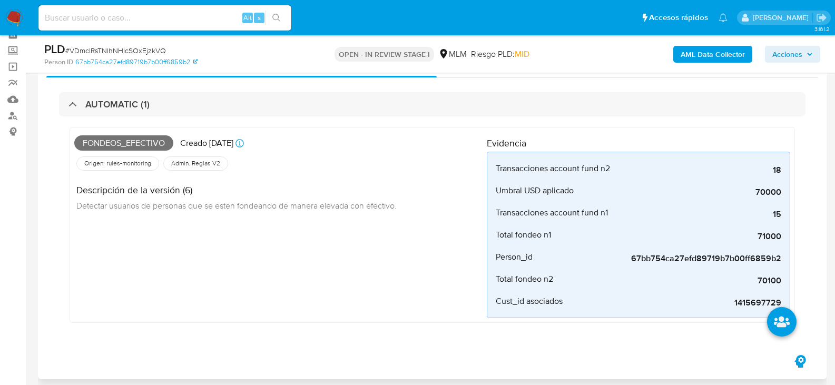
click at [371, 287] on div "Fondeos_efectivo Creado [DATE] Creado: [DATE] 03:10:17 Origen: rules-monitoring…" at bounding box center [280, 225] width 413 height 187
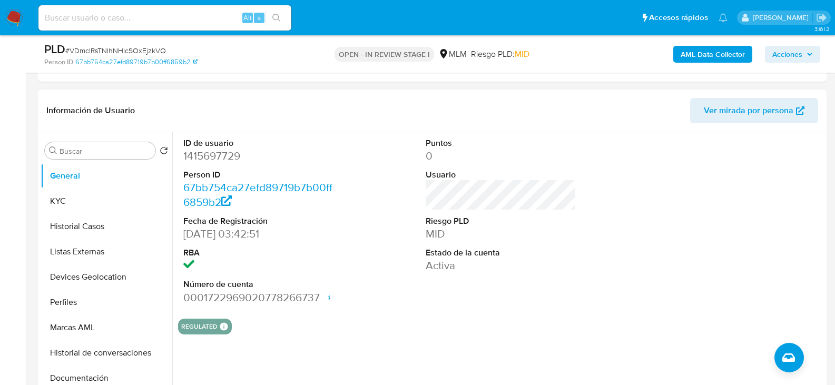
scroll to position [369, 0]
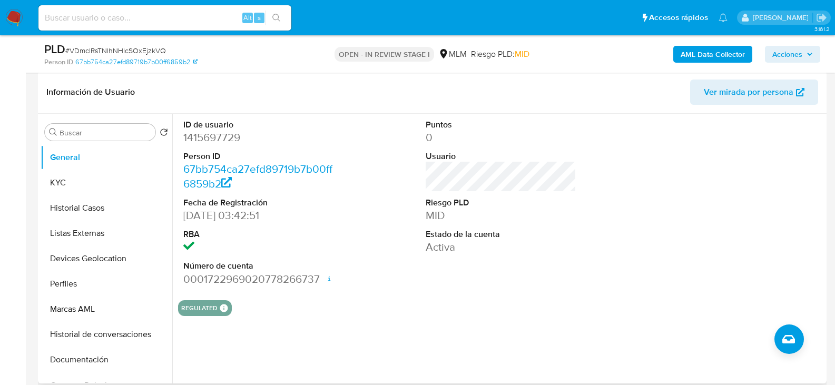
click at [452, 280] on div "Puntos 0 Usuario Riesgo PLD MID Estado de la cuenta Activa" at bounding box center [502, 203] width 162 height 178
click at [68, 181] on button "KYC" at bounding box center [102, 182] width 123 height 25
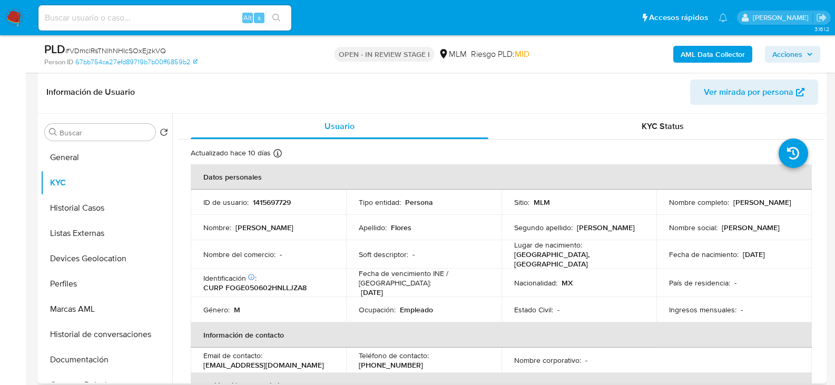
click at [540, 238] on td "Segundo apellido : [PERSON_NAME]" at bounding box center [579, 227] width 155 height 25
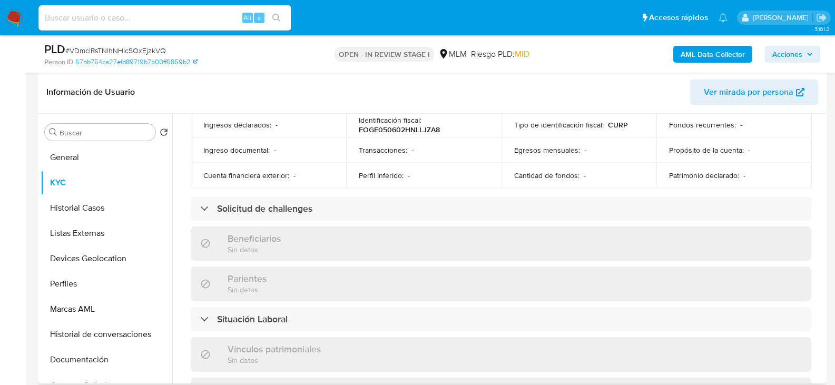
scroll to position [422, 0]
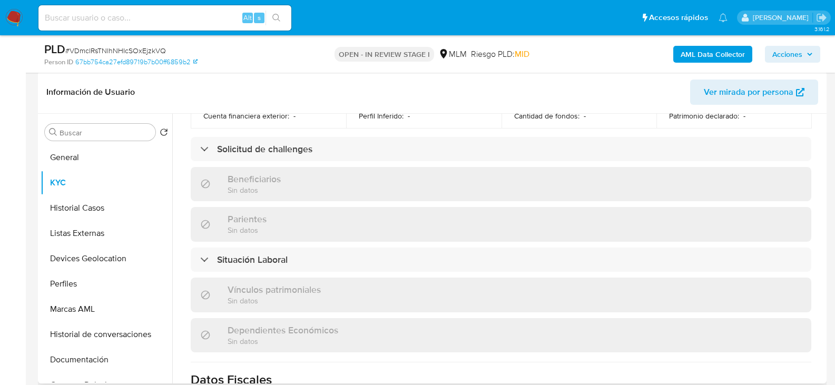
click at [186, 145] on div "Actualizado [DATE] Creado: [DATE] 02:42:52 Actualizado: [DATE] 09:59:33 Datos p…" at bounding box center [501, 169] width 646 height 902
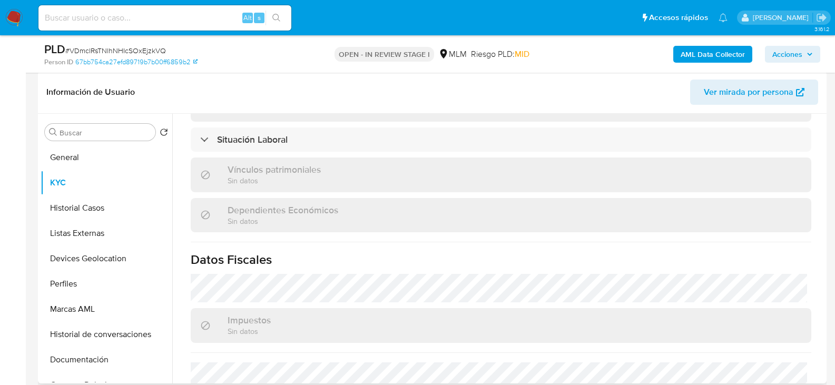
scroll to position [652, 0]
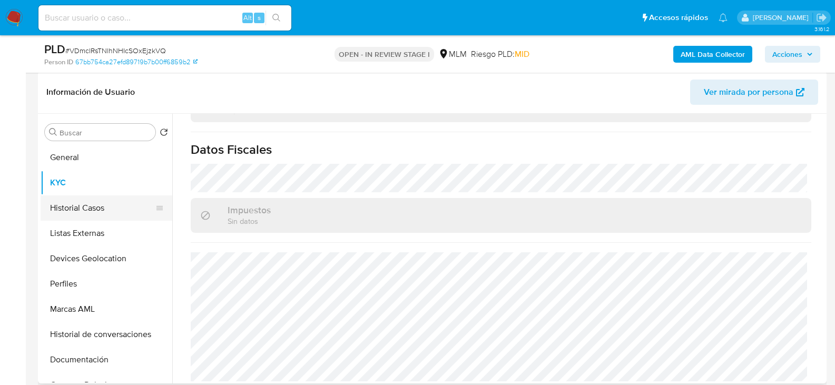
click at [76, 200] on button "Historial Casos" at bounding box center [102, 208] width 123 height 25
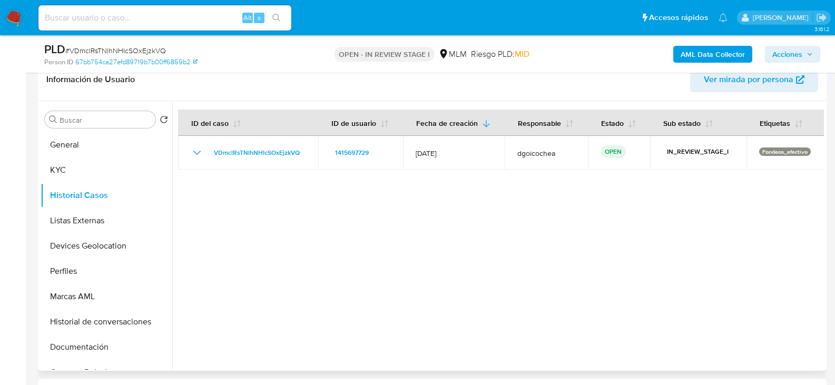
click at [391, 275] on div at bounding box center [498, 236] width 652 height 270
click at [80, 218] on button "Listas Externas" at bounding box center [102, 220] width 123 height 25
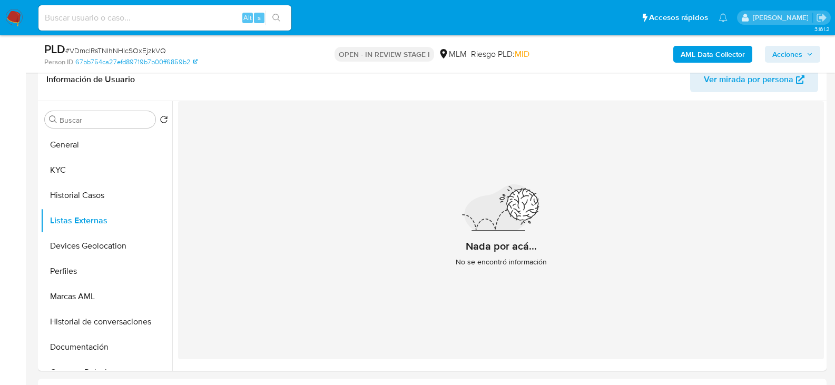
click at [285, 239] on div "Nada por acá... No se encontró información" at bounding box center [501, 230] width 646 height 258
click at [115, 249] on button "Devices Geolocation" at bounding box center [102, 245] width 123 height 25
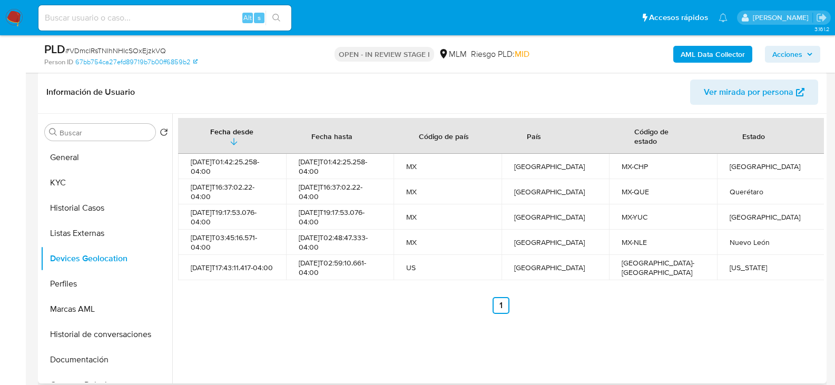
click at [422, 317] on div "Fecha desde [GEOGRAPHIC_DATA] hasta Código de país País Código de estado Estado…" at bounding box center [498, 249] width 652 height 270
click at [73, 288] on button "Perfiles" at bounding box center [102, 283] width 123 height 25
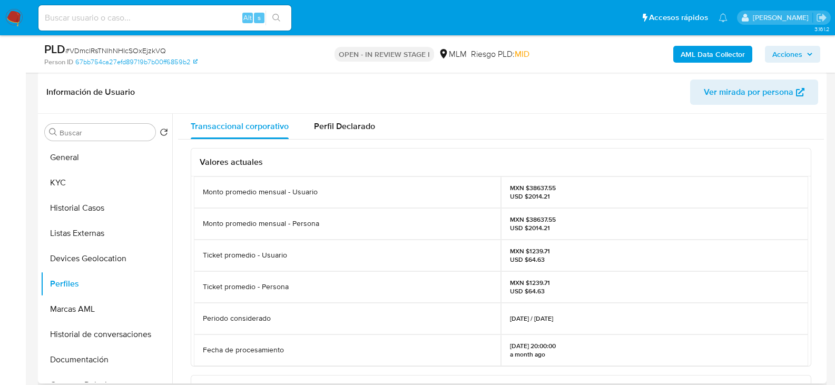
click at [275, 230] on div "Monto promedio mensual - Persona" at bounding box center [347, 224] width 307 height 32
drag, startPoint x: 97, startPoint y: 354, endPoint x: 102, endPoint y: 349, distance: 6.7
click at [97, 354] on button "Documentación" at bounding box center [102, 359] width 123 height 25
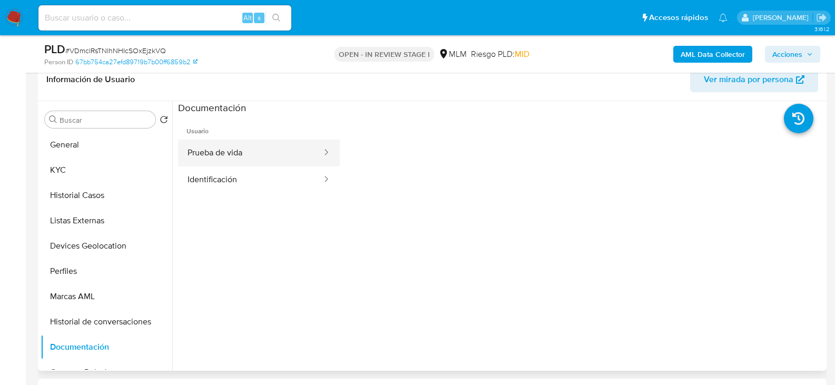
click at [235, 148] on button "Prueba de vida" at bounding box center [250, 153] width 145 height 27
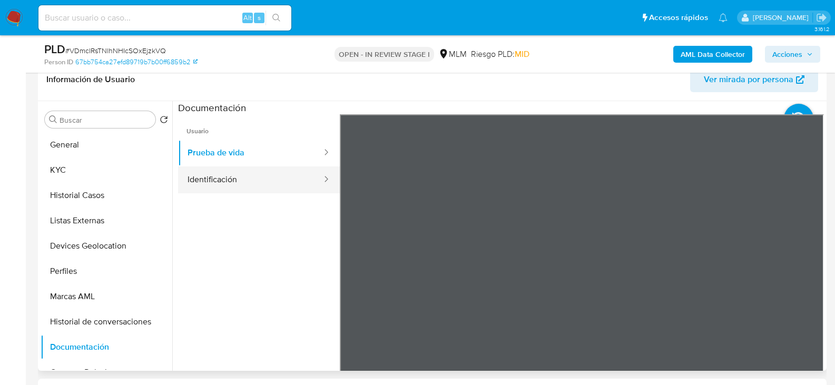
click at [291, 178] on button "Identificación" at bounding box center [250, 180] width 145 height 27
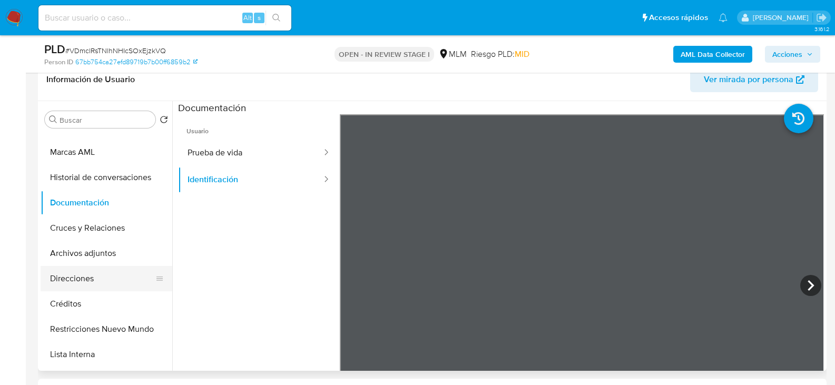
scroll to position [158, 0]
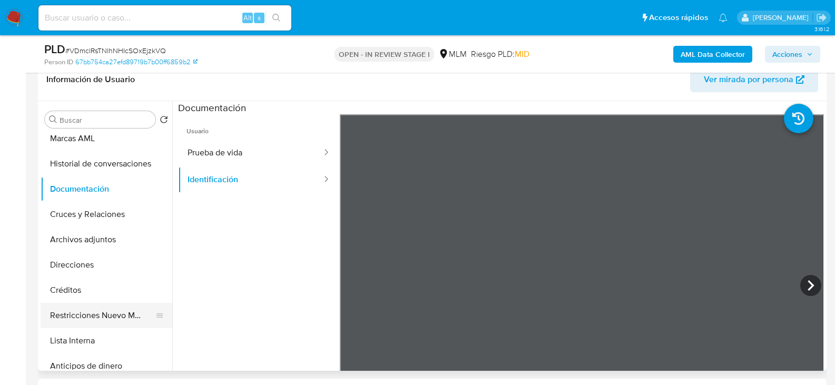
click at [95, 323] on button "Restricciones Nuevo Mundo" at bounding box center [102, 315] width 123 height 25
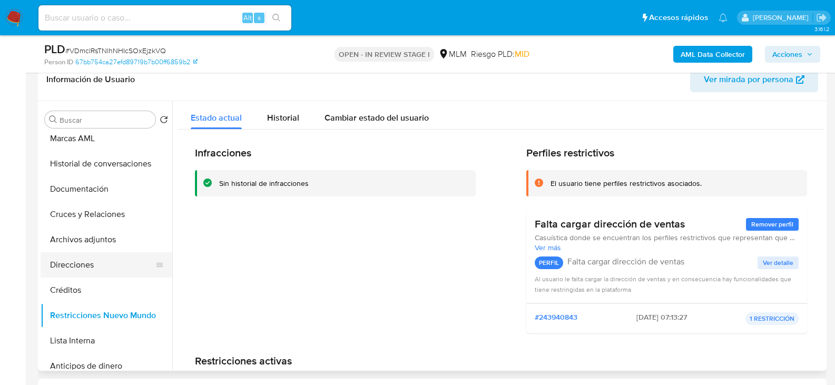
click at [102, 264] on button "Direcciones" at bounding box center [102, 264] width 123 height 25
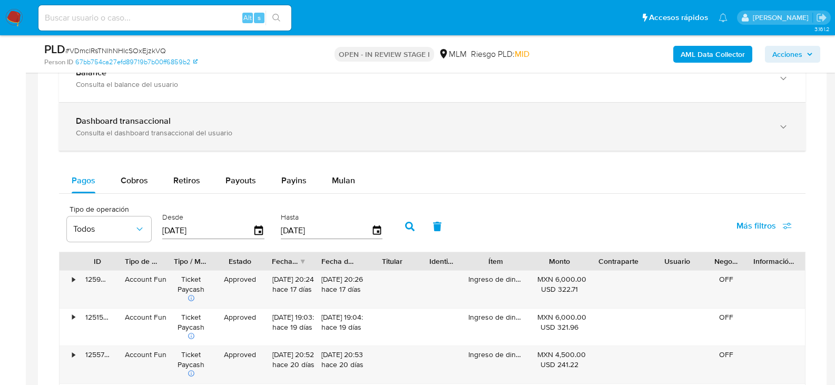
scroll to position [949, 0]
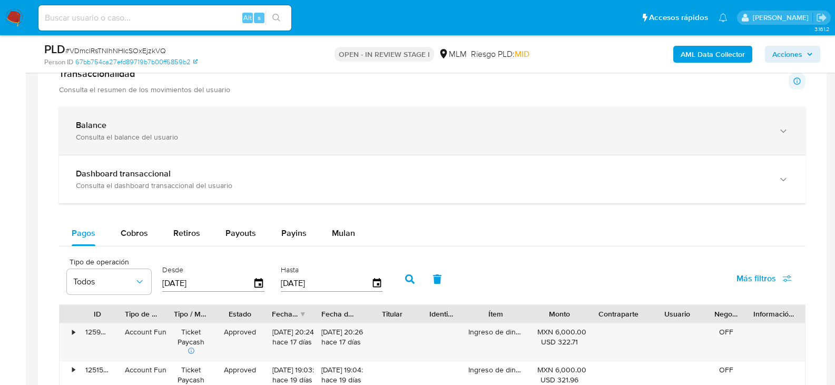
click at [181, 135] on div "Consulta el balance del usuario" at bounding box center [422, 136] width 692 height 9
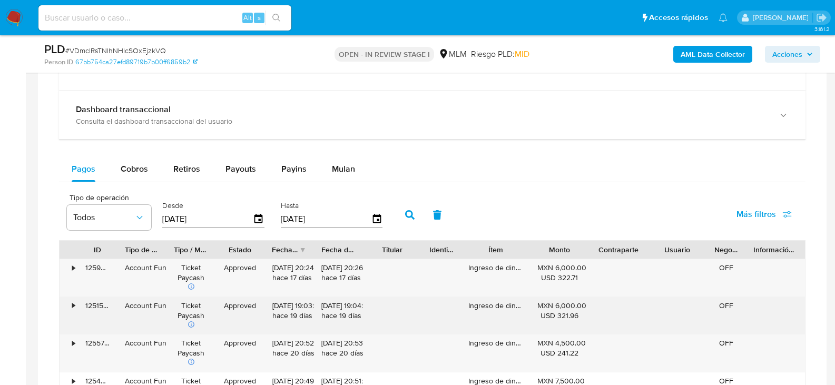
scroll to position [1370, 0]
